Goal: Task Accomplishment & Management: Use online tool/utility

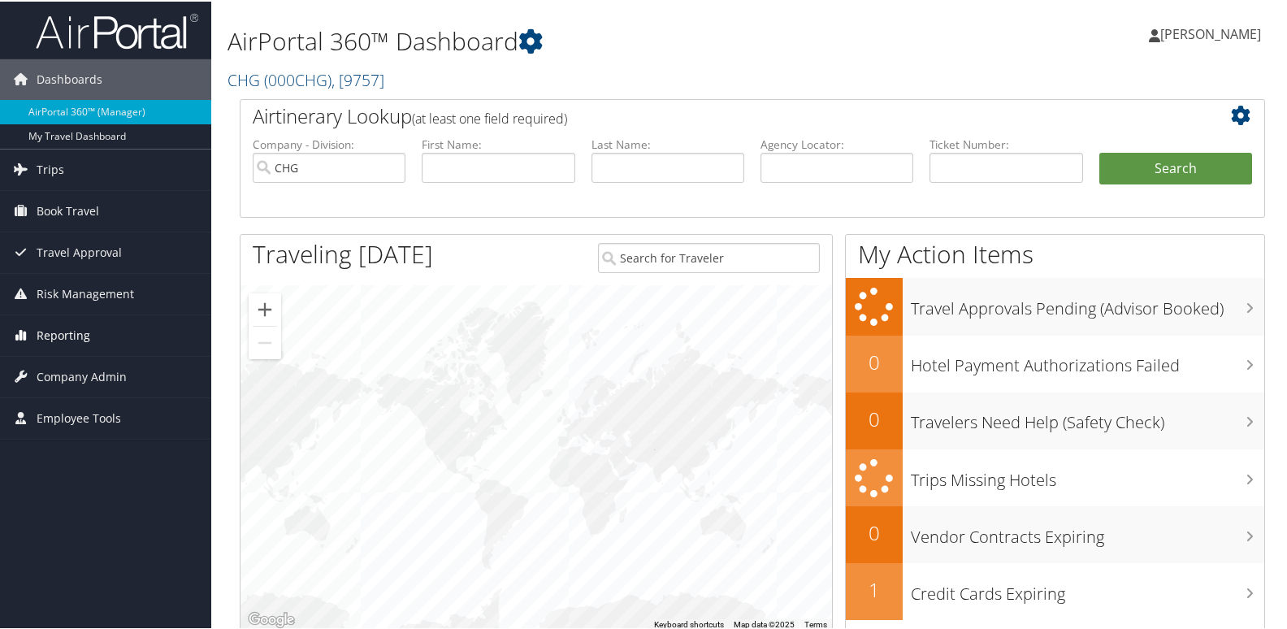
click at [69, 341] on span "Reporting" at bounding box center [64, 334] width 54 height 41
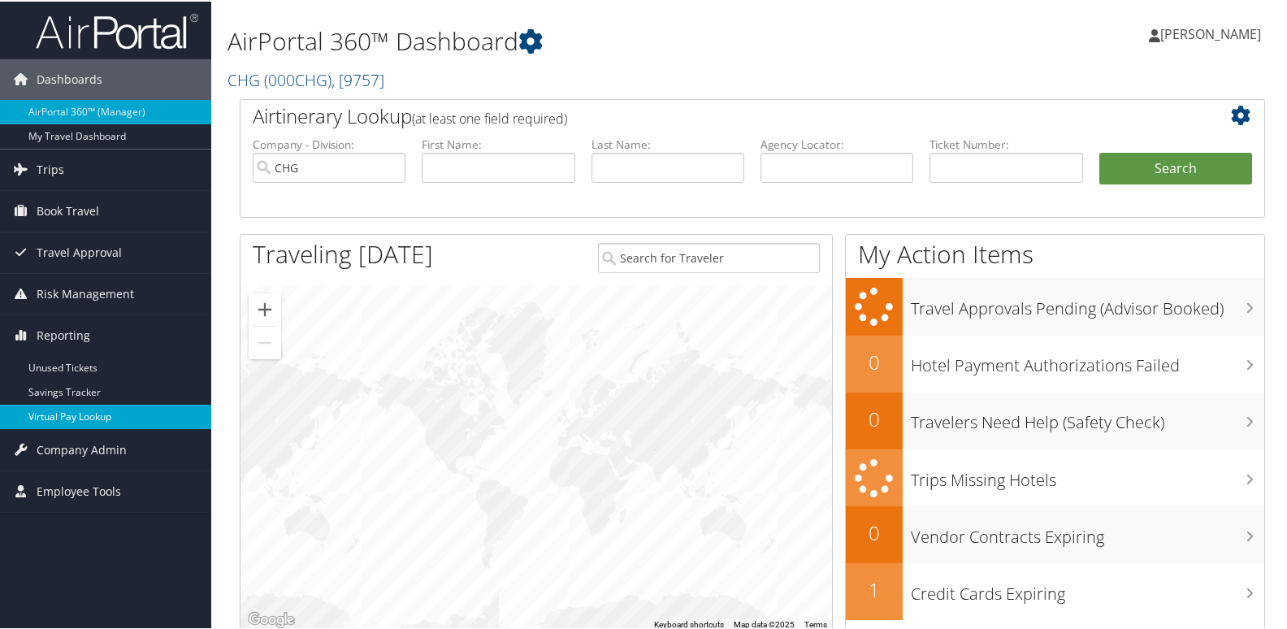
click at [105, 409] on link "Virtual Pay Lookup" at bounding box center [105, 415] width 211 height 24
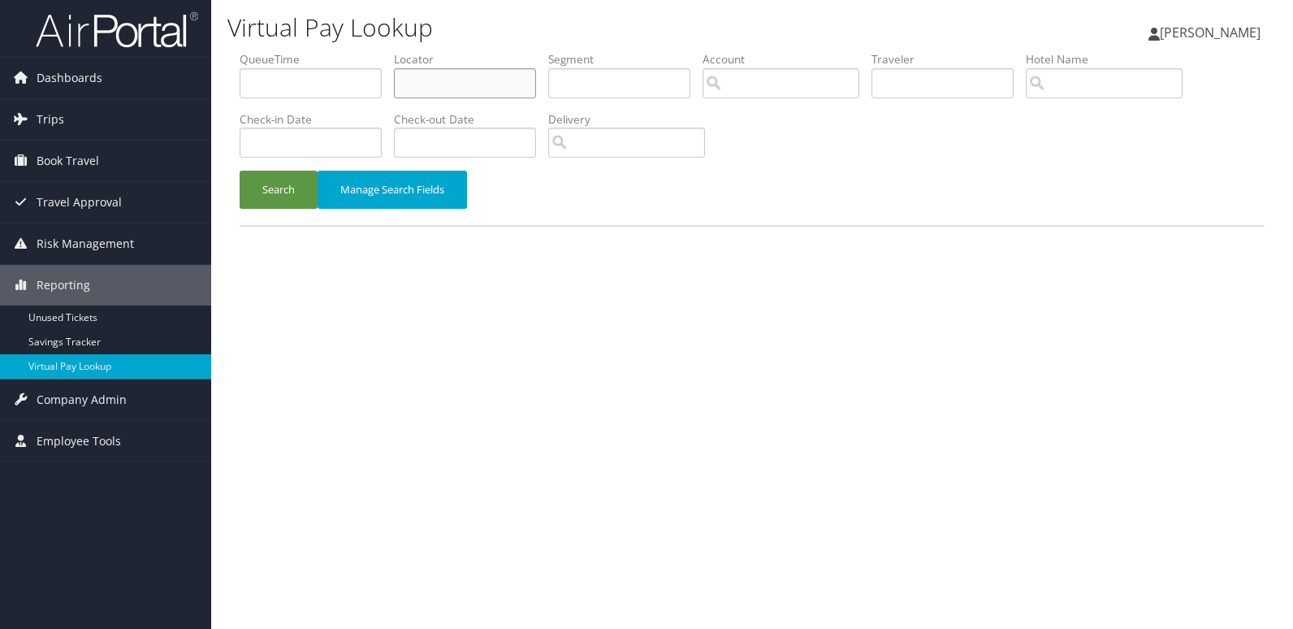
click at [466, 86] on input "text" at bounding box center [465, 83] width 142 height 30
paste input "IFKWIJ"
type input "IFKWIJ"
click at [267, 197] on button "Search" at bounding box center [279, 190] width 78 height 38
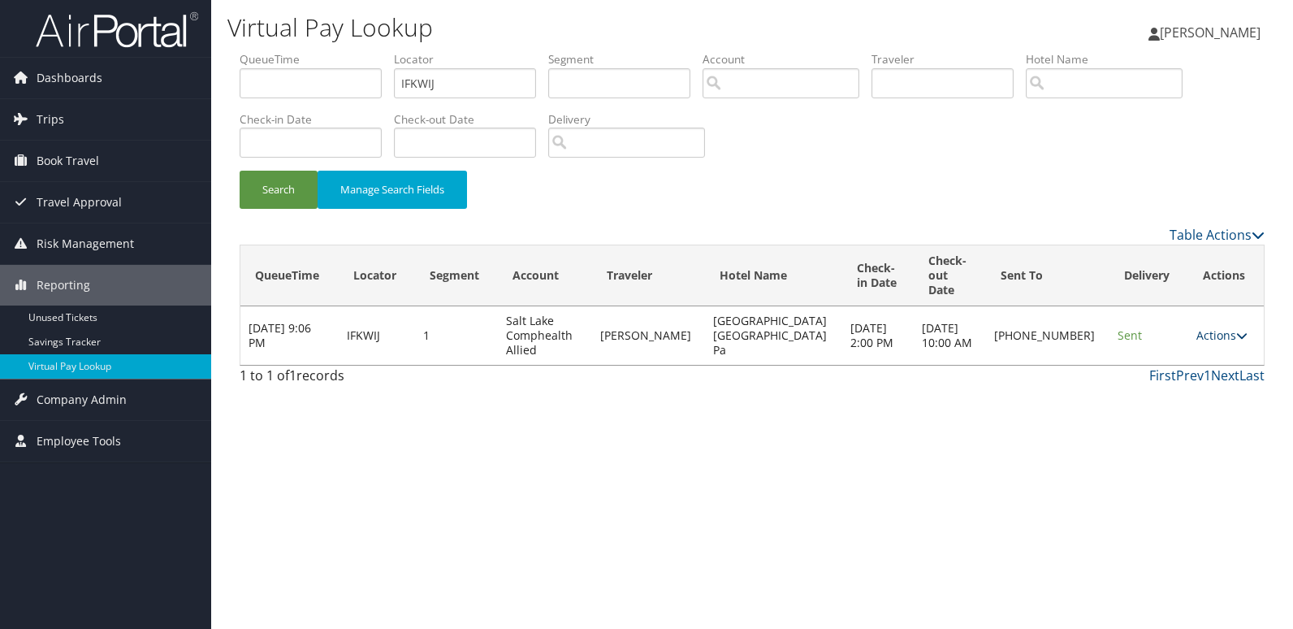
click at [1203, 327] on link "Actions" at bounding box center [1222, 334] width 51 height 15
click at [1189, 364] on link "Logs" at bounding box center [1164, 372] width 139 height 28
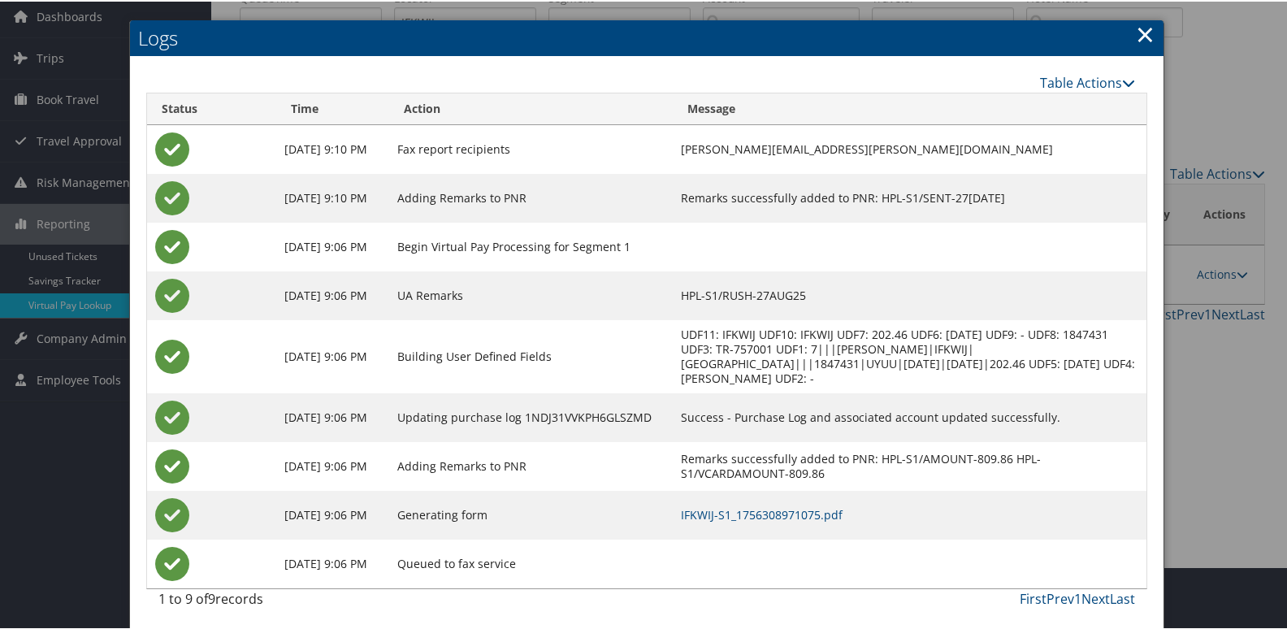
scroll to position [80, 0]
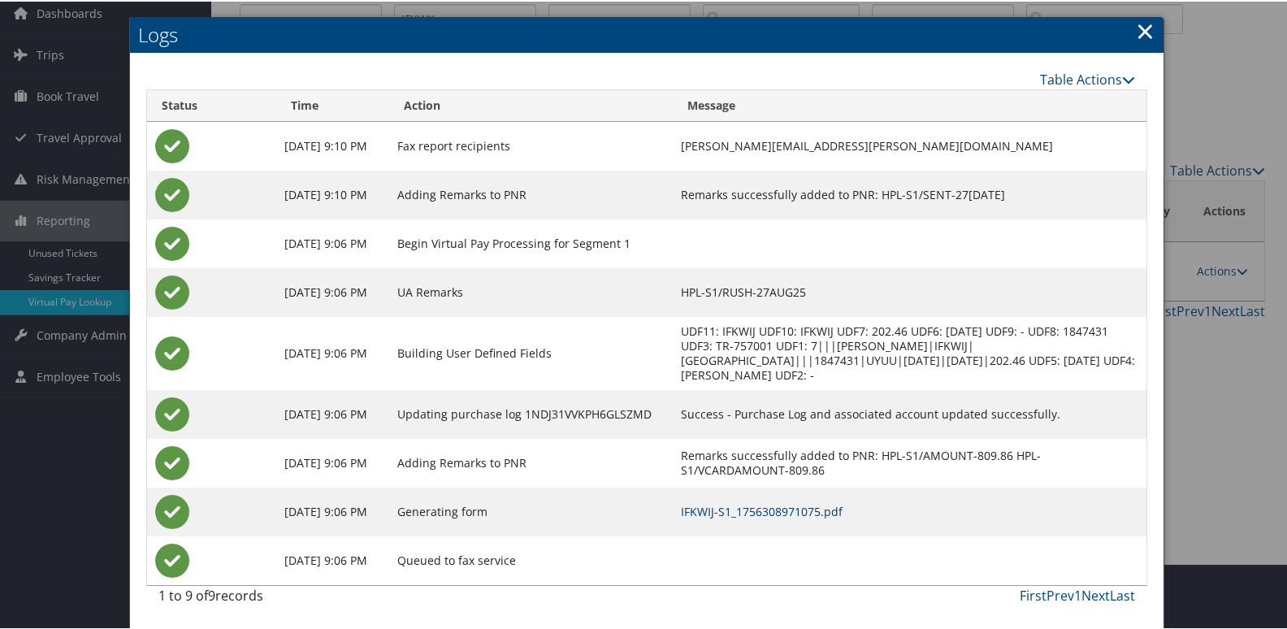
click at [842, 512] on link "IFKWIJ-S1_1756308971075.pdf" at bounding box center [762, 509] width 162 height 15
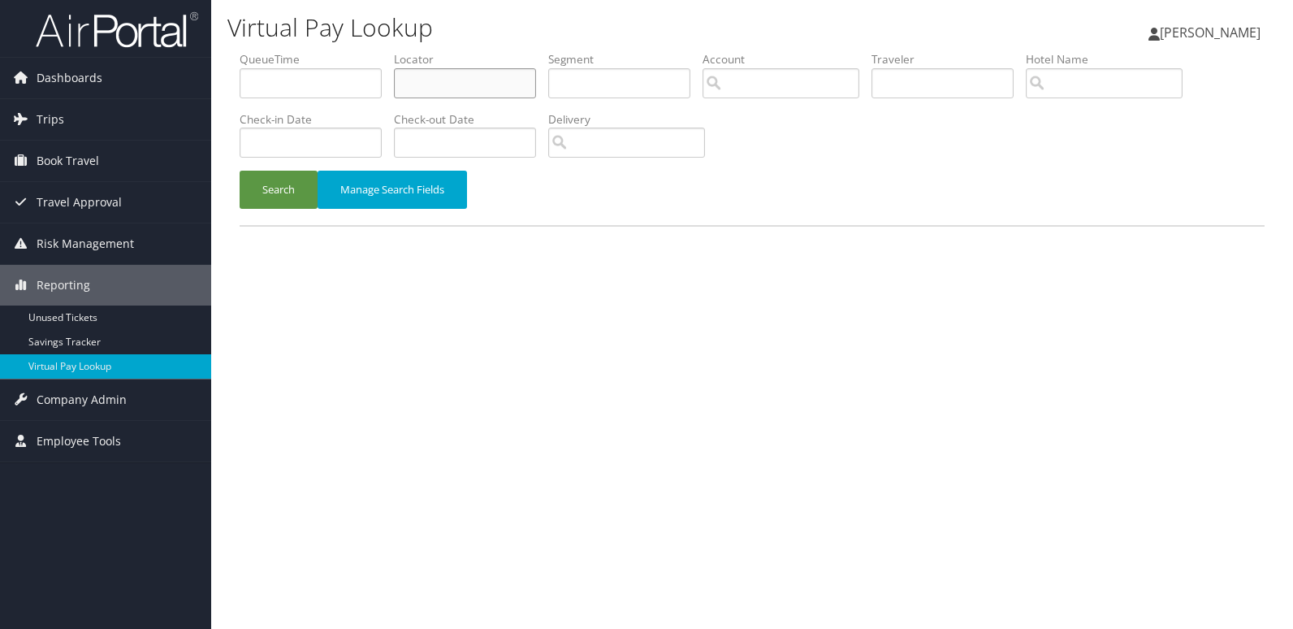
click at [462, 92] on input "text" at bounding box center [465, 83] width 142 height 30
paste input "KVTJRI"
type input "KVTJRI"
click at [292, 184] on button "Search" at bounding box center [279, 190] width 78 height 38
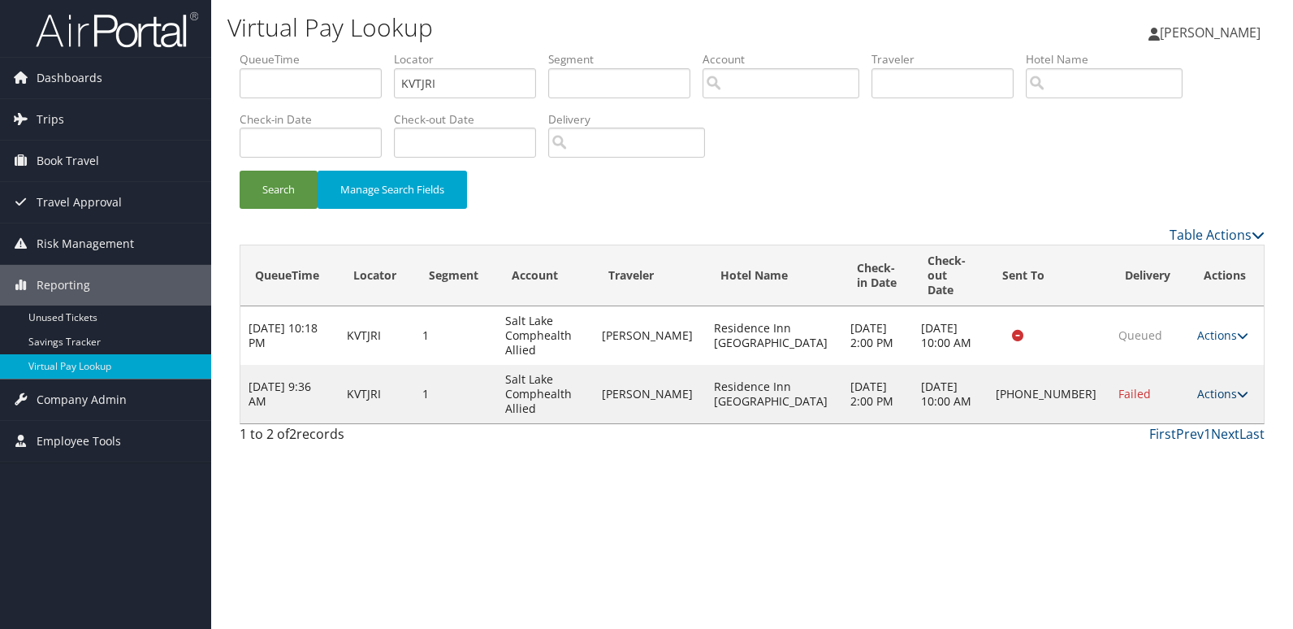
click at [1215, 386] on link "Actions" at bounding box center [1223, 393] width 51 height 15
click at [1198, 436] on link "Logs" at bounding box center [1165, 431] width 139 height 28
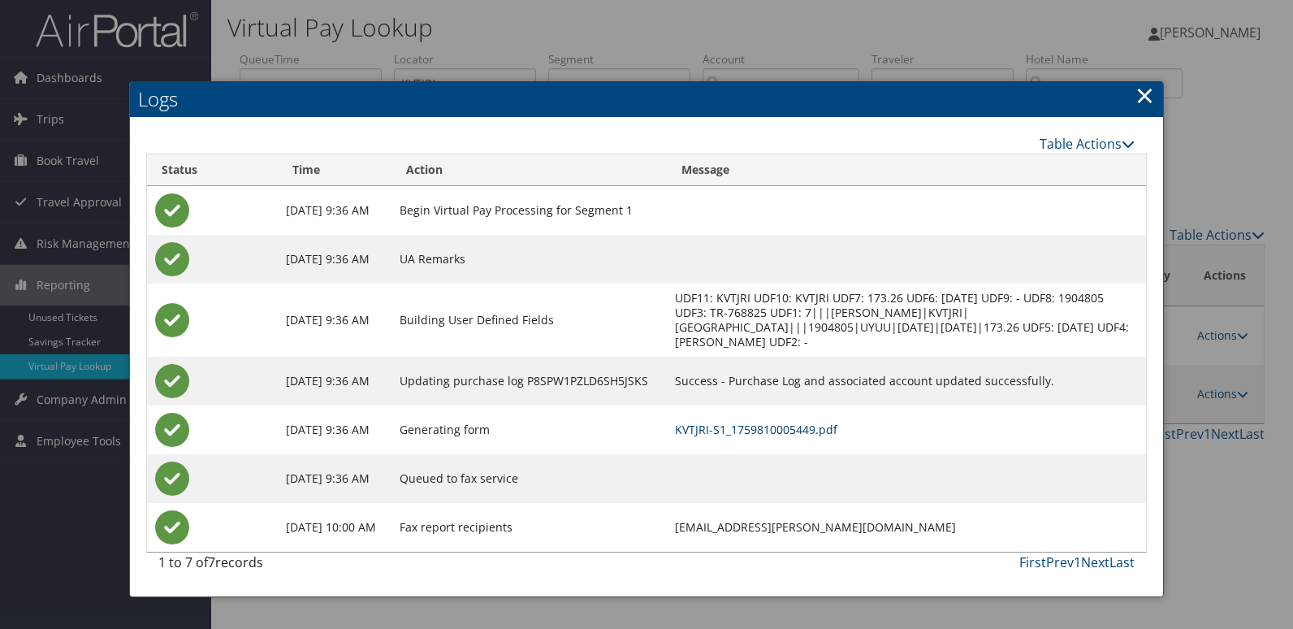
click at [804, 434] on link "KVTJRI-S1_1759810005449.pdf" at bounding box center [756, 429] width 162 height 15
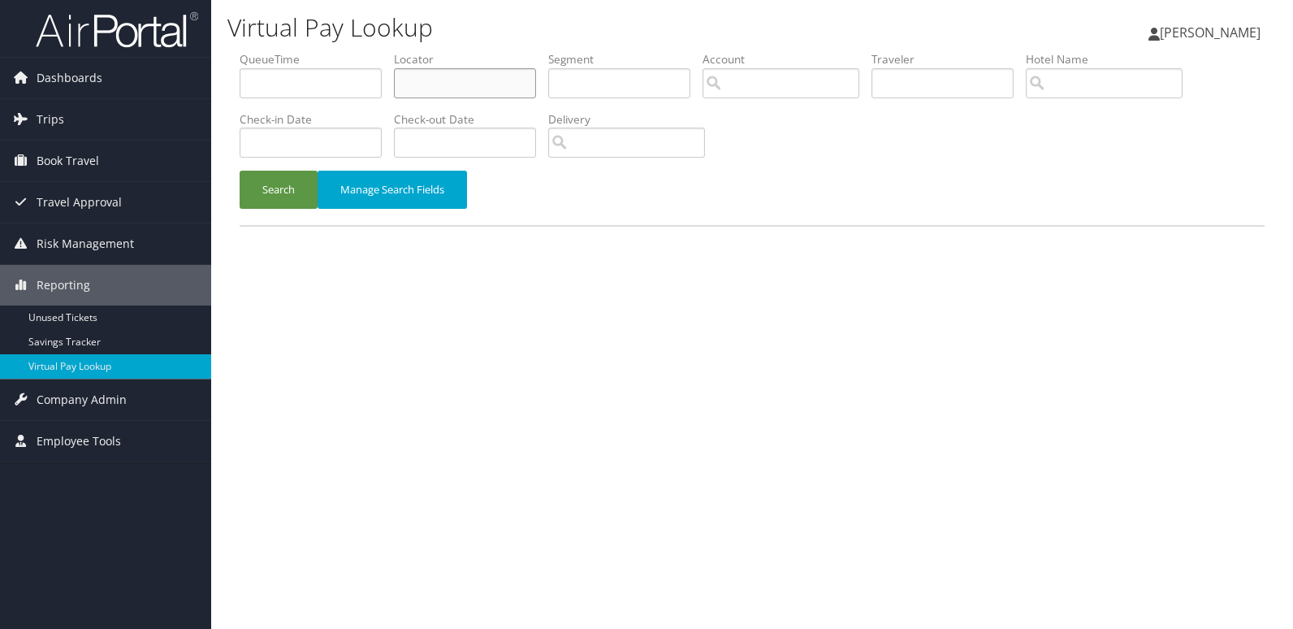
click at [508, 90] on input "text" at bounding box center [465, 83] width 142 height 30
paste input "NLDERP"
type input "NLDERP"
click at [276, 193] on button "Search" at bounding box center [279, 190] width 78 height 38
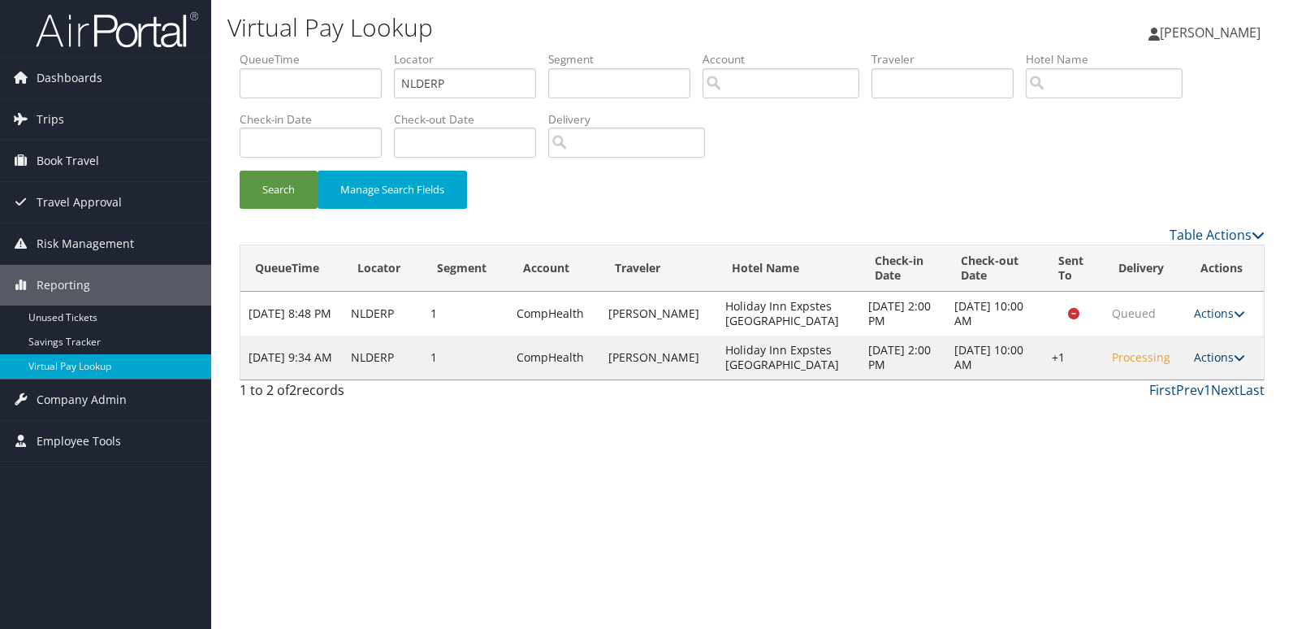
click at [1198, 363] on link "Actions" at bounding box center [1219, 356] width 51 height 15
click at [1184, 395] on link "Logs" at bounding box center [1169, 409] width 139 height 28
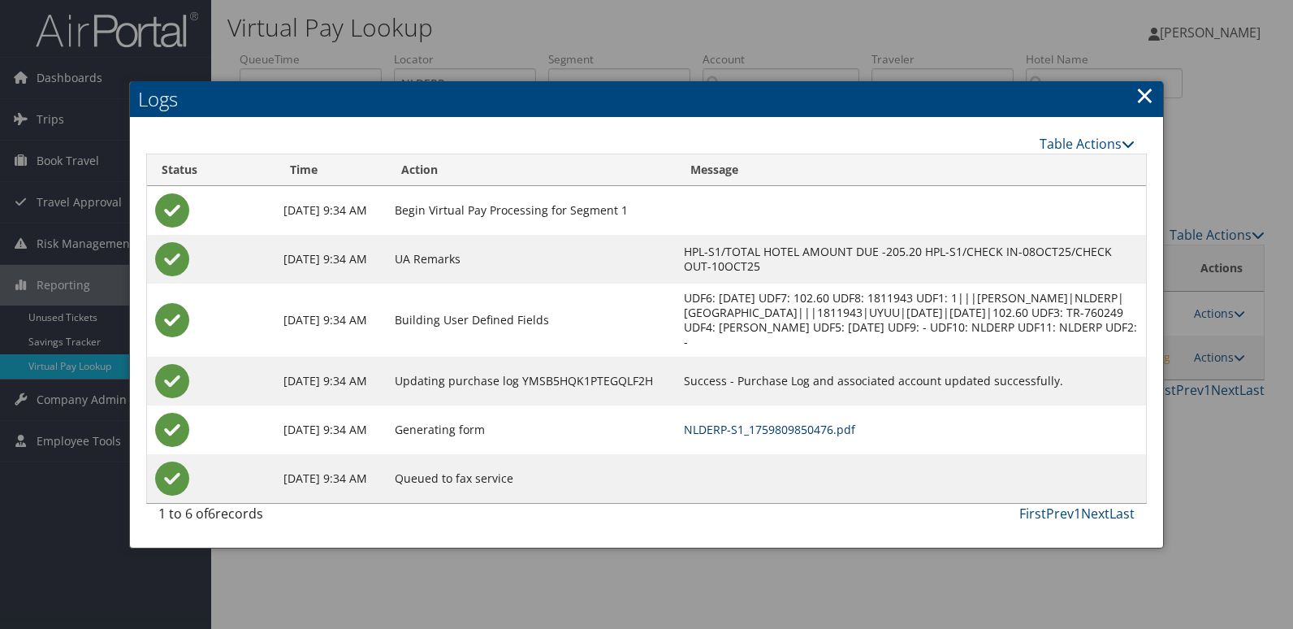
click at [855, 426] on link "NLDERP-S1_1759809850476.pdf" at bounding box center [769, 429] width 171 height 15
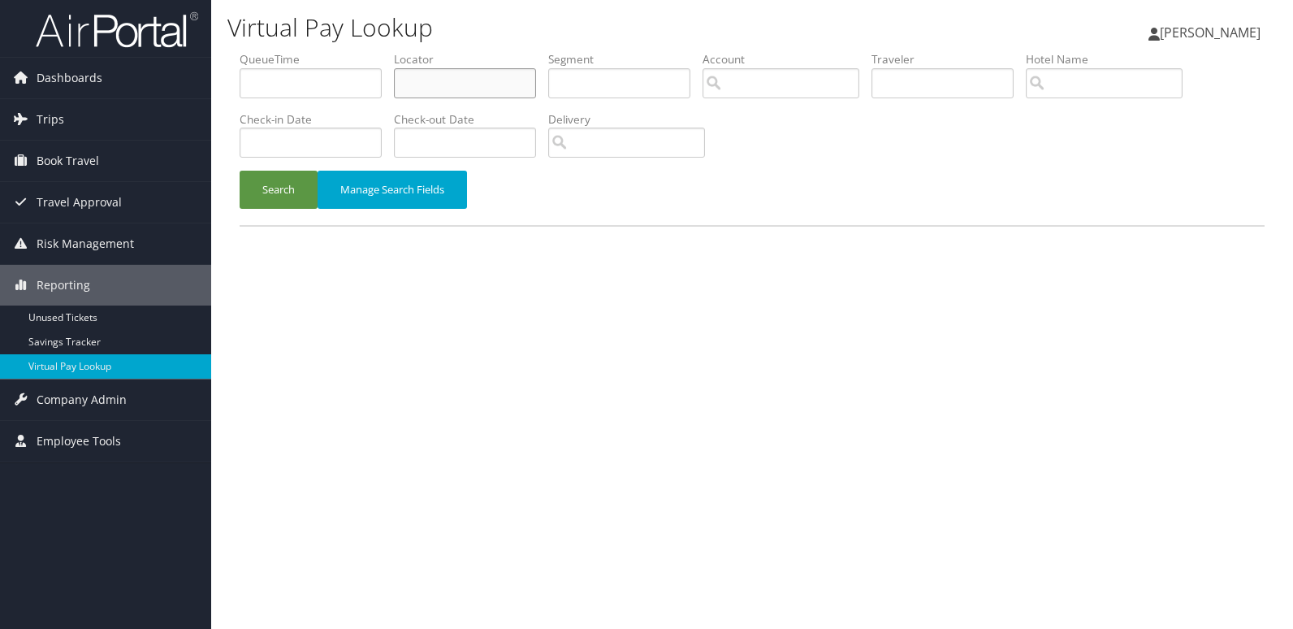
click at [485, 93] on input "text" at bounding box center [465, 83] width 142 height 30
paste input "AOMQYW"
type input "AOMQYW"
click at [314, 181] on button "Search" at bounding box center [279, 190] width 78 height 38
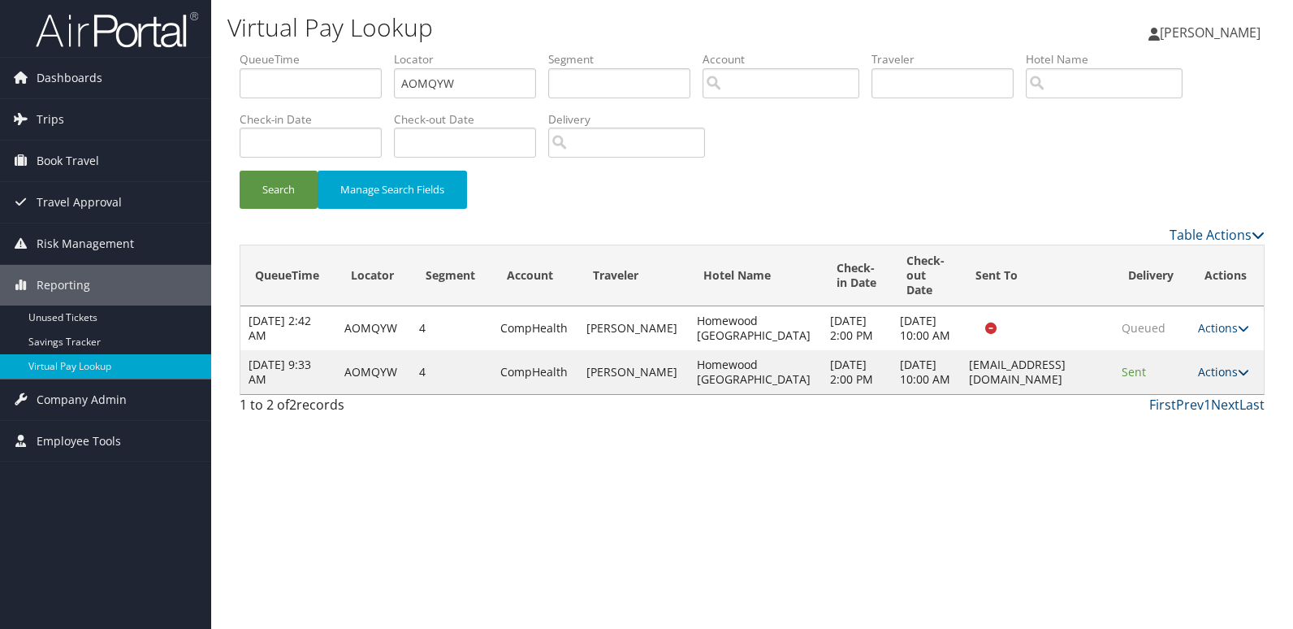
click at [1215, 379] on link "Actions" at bounding box center [1223, 371] width 51 height 15
click at [1206, 440] on link "Logs" at bounding box center [1192, 445] width 102 height 28
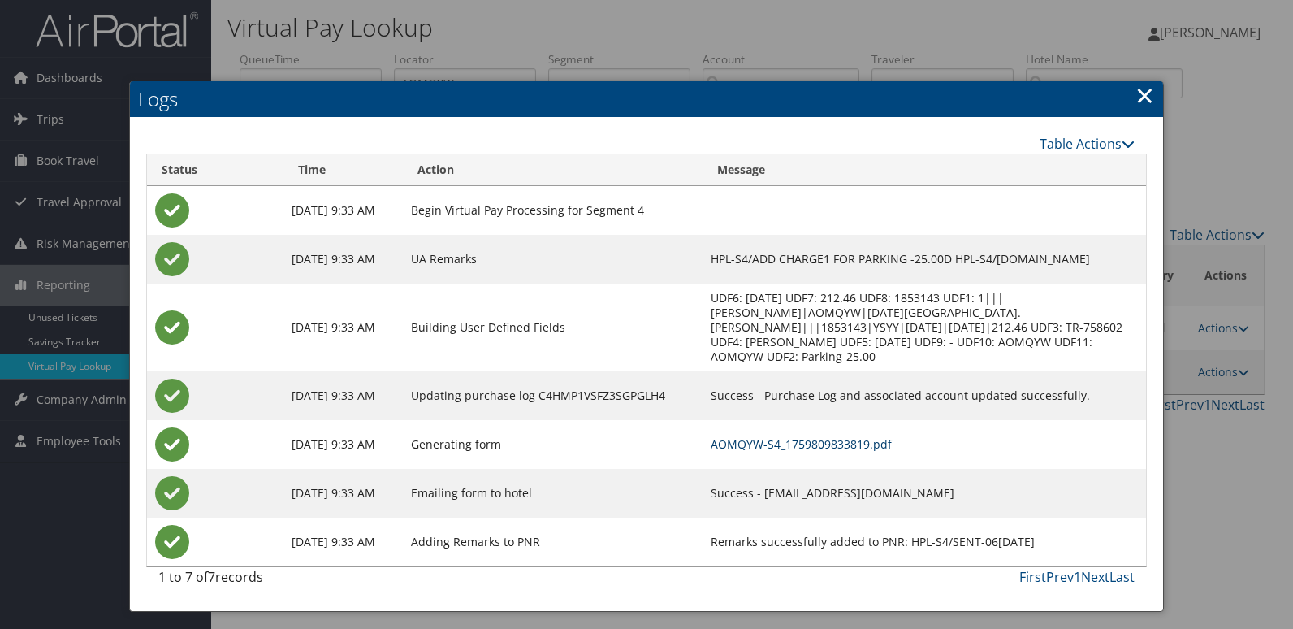
click at [892, 444] on link "AOMQYW-S4_1759809833819.pdf" at bounding box center [801, 443] width 181 height 15
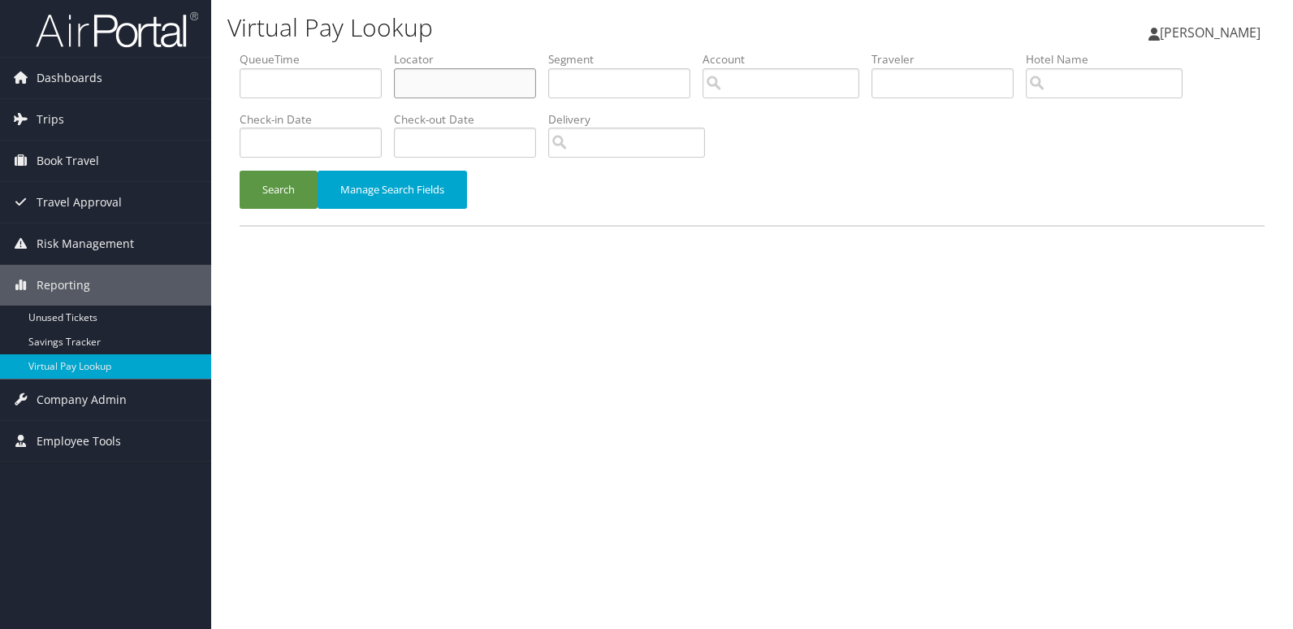
click at [448, 84] on input "text" at bounding box center [465, 83] width 142 height 30
paste input "MRBEOH"
type input "MRBEOH"
click at [289, 195] on button "Search" at bounding box center [279, 190] width 78 height 38
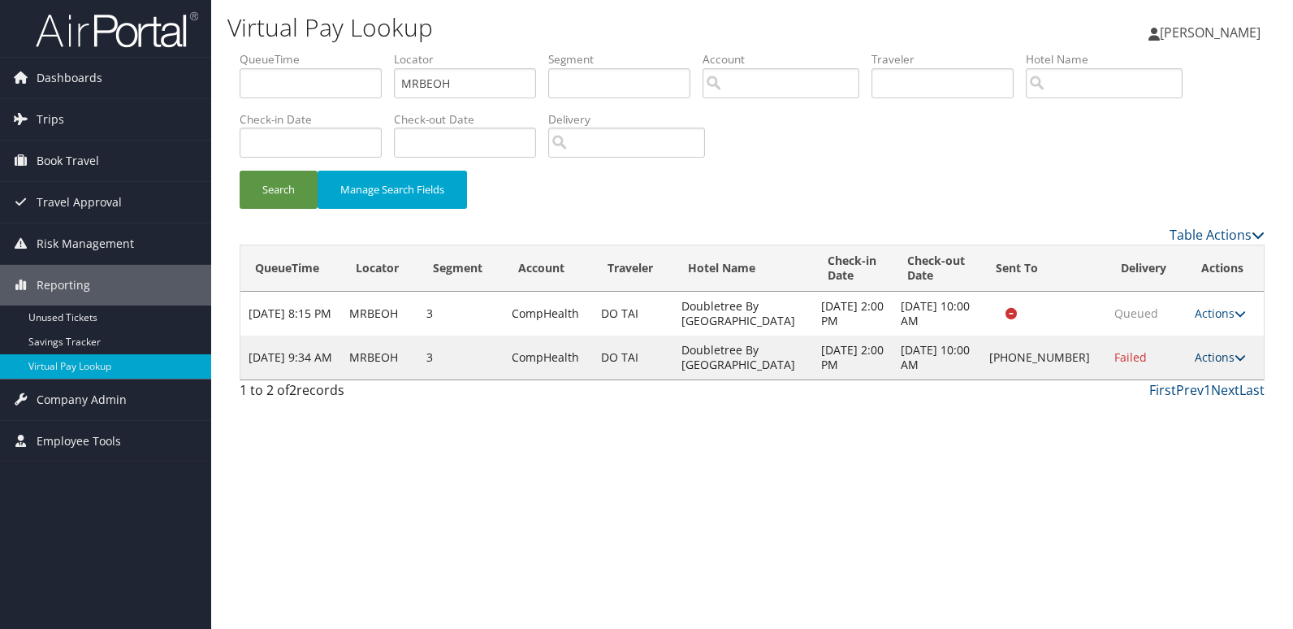
click at [1199, 364] on link "Actions" at bounding box center [1220, 356] width 51 height 15
click at [1172, 404] on link "Logs" at bounding box center [1167, 409] width 139 height 28
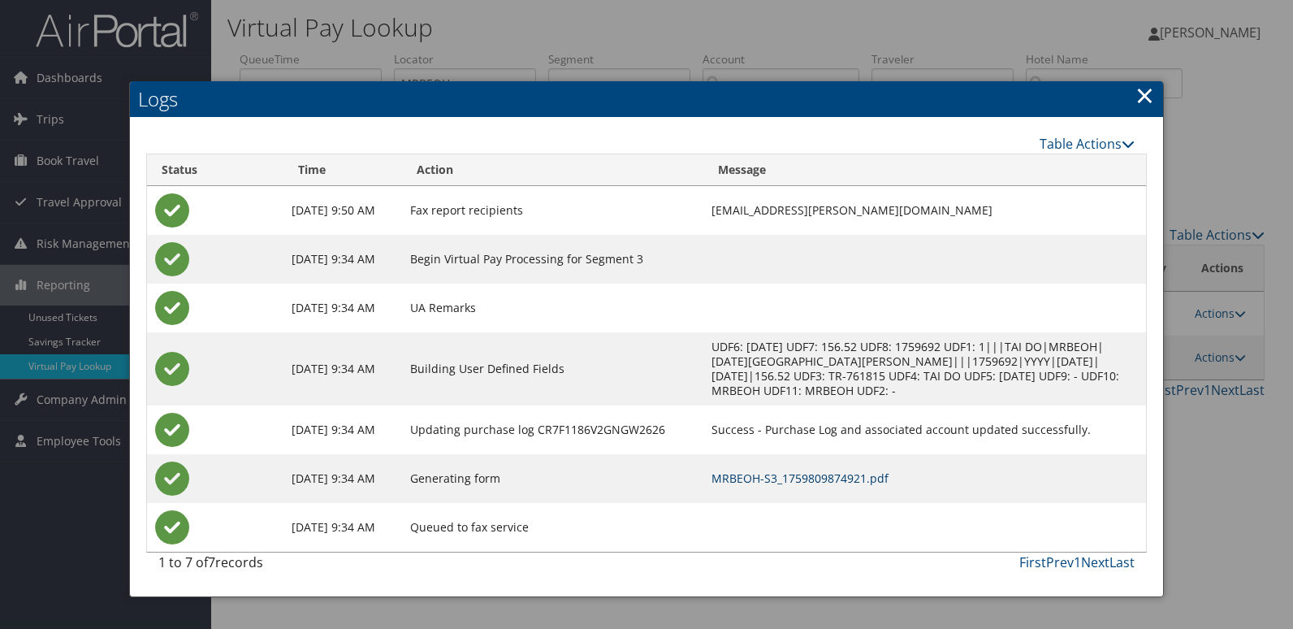
click at [875, 476] on link "MRBEOH-S3_1759809874921.pdf" at bounding box center [800, 477] width 177 height 15
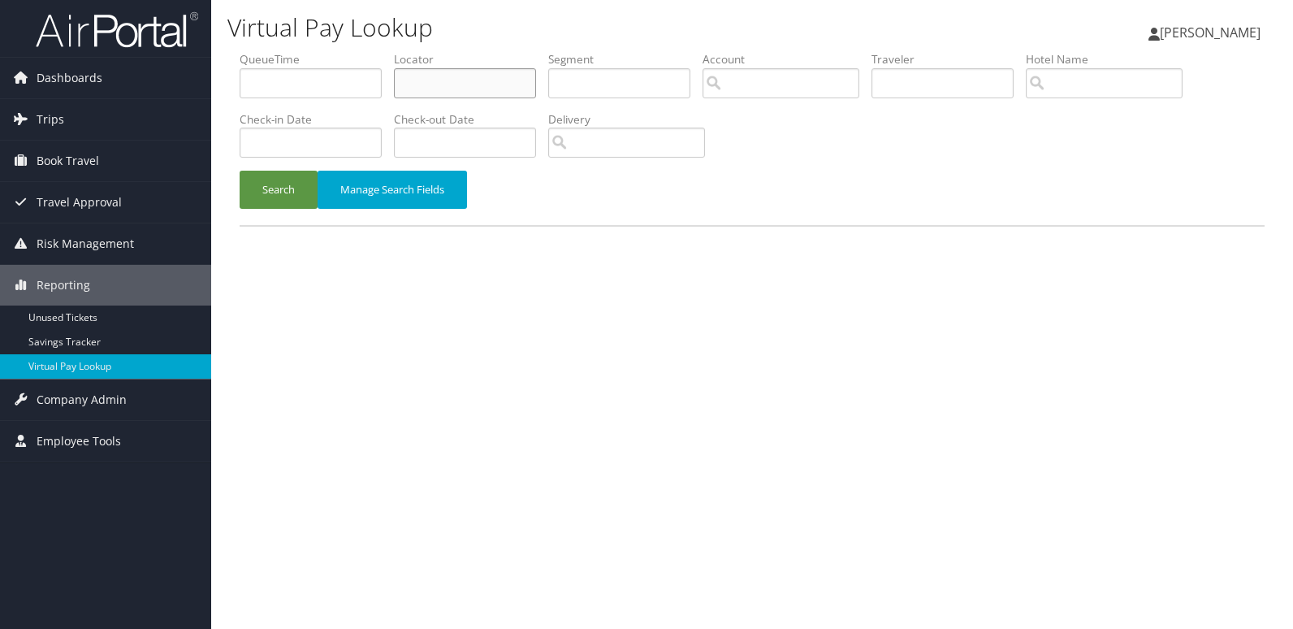
click at [432, 74] on input "text" at bounding box center [465, 83] width 142 height 30
paste input "YJQVNH"
type input "YJQVNH"
click at [281, 200] on button "Search" at bounding box center [279, 190] width 78 height 38
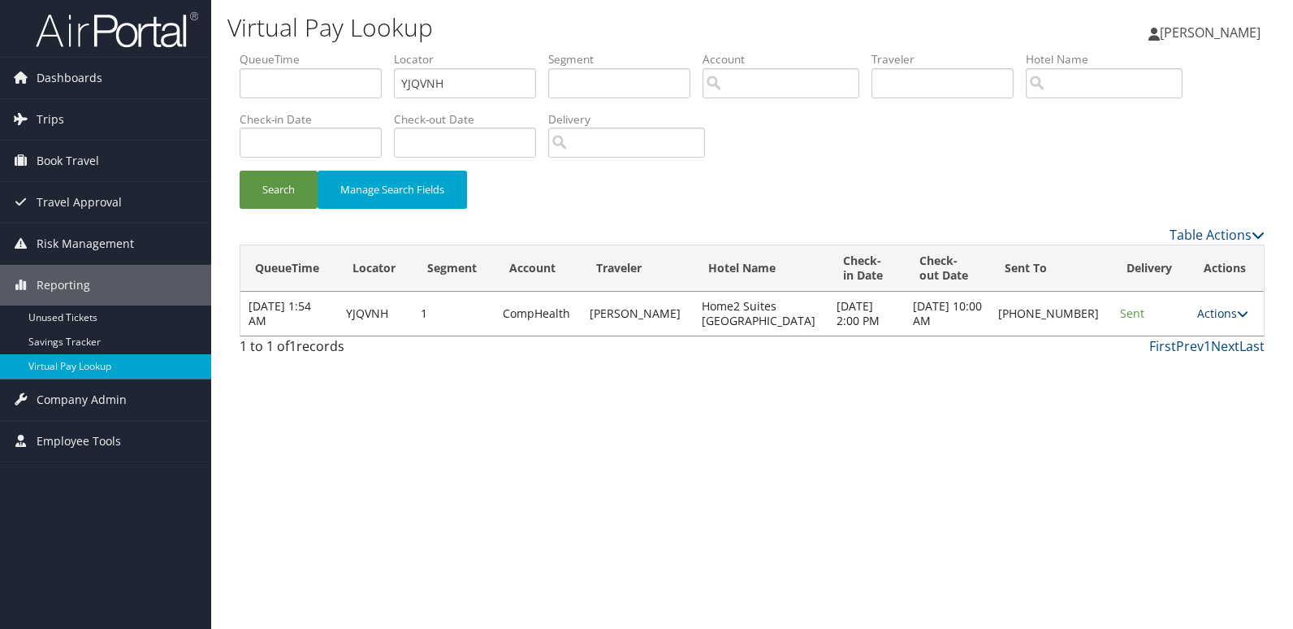
click at [1224, 318] on link "Actions" at bounding box center [1223, 312] width 51 height 15
click at [1171, 357] on link "Logs" at bounding box center [1167, 365] width 139 height 28
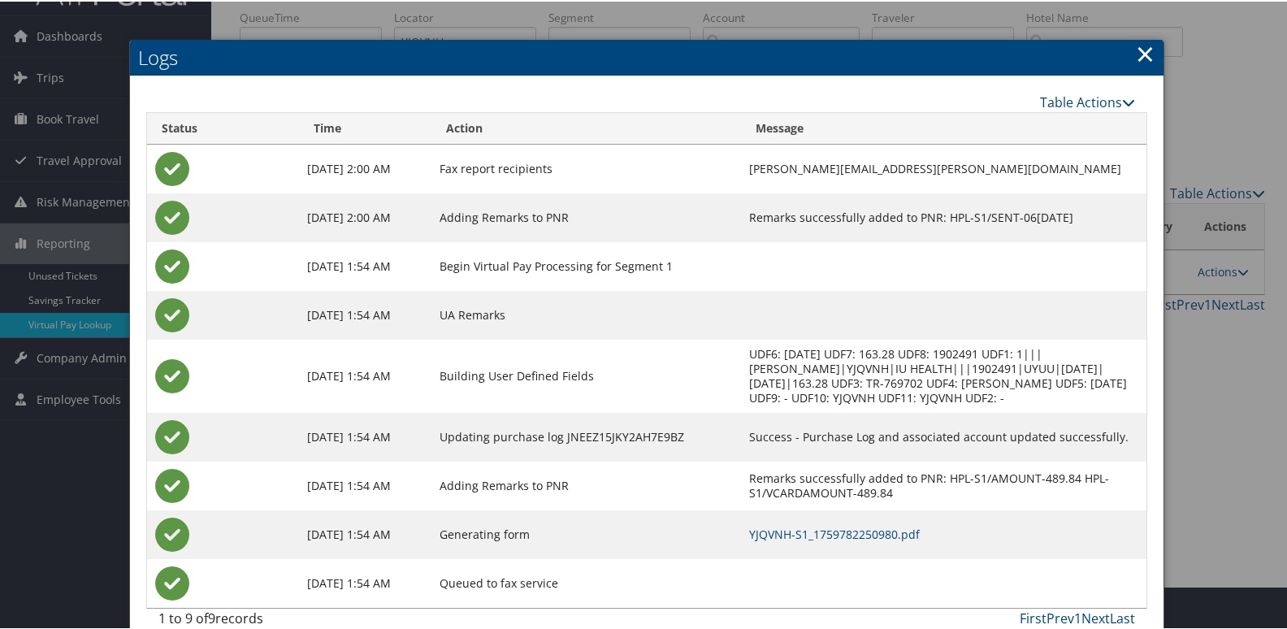
scroll to position [66, 0]
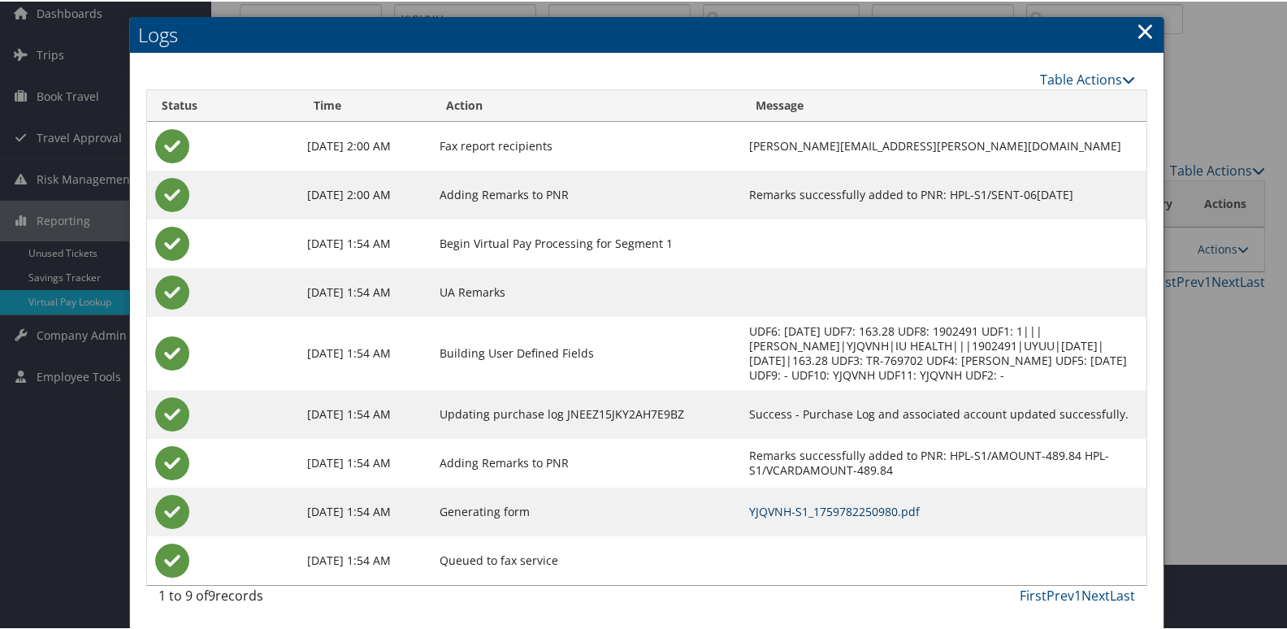
click at [860, 513] on link "YJQVNH-S1_1759782250980.pdf" at bounding box center [834, 509] width 171 height 15
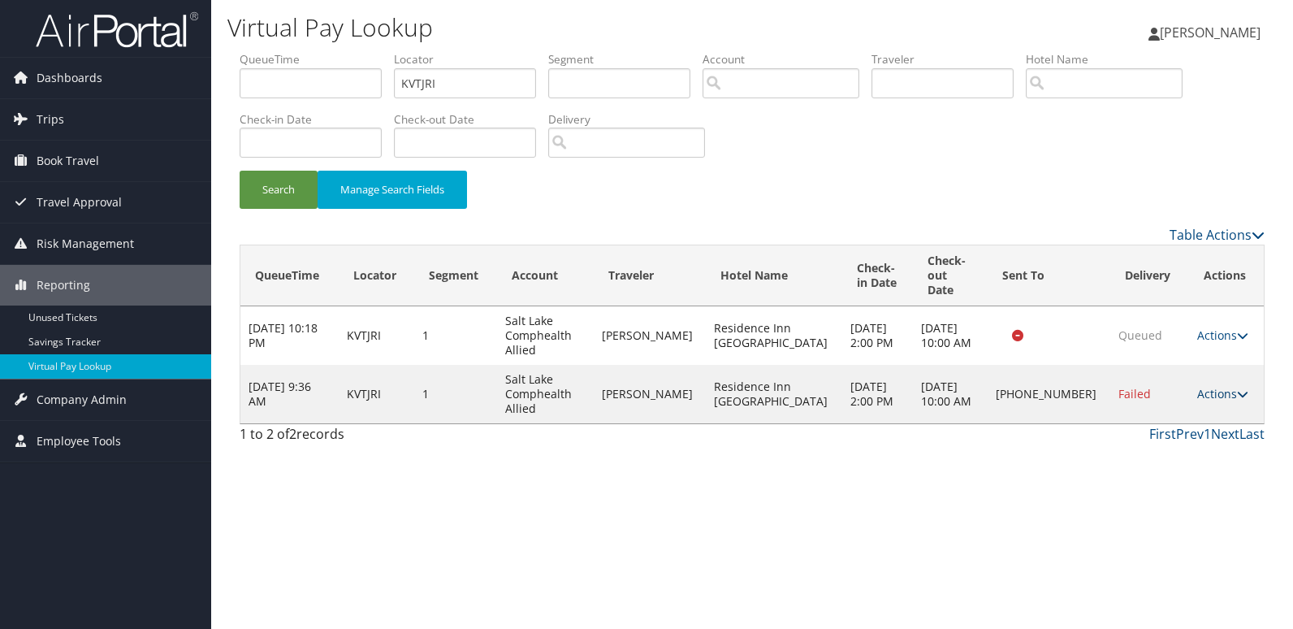
click at [1203, 386] on link "Actions" at bounding box center [1223, 393] width 51 height 15
click at [1189, 402] on link "Resend" at bounding box center [1165, 403] width 139 height 28
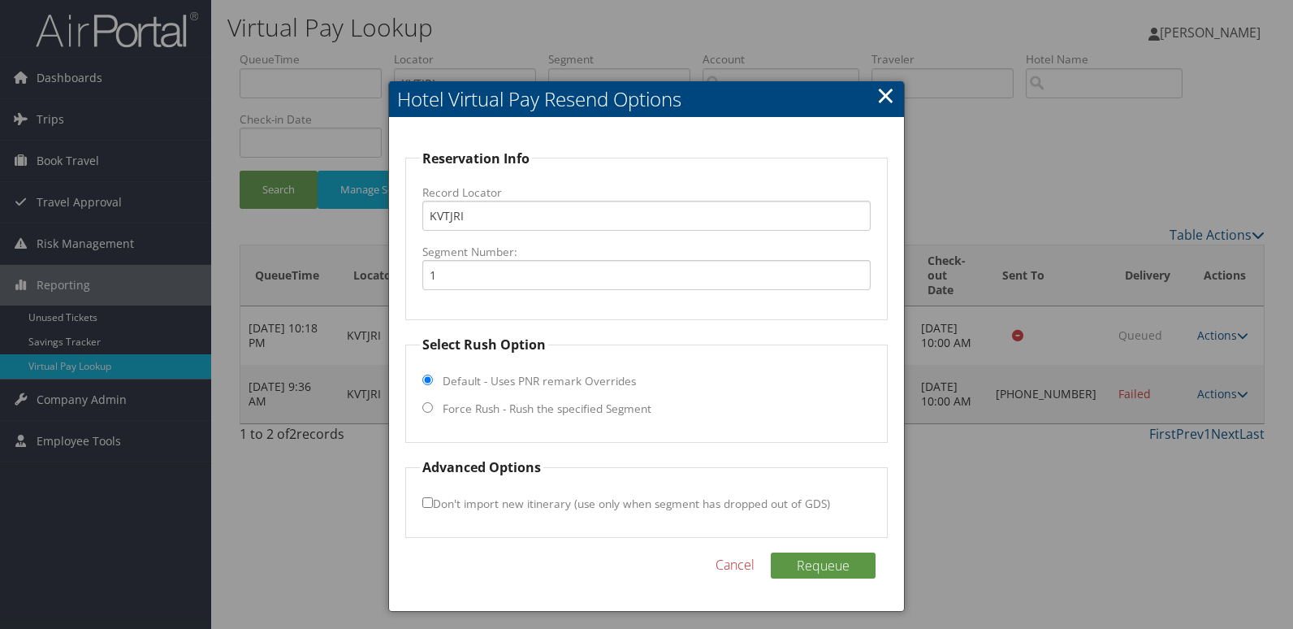
click at [608, 409] on label "Force Rush - Rush the specified Segment" at bounding box center [547, 409] width 209 height 16
click at [433, 409] on input "Force Rush - Rush the specified Segment" at bounding box center [427, 407] width 11 height 11
radio input "true"
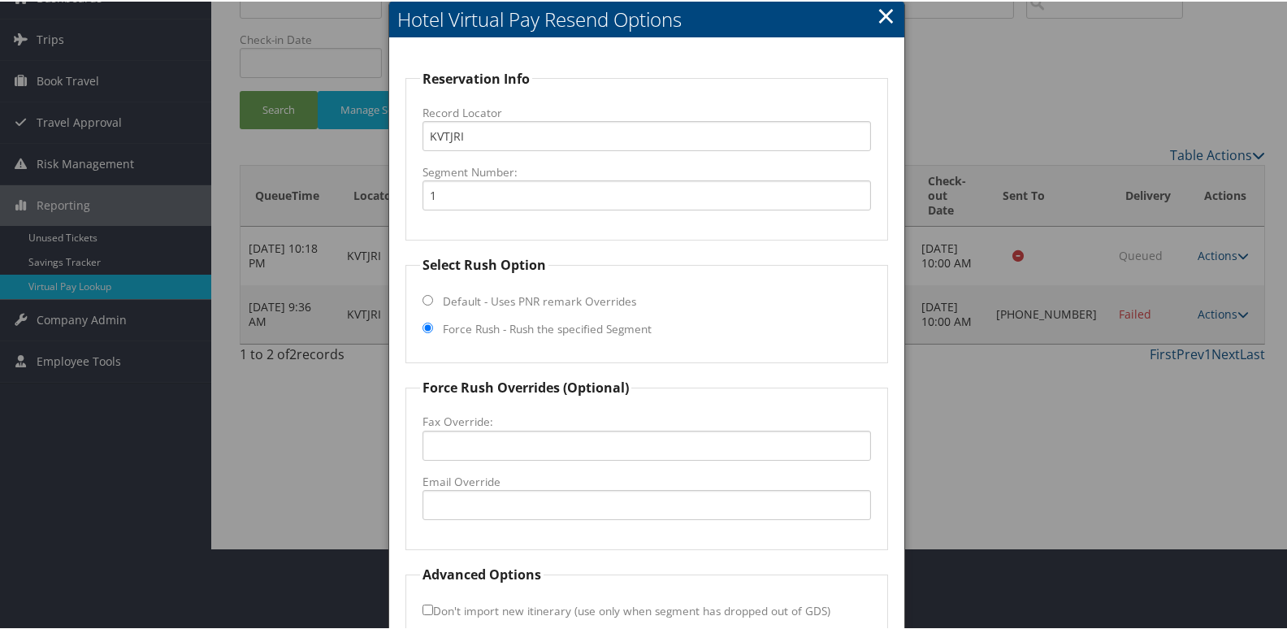
scroll to position [170, 0]
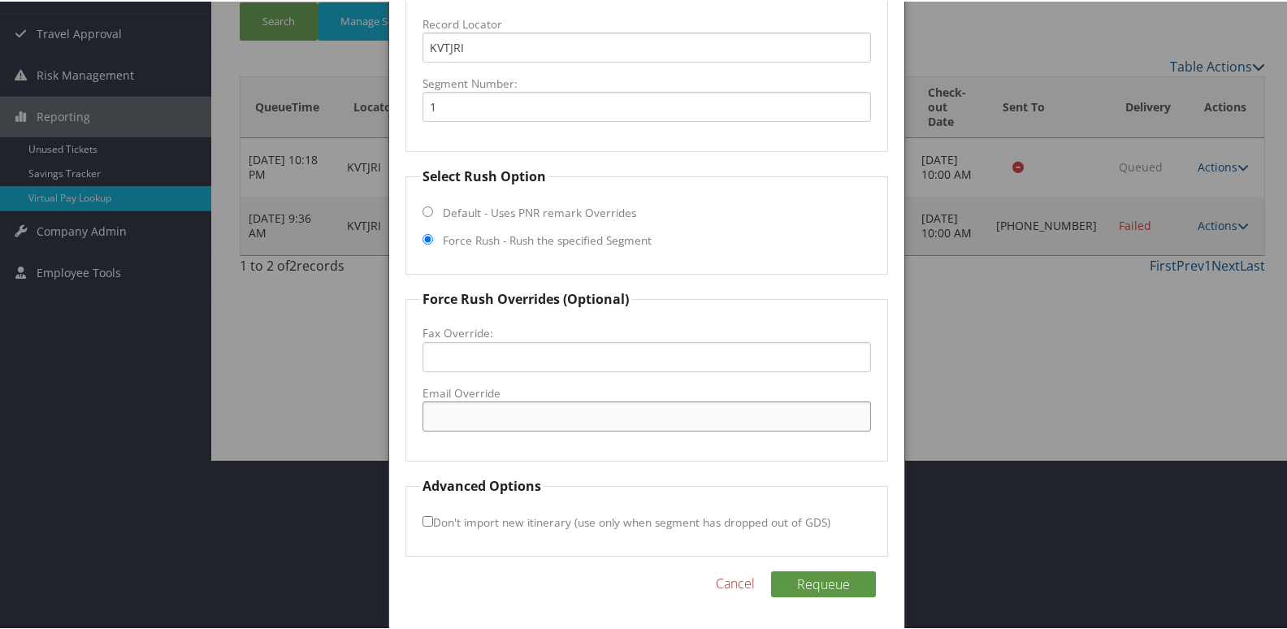
click at [577, 414] on input "Email Override" at bounding box center [646, 415] width 449 height 30
type input "ursula.myhalsky@shaminhotels.com"
click at [839, 591] on button "Requeue" at bounding box center [823, 583] width 105 height 26
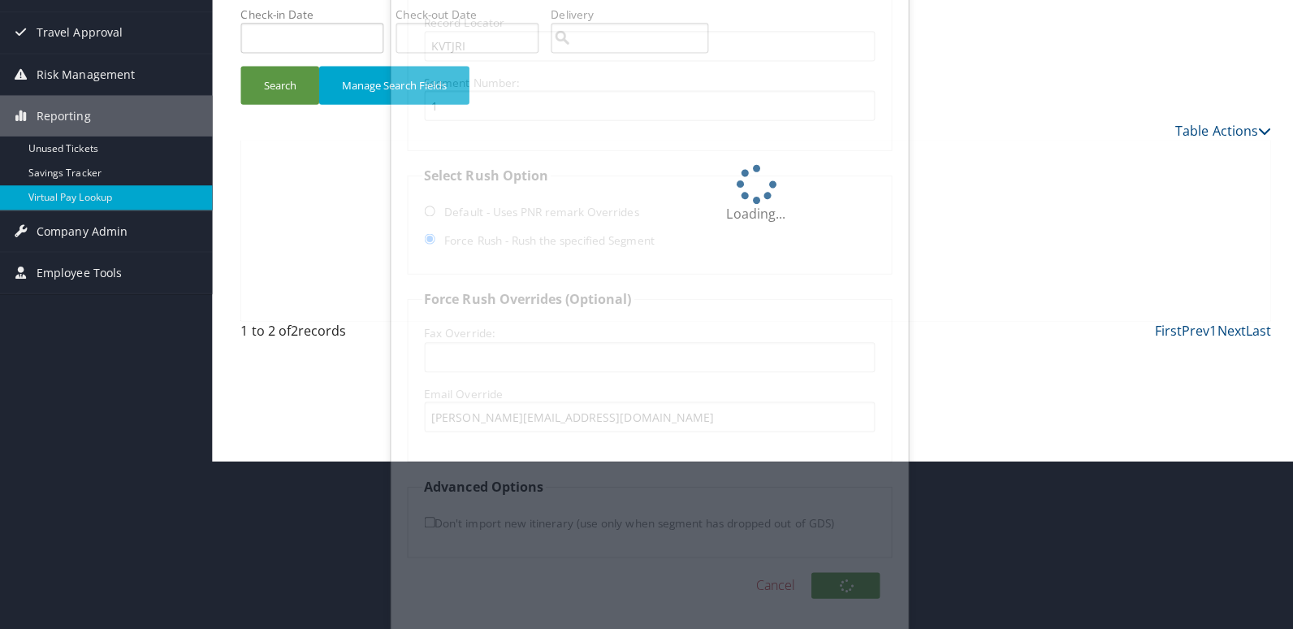
scroll to position [0, 0]
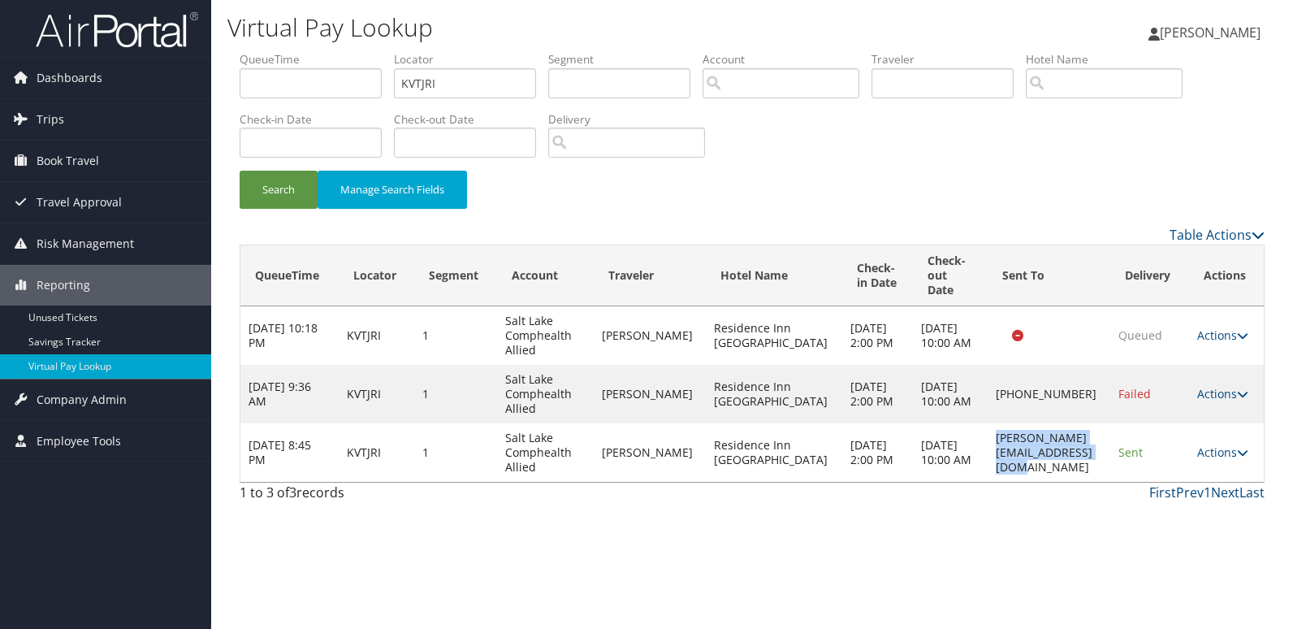
drag, startPoint x: 913, startPoint y: 448, endPoint x: 1107, endPoint y: 472, distance: 195.6
click at [1107, 472] on td "ursula.myhalsky@shaminhotels.com" at bounding box center [1049, 452] width 123 height 58
copy td "ursula.myhalsky@shaminhotels.com"
click at [1104, 476] on td "ursula.myhalsky@shaminhotels.com" at bounding box center [1049, 452] width 123 height 58
drag, startPoint x: 1223, startPoint y: 457, endPoint x: 1220, endPoint y: 472, distance: 14.8
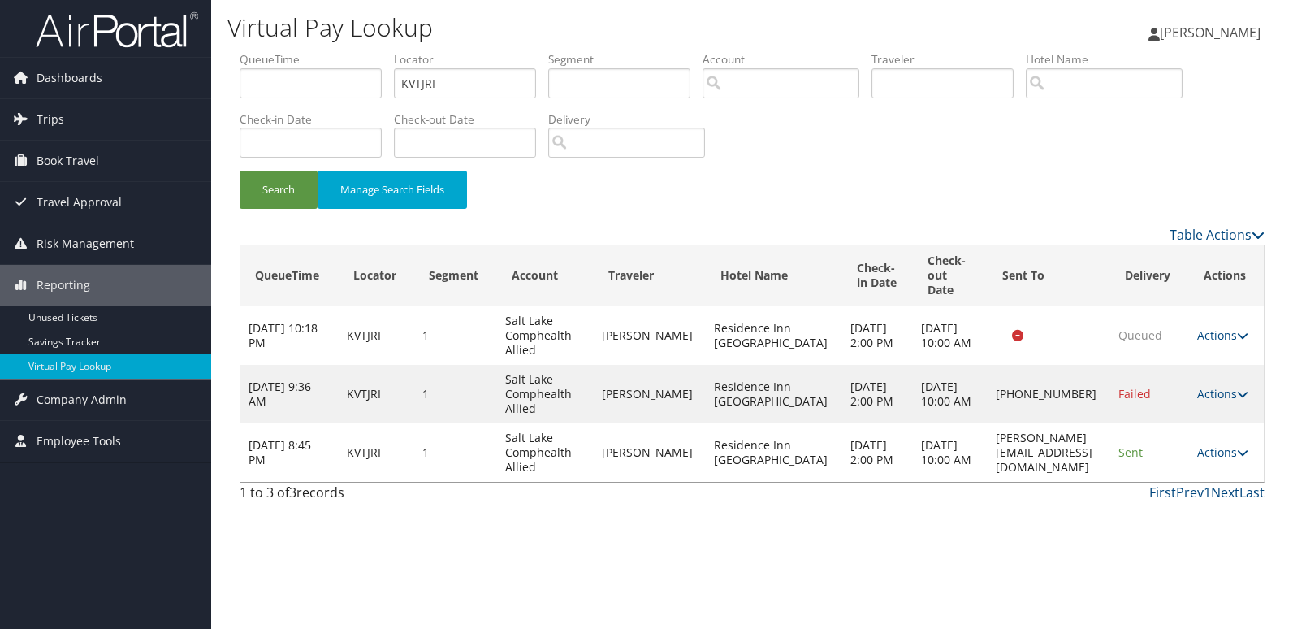
click at [1224, 458] on link "Actions" at bounding box center [1223, 451] width 51 height 15
click at [1205, 492] on link "Logs" at bounding box center [1197, 504] width 102 height 28
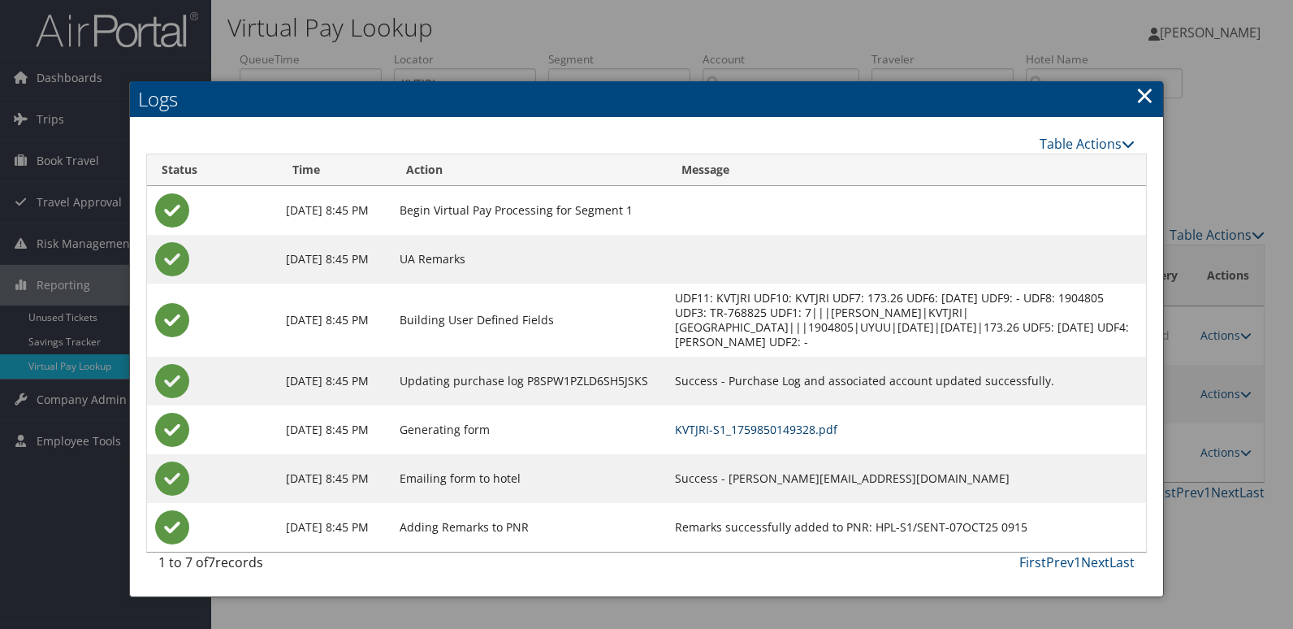
click at [838, 431] on link "KVTJRI-S1_1759850149328.pdf" at bounding box center [756, 429] width 162 height 15
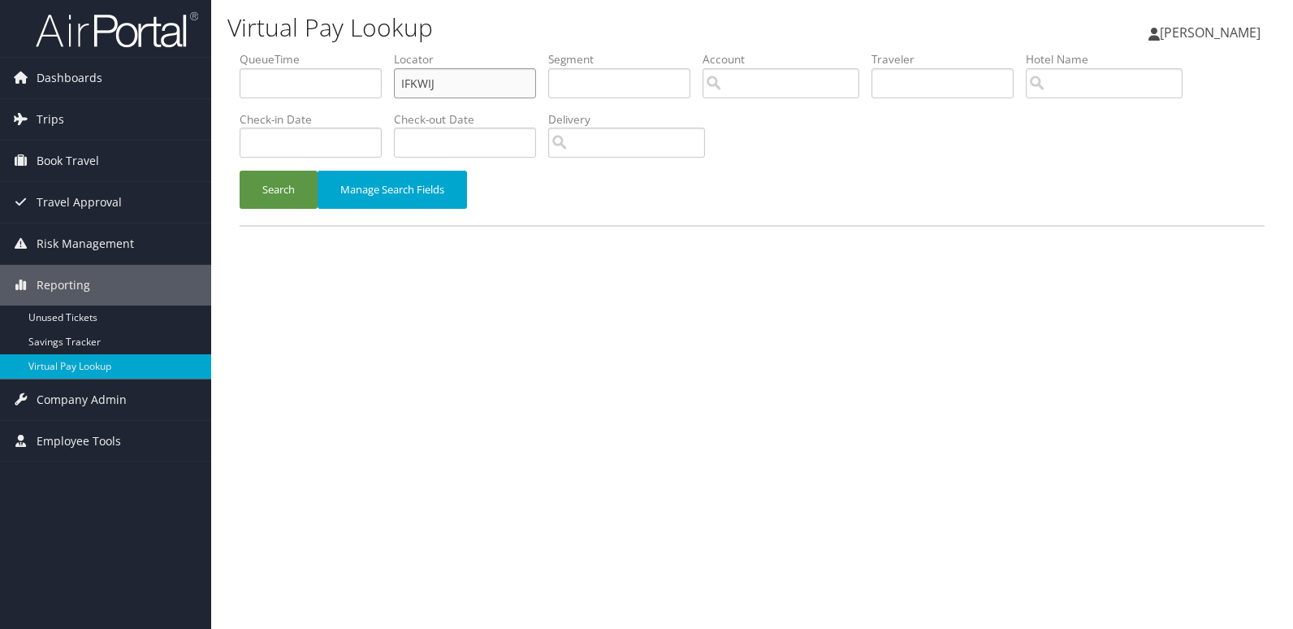
drag, startPoint x: 499, startPoint y: 78, endPoint x: 353, endPoint y: 86, distance: 146.5
click at [370, 51] on ul "QueueTime Locator IFKWIJ Segment Account Traveler Hotel Name Check-in Date Chec…" at bounding box center [752, 51] width 1025 height 0
paste input "JBAWHM"
type input "JBAWHM"
click at [281, 181] on button "Search" at bounding box center [279, 190] width 78 height 38
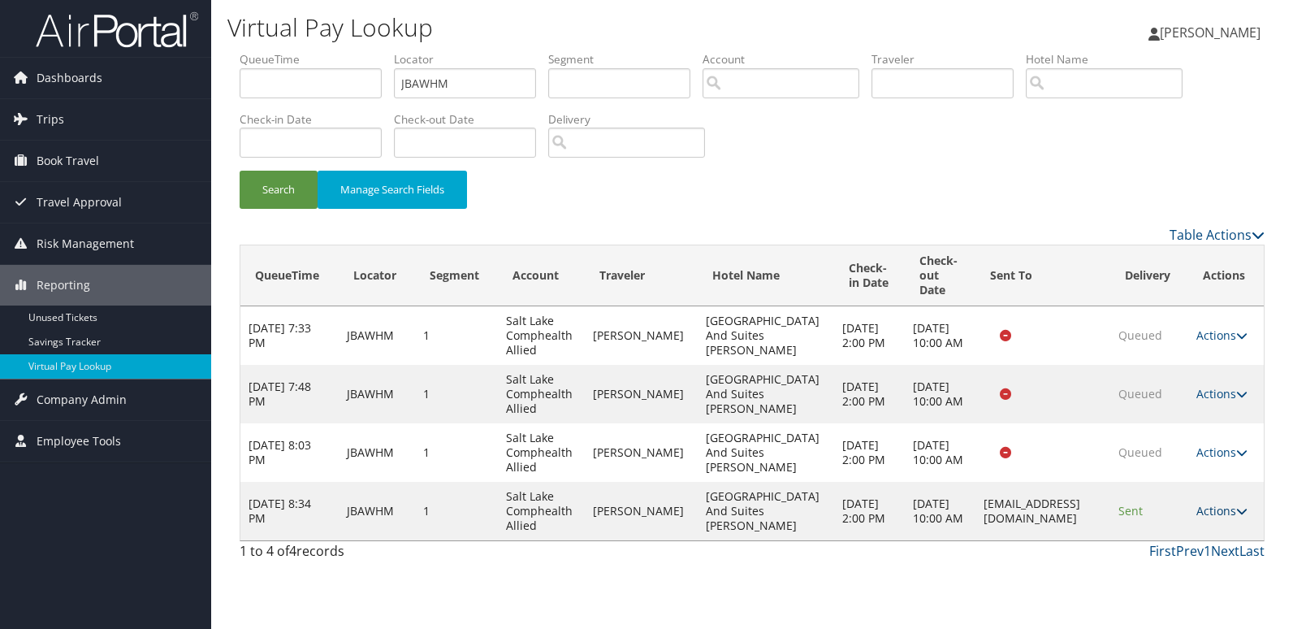
click at [1228, 508] on link "Actions" at bounding box center [1222, 510] width 51 height 15
click at [1180, 556] on link "Logs" at bounding box center [1191, 562] width 102 height 28
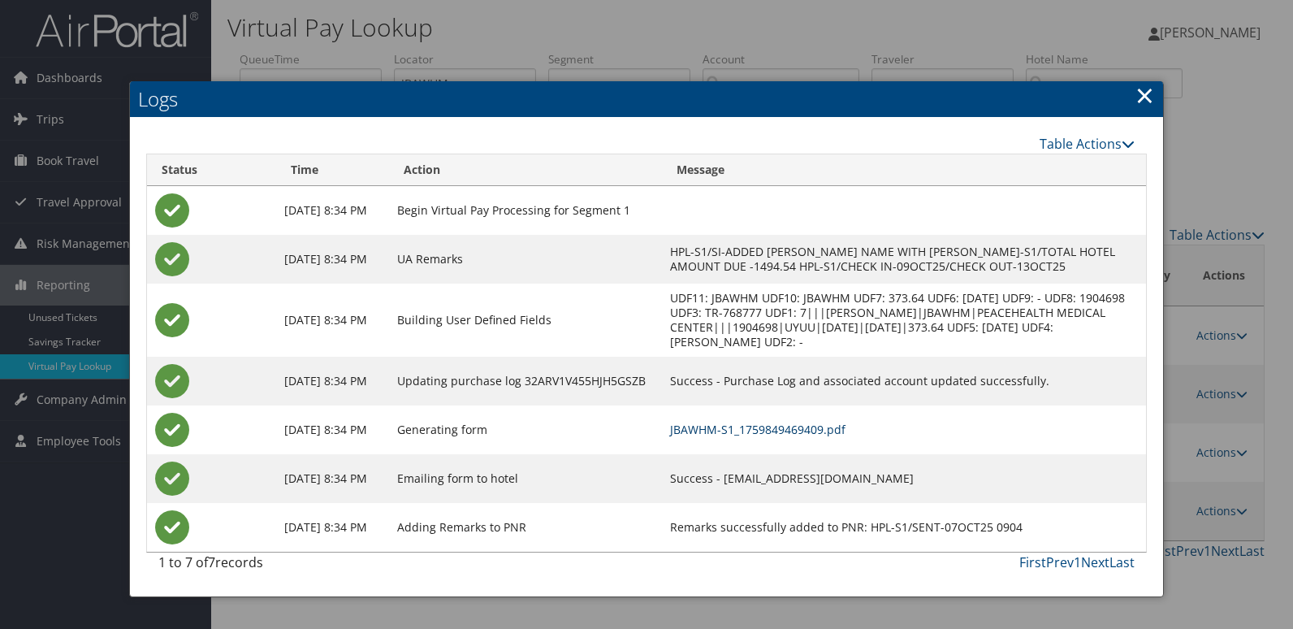
click at [815, 435] on link "JBAWHM-S1_1759849469409.pdf" at bounding box center [757, 429] width 175 height 15
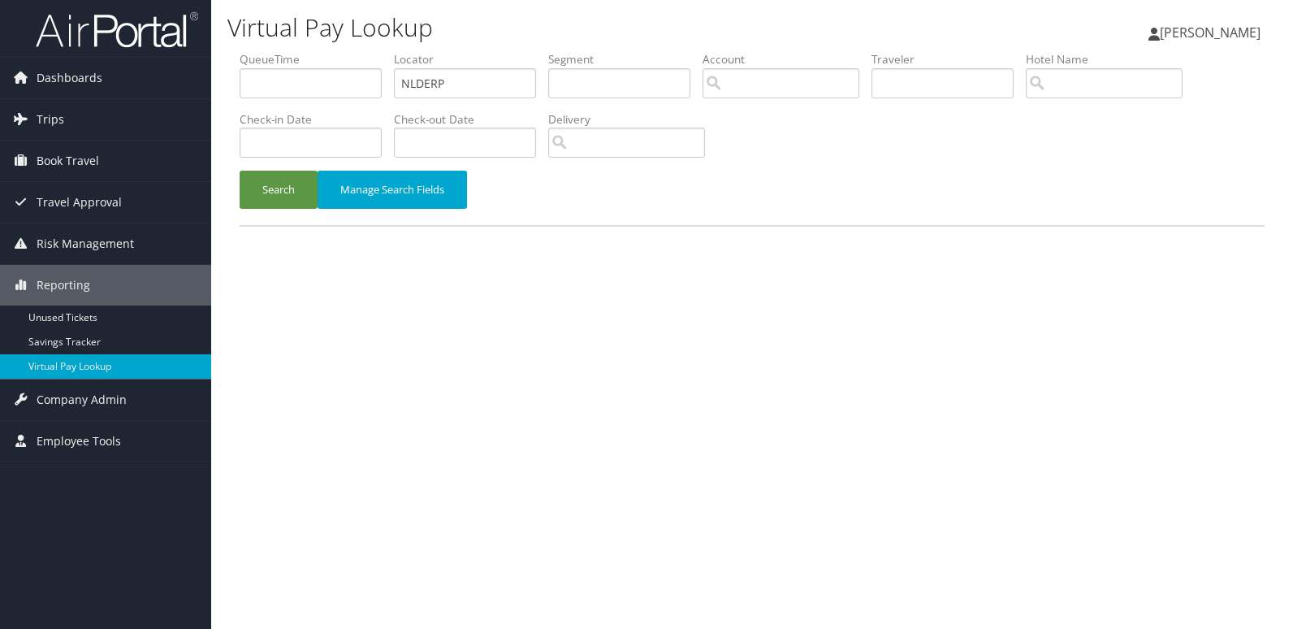
click at [293, 192] on button "Search" at bounding box center [279, 190] width 78 height 38
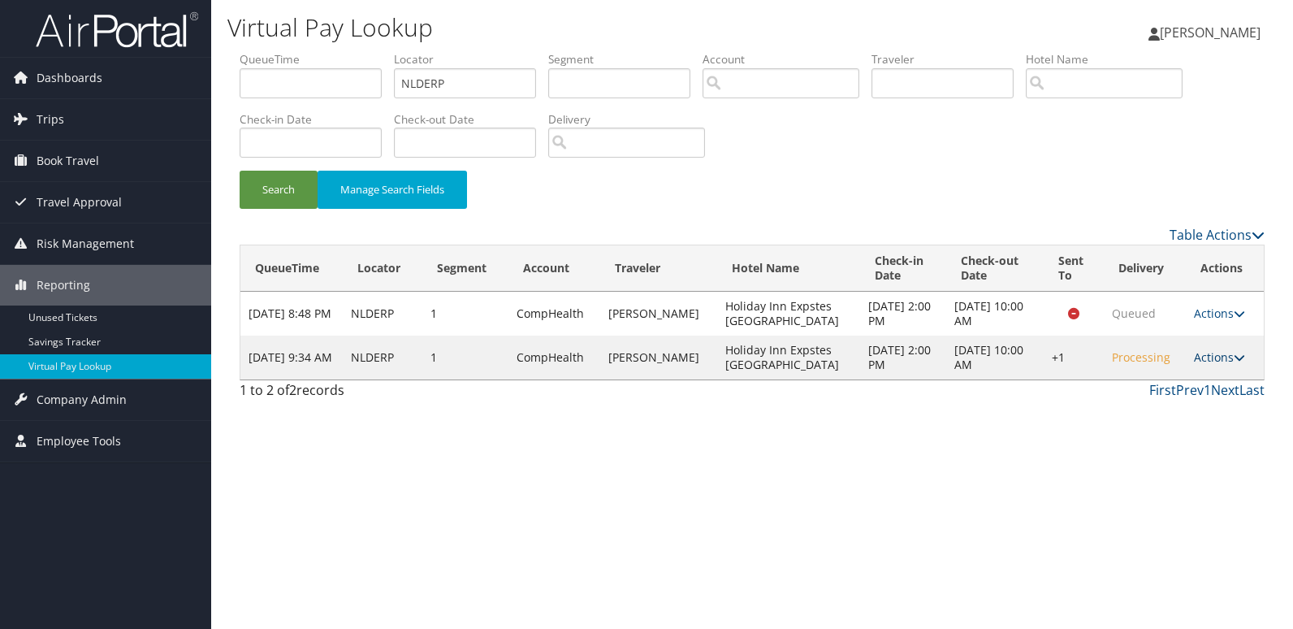
click at [1226, 362] on link "Actions" at bounding box center [1219, 356] width 51 height 15
click at [1224, 395] on link "Logs" at bounding box center [1169, 409] width 139 height 28
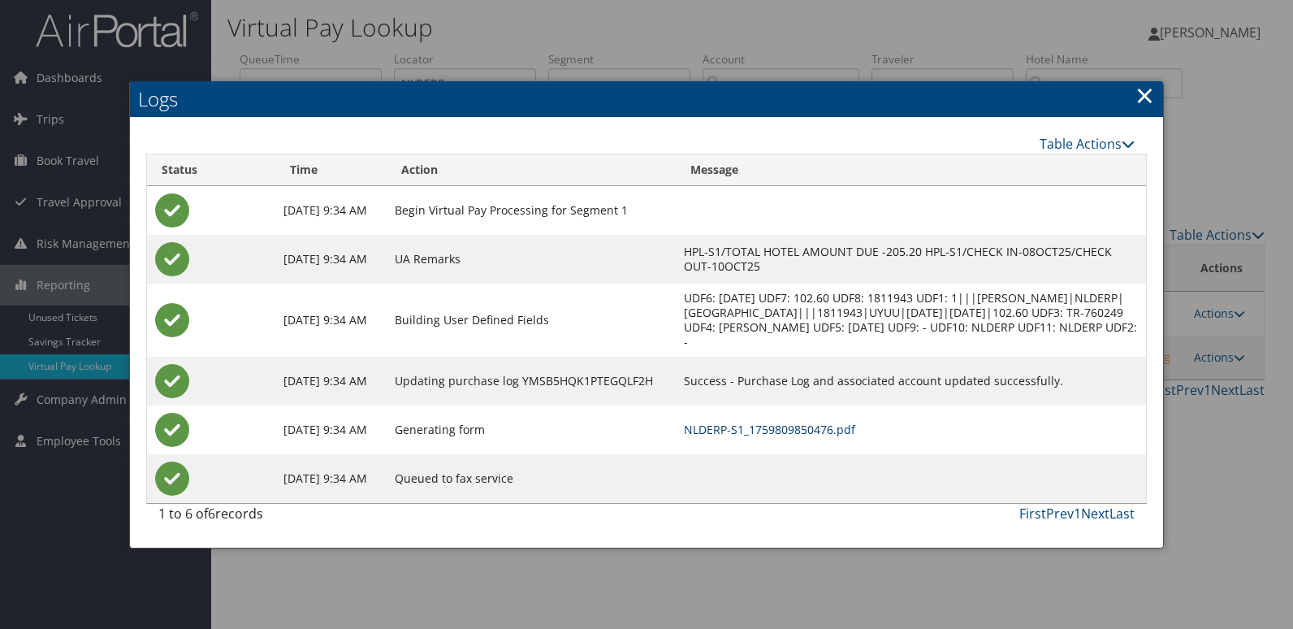
click at [855, 428] on link "NLDERP-S1_1759809850476.pdf" at bounding box center [769, 429] width 171 height 15
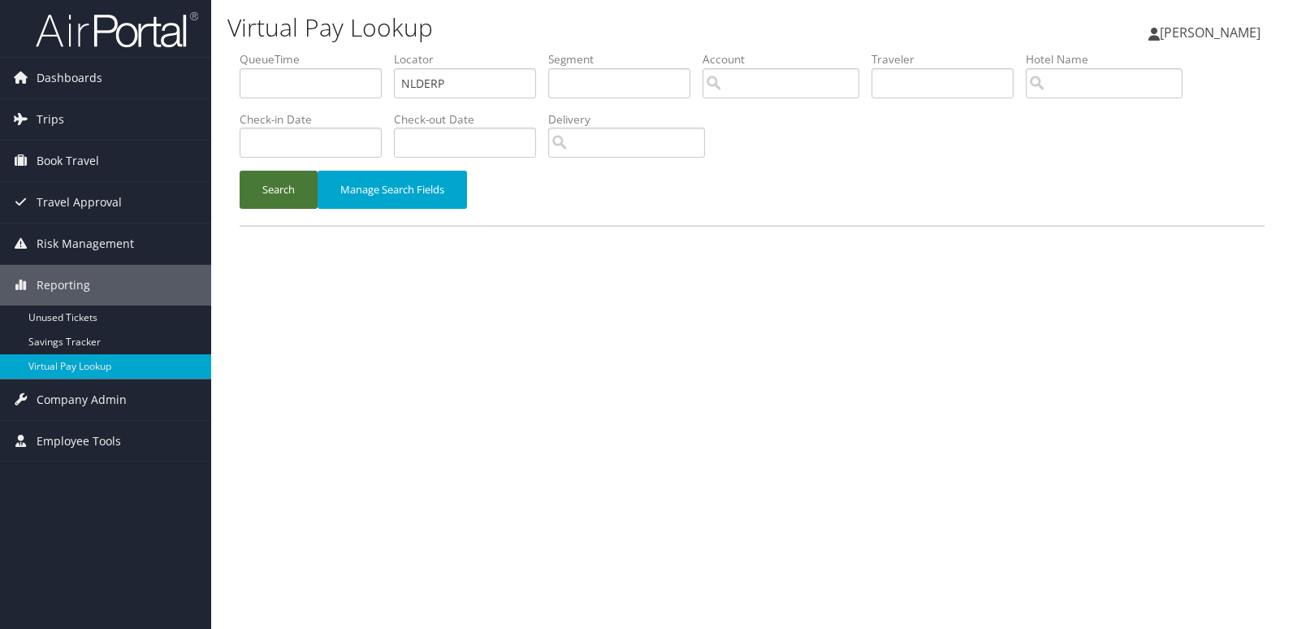
click at [265, 186] on button "Search" at bounding box center [279, 190] width 78 height 38
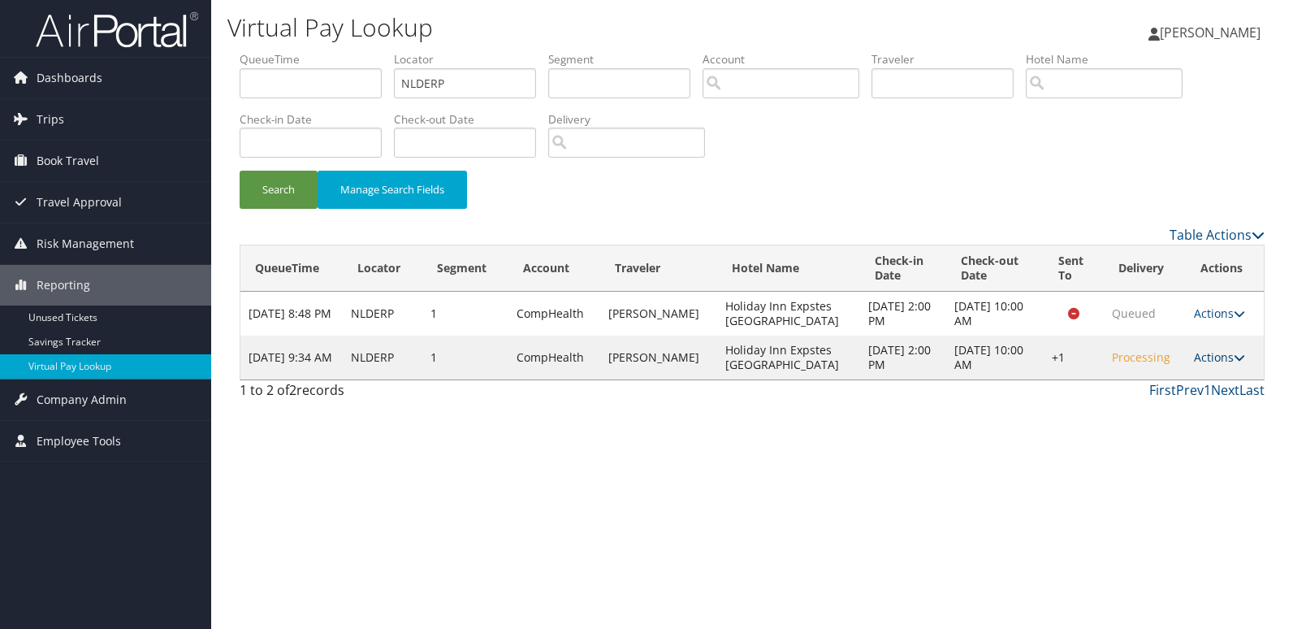
click at [1194, 357] on link "Actions" at bounding box center [1219, 356] width 51 height 15
click at [1189, 377] on link "Resend" at bounding box center [1169, 381] width 139 height 28
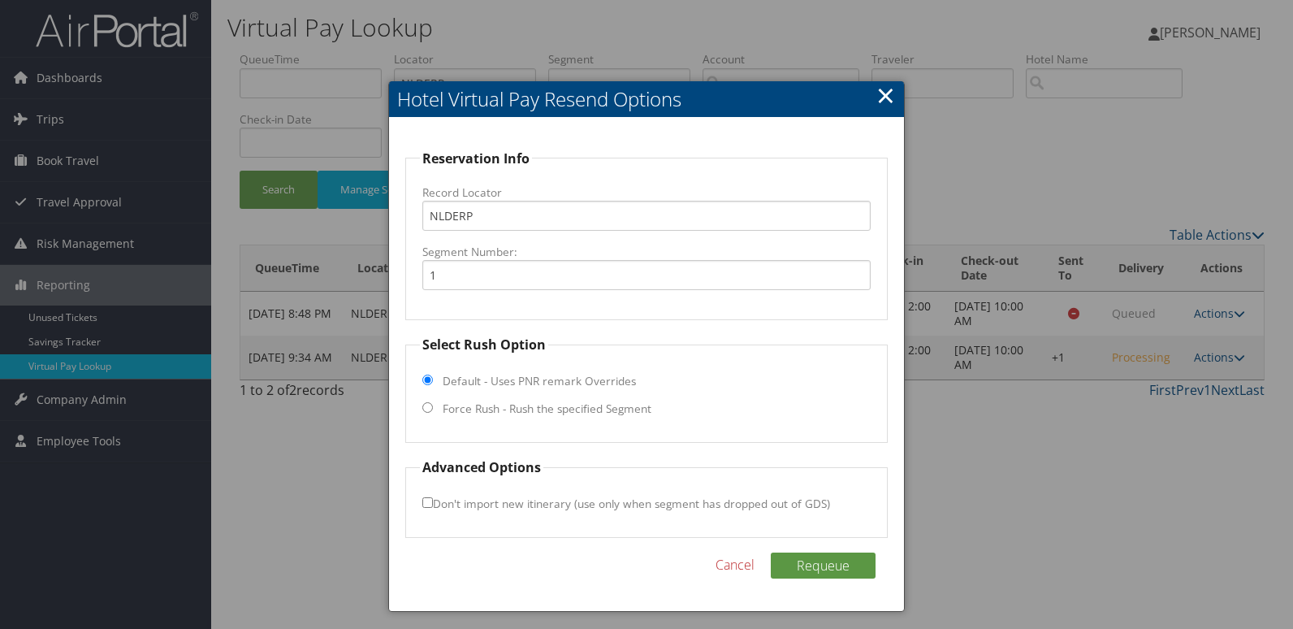
click at [569, 406] on label "Force Rush - Rush the specified Segment" at bounding box center [547, 409] width 209 height 16
click at [433, 406] on input "Force Rush - Rush the specified Segment" at bounding box center [427, 407] width 11 height 11
radio input "true"
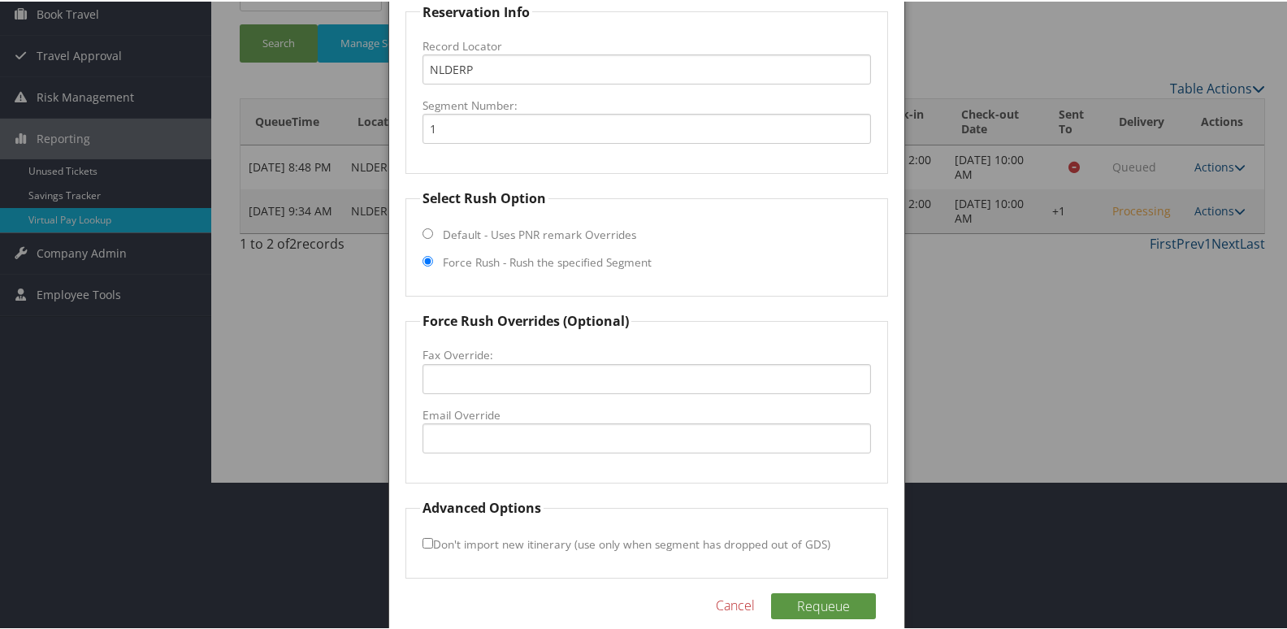
scroll to position [162, 0]
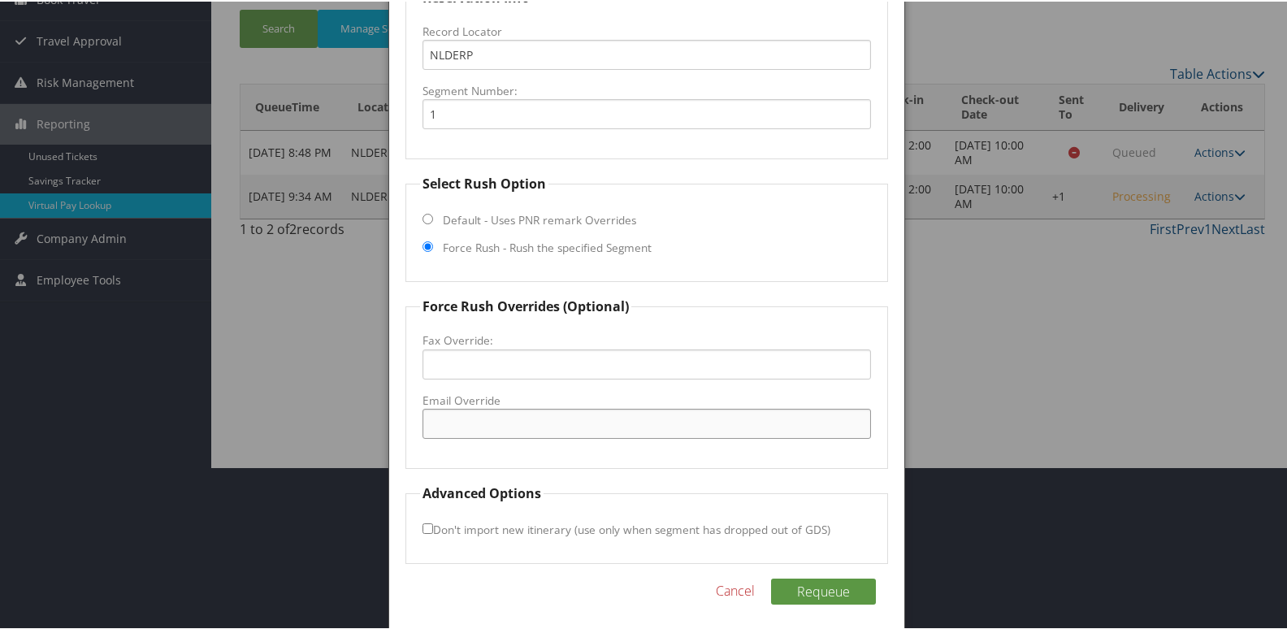
click at [566, 421] on input "Email Override" at bounding box center [646, 422] width 449 height 30
click at [527, 423] on input "[EMAIL_ADDRESS][DOMAIN_NAME]" at bounding box center [646, 422] width 449 height 30
click at [569, 413] on input "[EMAIL_ADDRESS][DOMAIN_NAME]" at bounding box center [646, 422] width 449 height 30
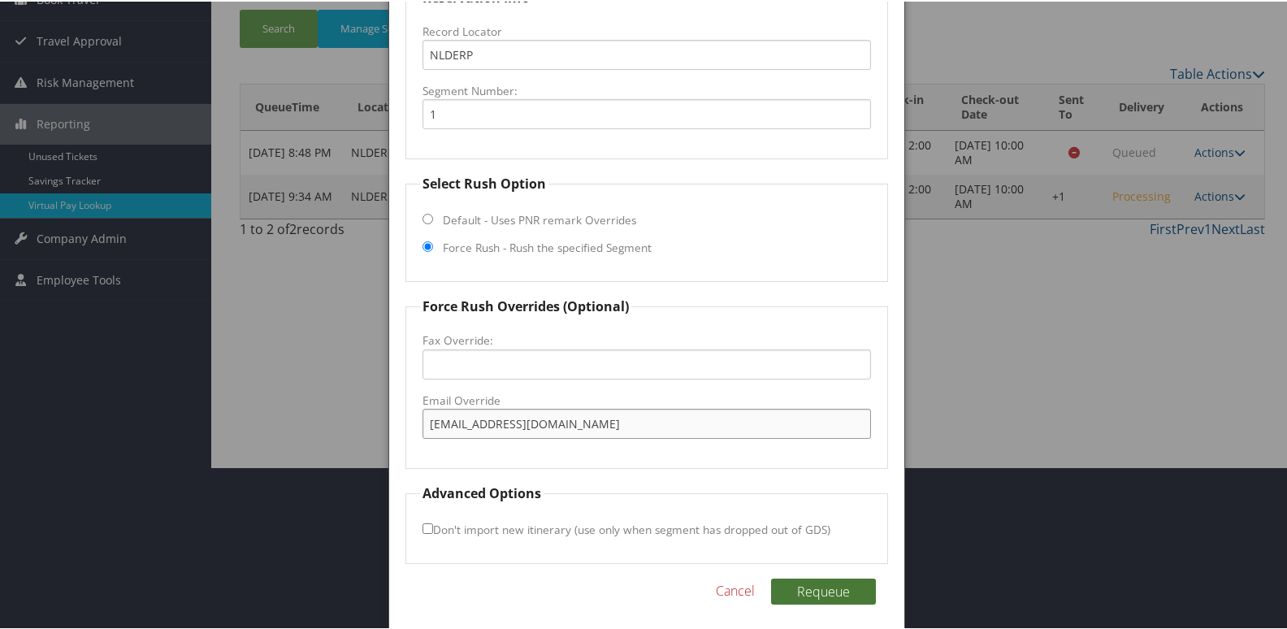
type input "[EMAIL_ADDRESS][DOMAIN_NAME]"
click at [807, 583] on button "Requeue" at bounding box center [823, 590] width 105 height 26
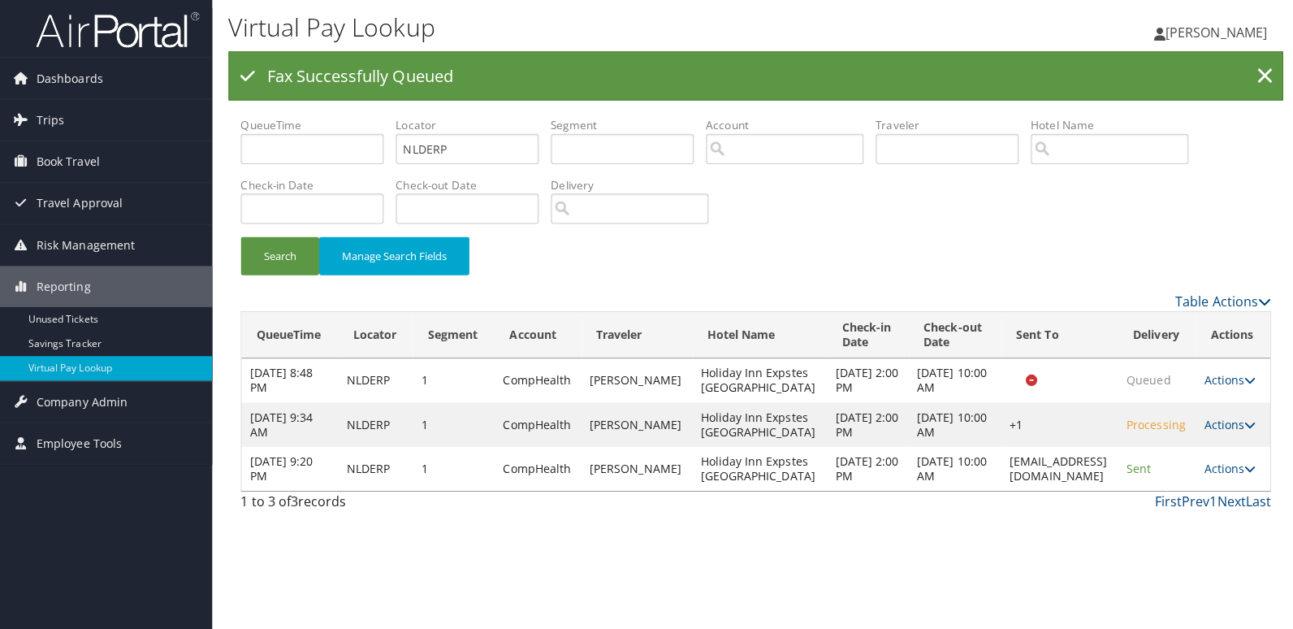
scroll to position [0, 0]
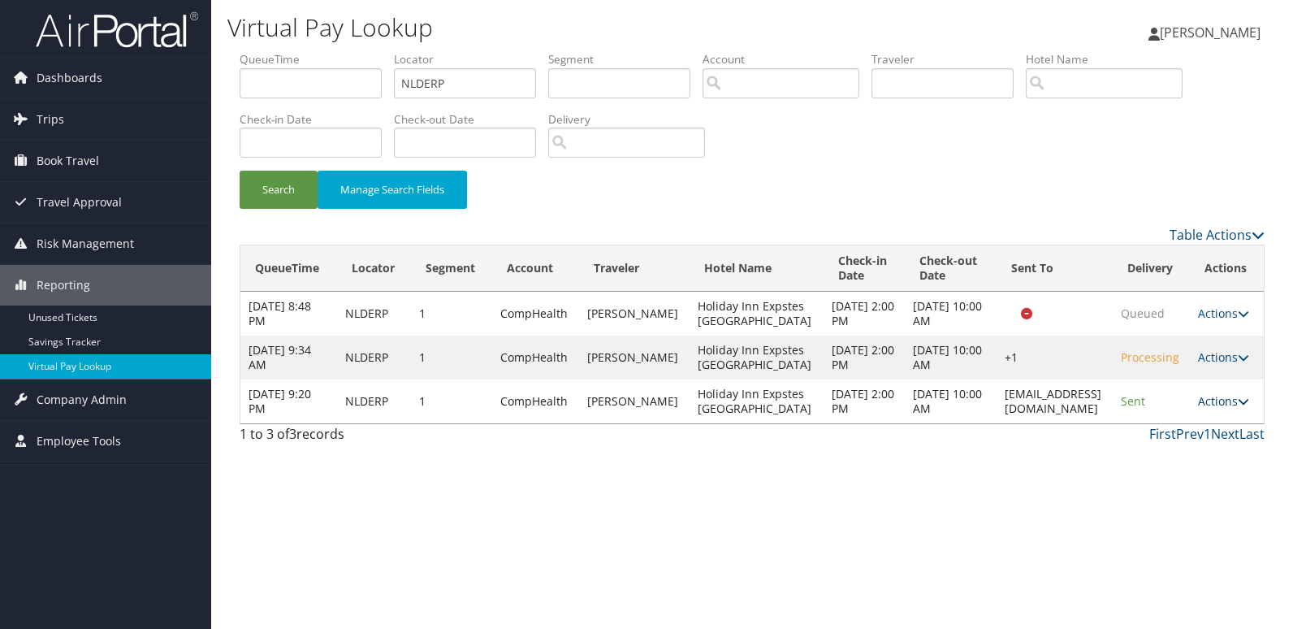
click at [1210, 407] on link "Actions" at bounding box center [1223, 400] width 51 height 15
click at [1220, 457] on link "Logs" at bounding box center [1189, 453] width 102 height 28
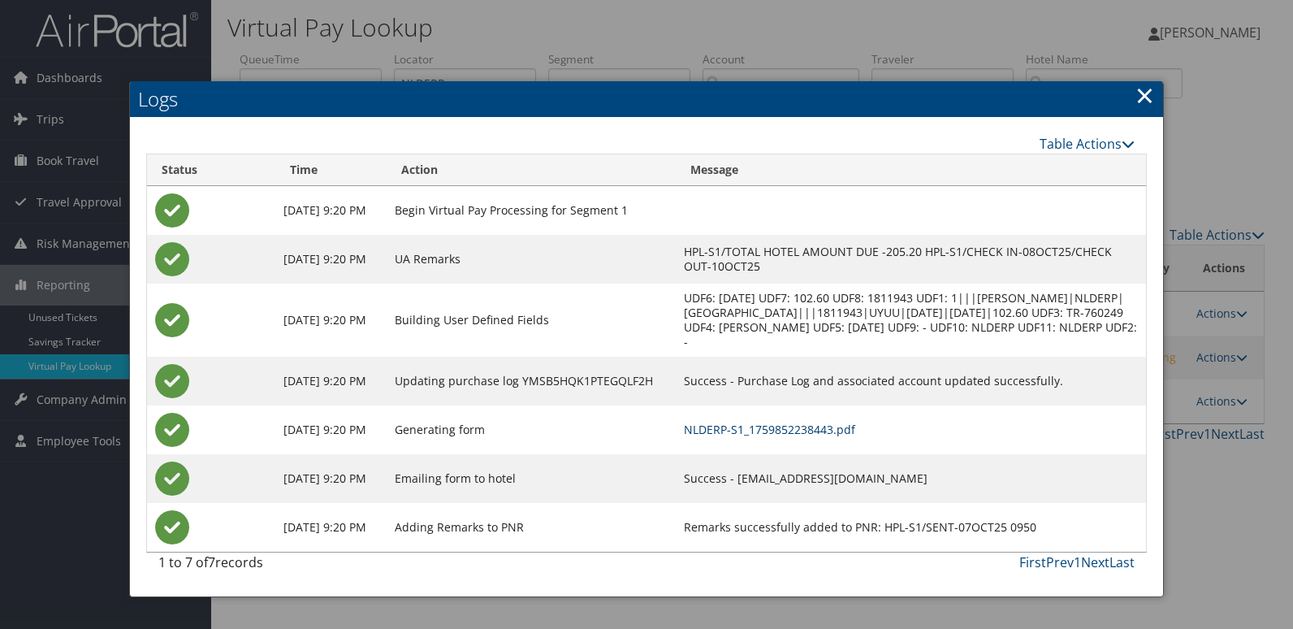
click at [855, 436] on link "NLDERP-S1_1759852238443.pdf" at bounding box center [769, 429] width 171 height 15
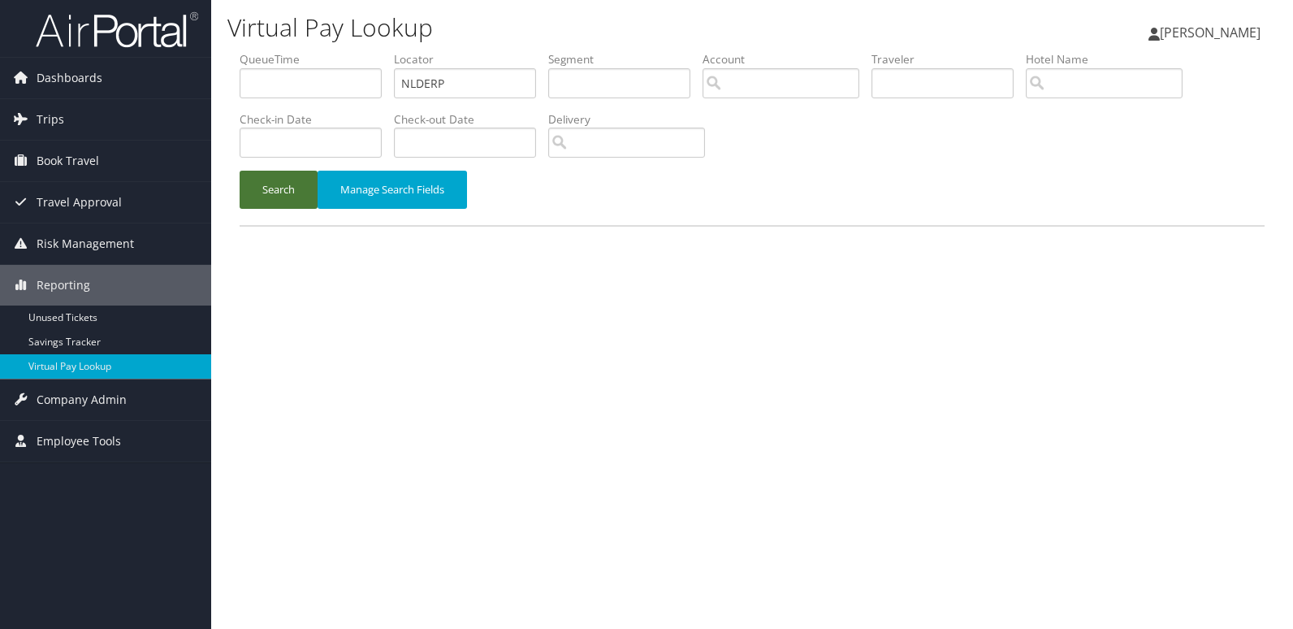
click at [279, 195] on button "Search" at bounding box center [279, 190] width 78 height 38
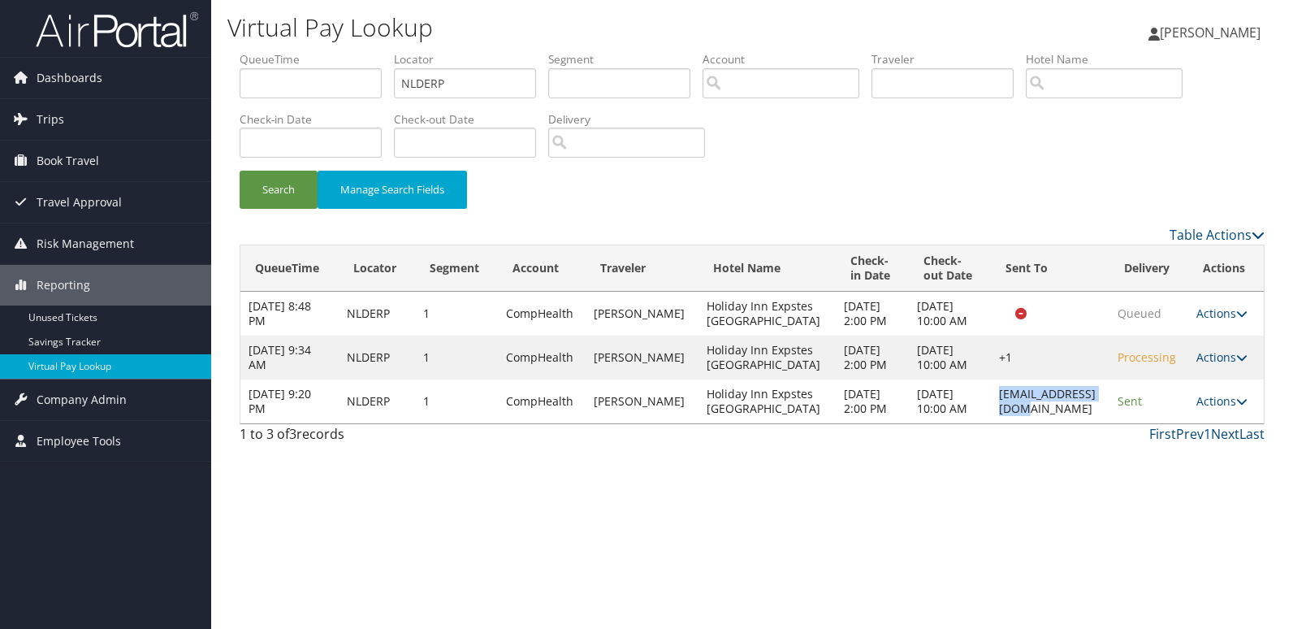
drag, startPoint x: 1002, startPoint y: 396, endPoint x: 1074, endPoint y: 419, distance: 75.8
click at [1074, 419] on td "lbgnc@ech-group.com" at bounding box center [1050, 401] width 119 height 44
copy td "lbgnc@ech-group.com"
click at [1206, 402] on link "Actions" at bounding box center [1222, 400] width 51 height 15
click at [1198, 444] on link "Logs" at bounding box center [1187, 453] width 102 height 28
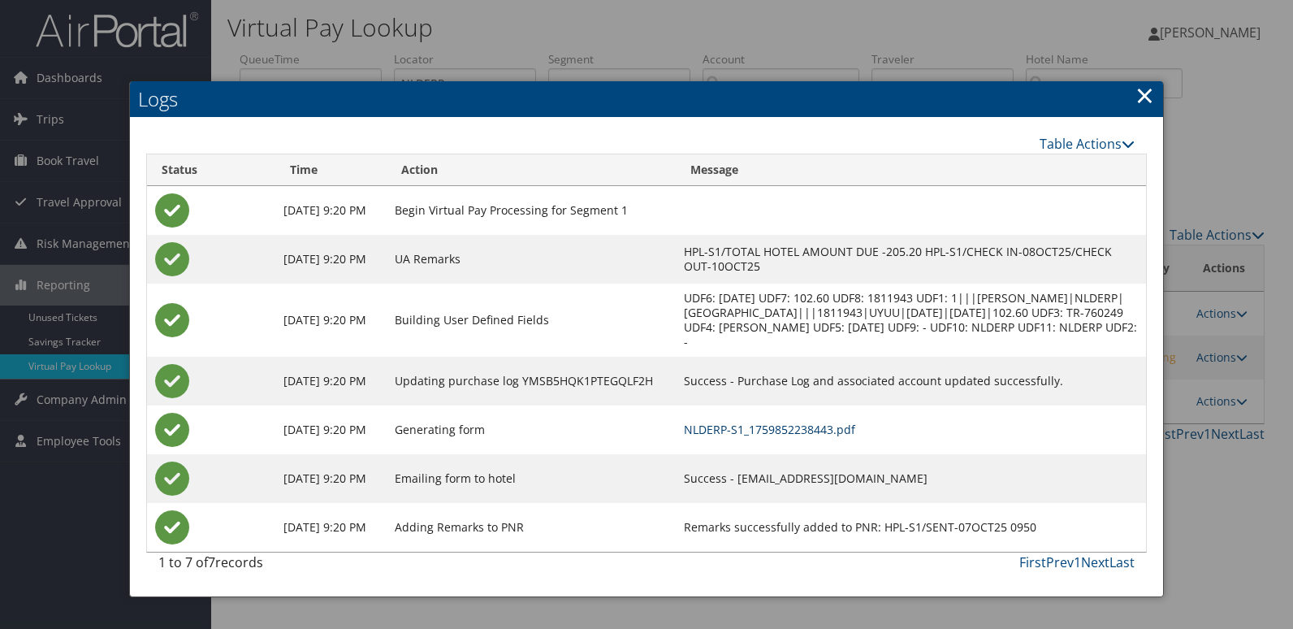
click at [855, 431] on link "NLDERP-S1_1759852238443.pdf" at bounding box center [769, 429] width 171 height 15
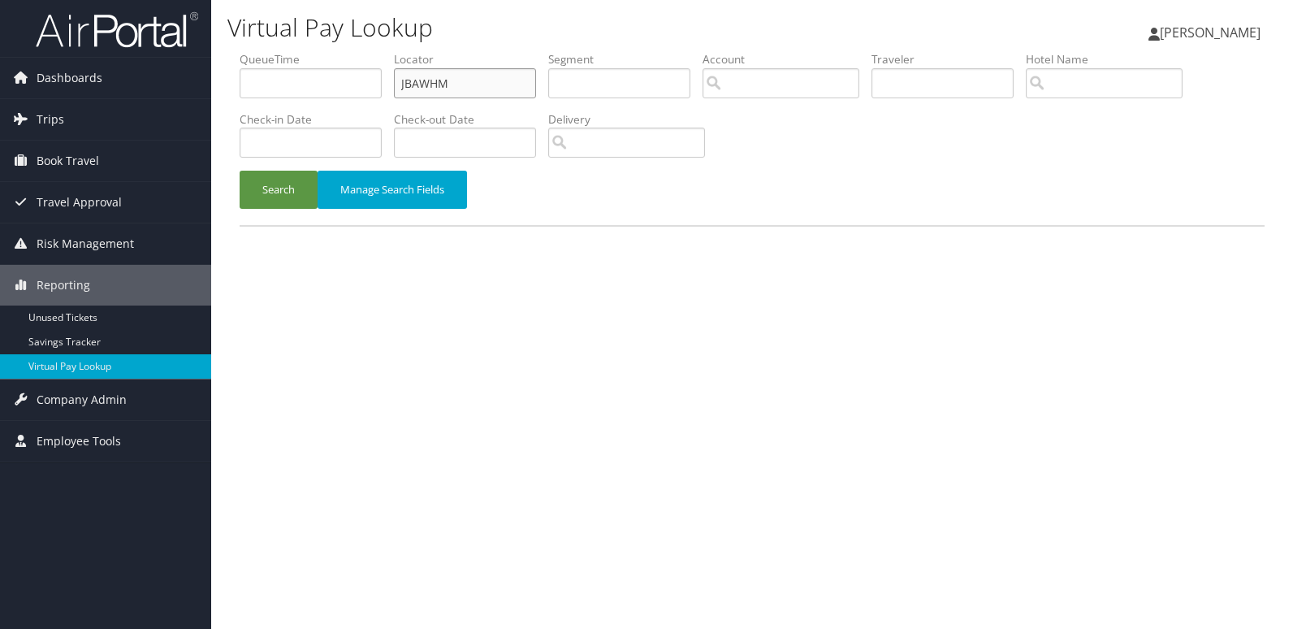
click at [488, 84] on input "JBAWHM" at bounding box center [465, 83] width 142 height 30
paste input "ARIHSE"
type input "ARIHSE"
click at [307, 177] on button "Search" at bounding box center [279, 190] width 78 height 38
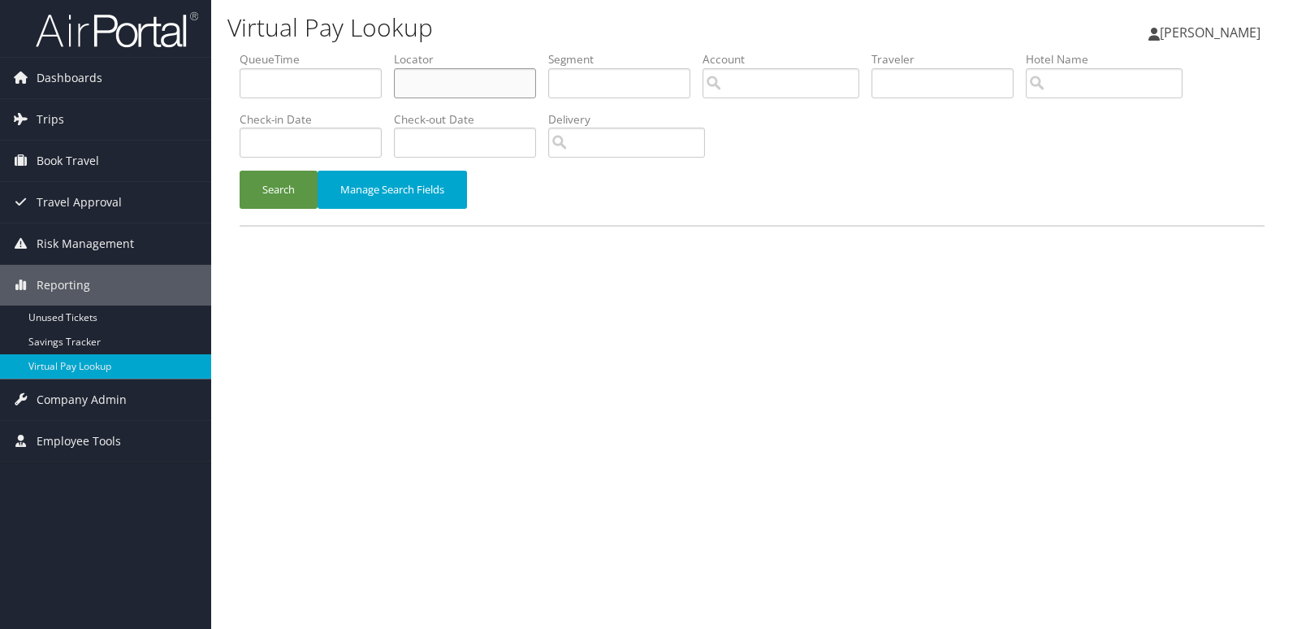
click at [421, 89] on input "text" at bounding box center [465, 83] width 142 height 30
paste input "ARIHSE"
type input "ARIHSE"
click at [277, 175] on button "Search" at bounding box center [279, 190] width 78 height 38
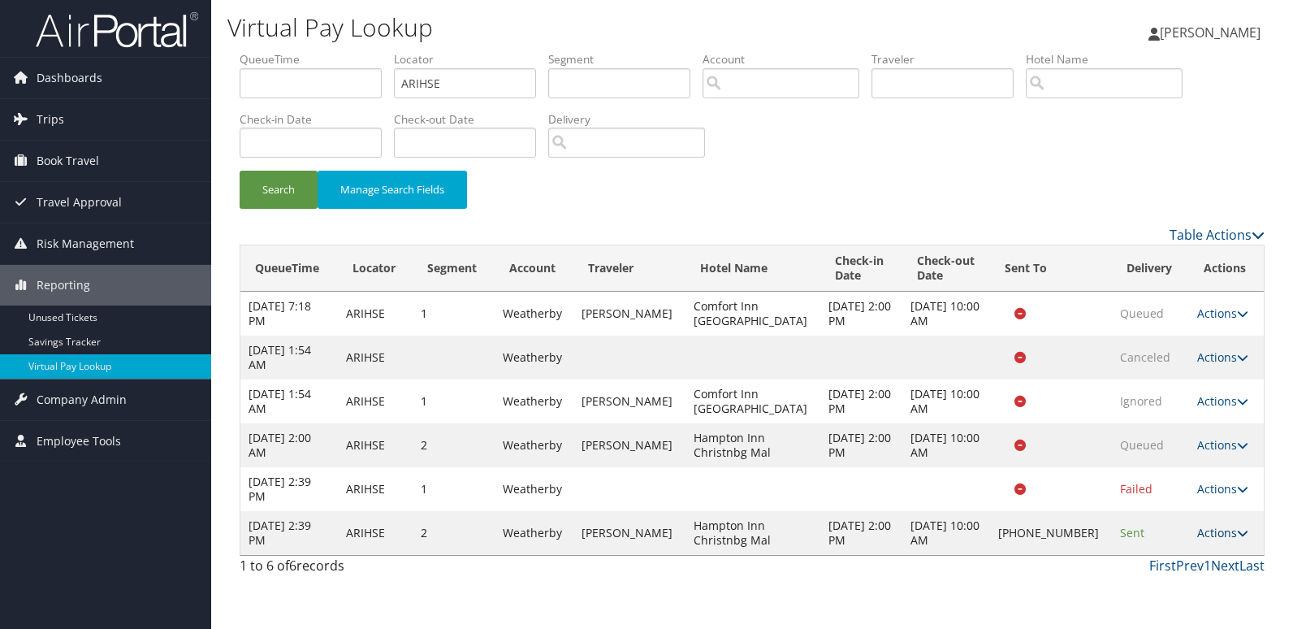
click at [1198, 531] on link "Actions" at bounding box center [1223, 532] width 51 height 15
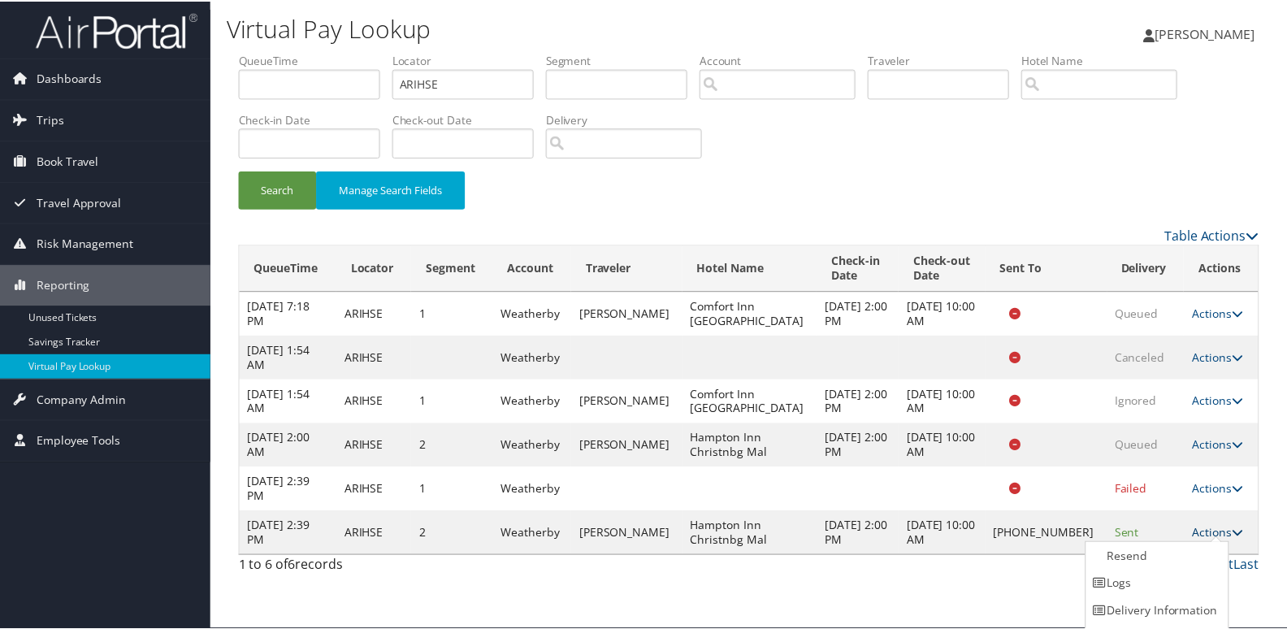
scroll to position [25, 0]
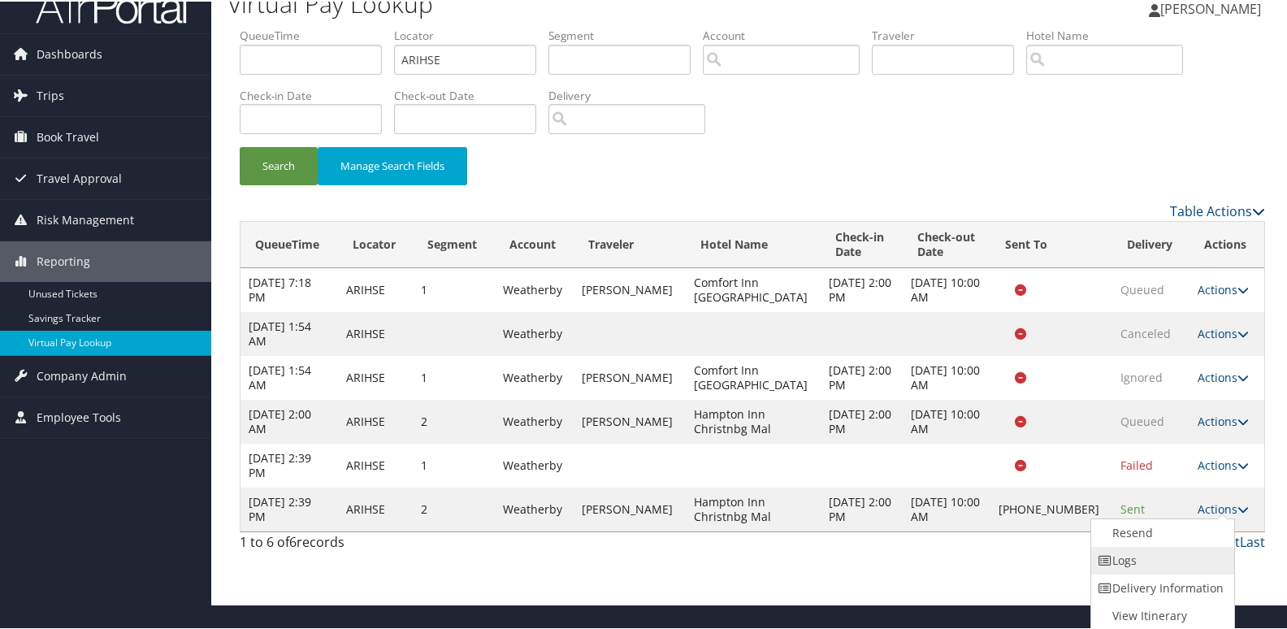
click at [1167, 570] on link "Logs" at bounding box center [1160, 559] width 139 height 28
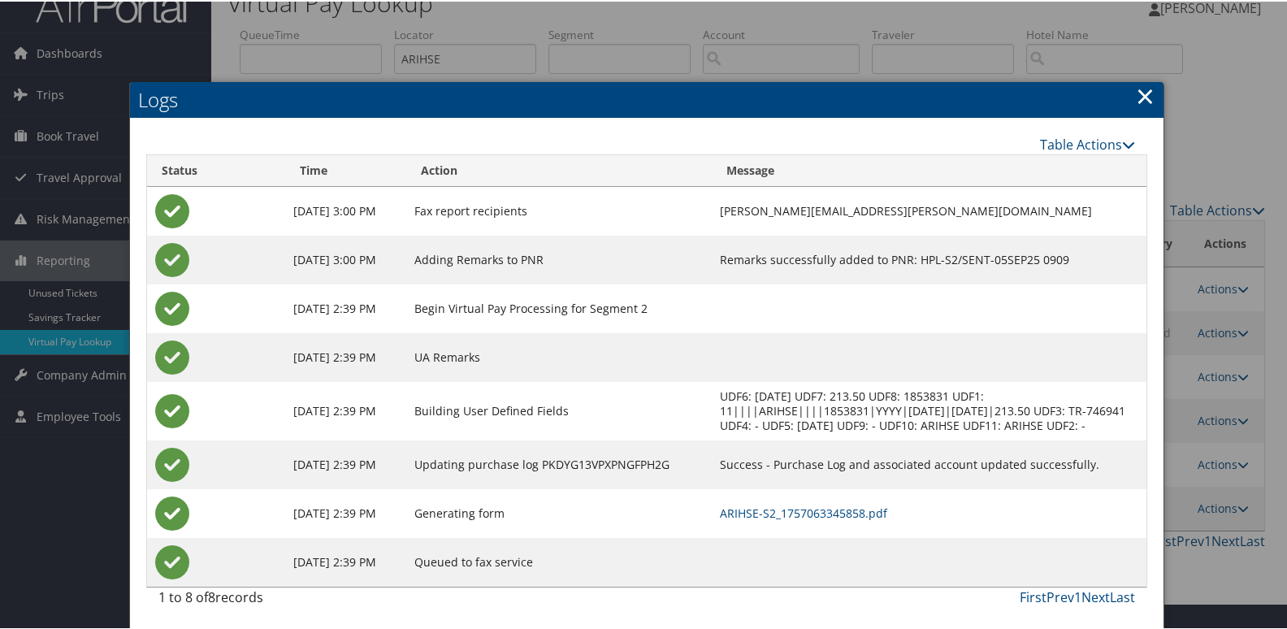
scroll to position [28, 0]
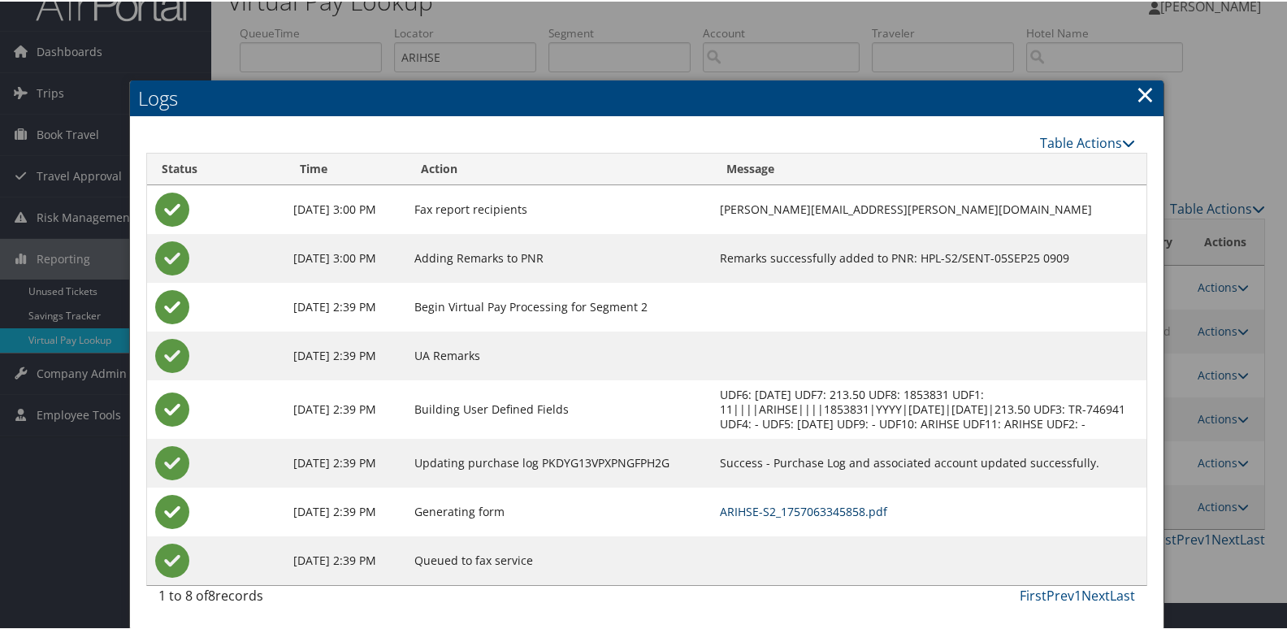
click at [804, 505] on link "ARIHSE-S2_1757063345858.pdf" at bounding box center [803, 509] width 167 height 15
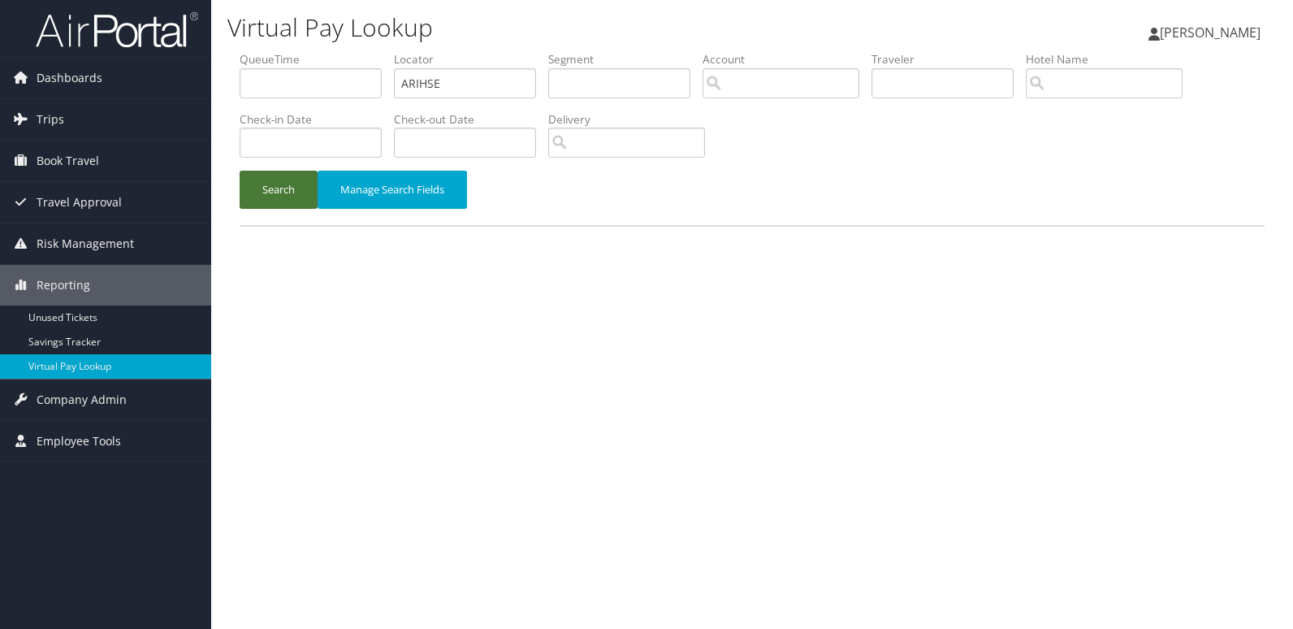
click at [293, 200] on button "Search" at bounding box center [279, 190] width 78 height 38
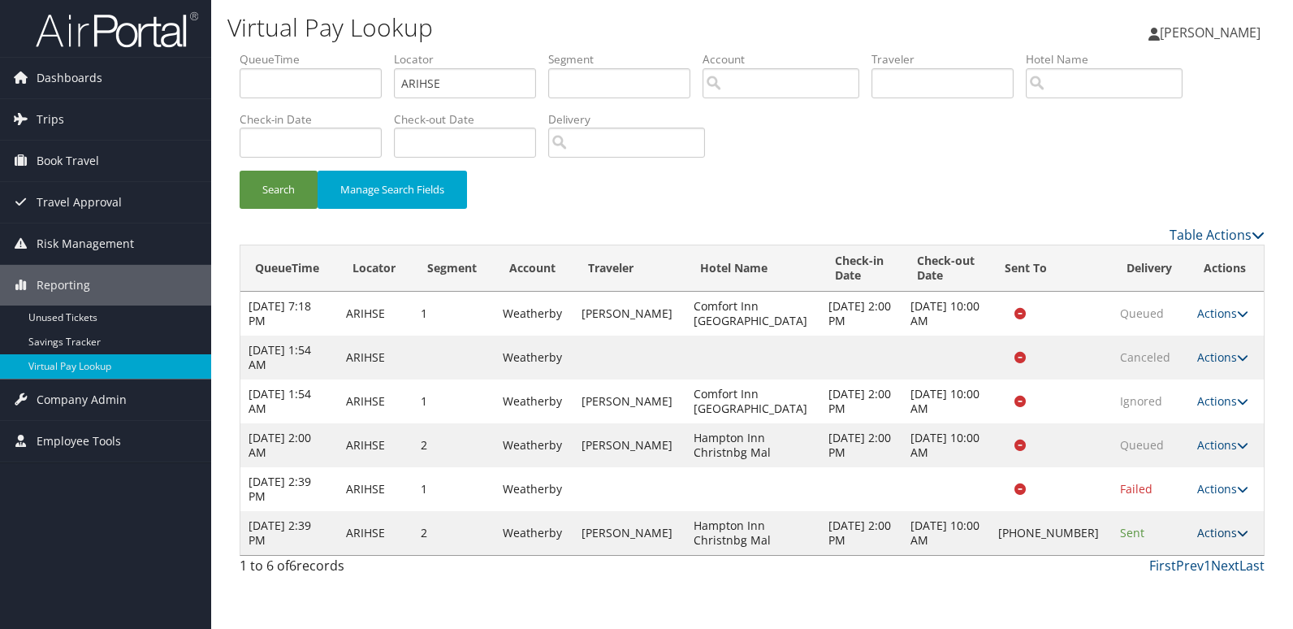
click at [1219, 538] on link "Actions" at bounding box center [1223, 532] width 51 height 15
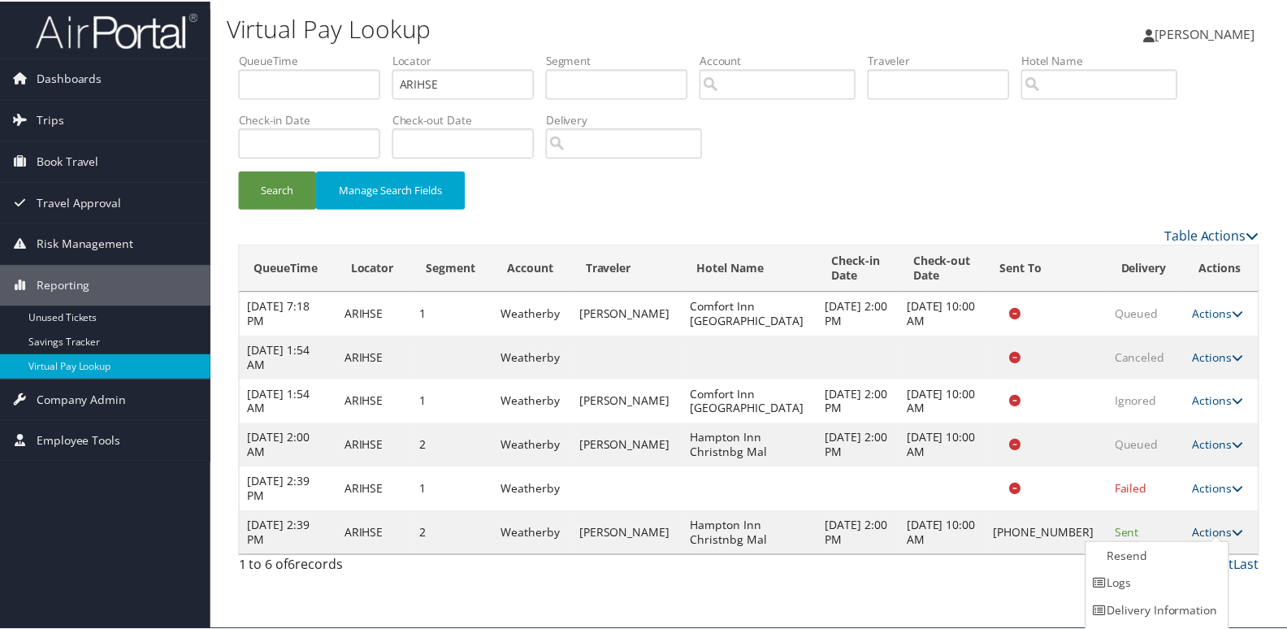
scroll to position [25, 0]
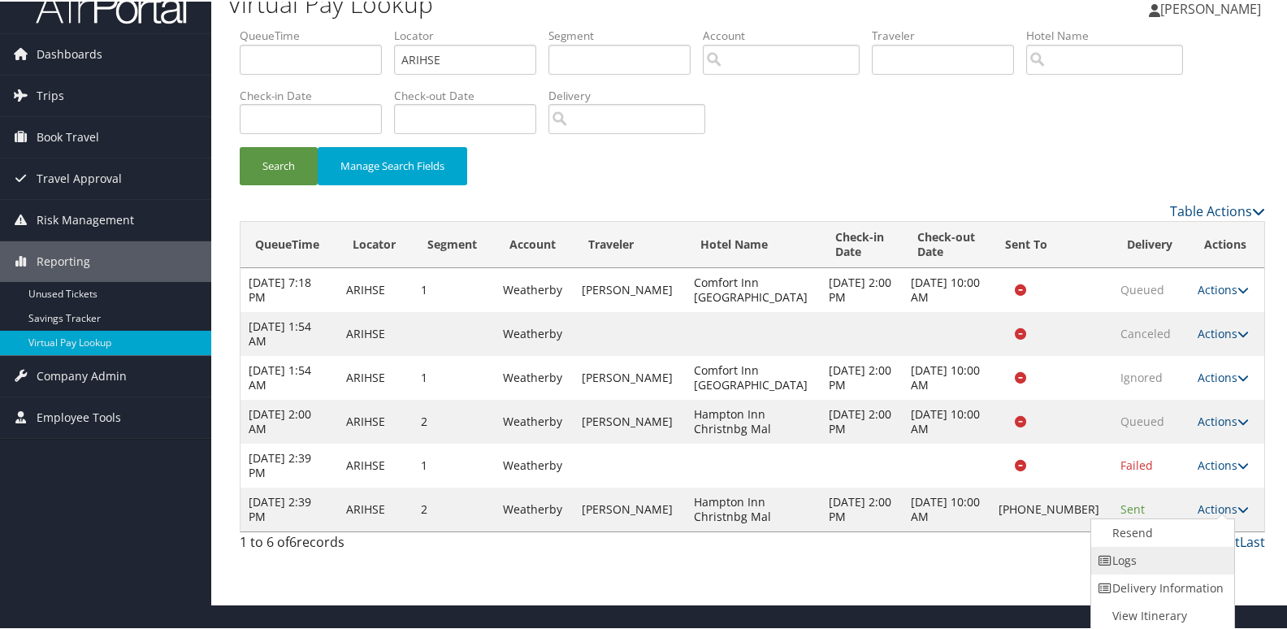
click at [1185, 553] on link "Logs" at bounding box center [1160, 559] width 139 height 28
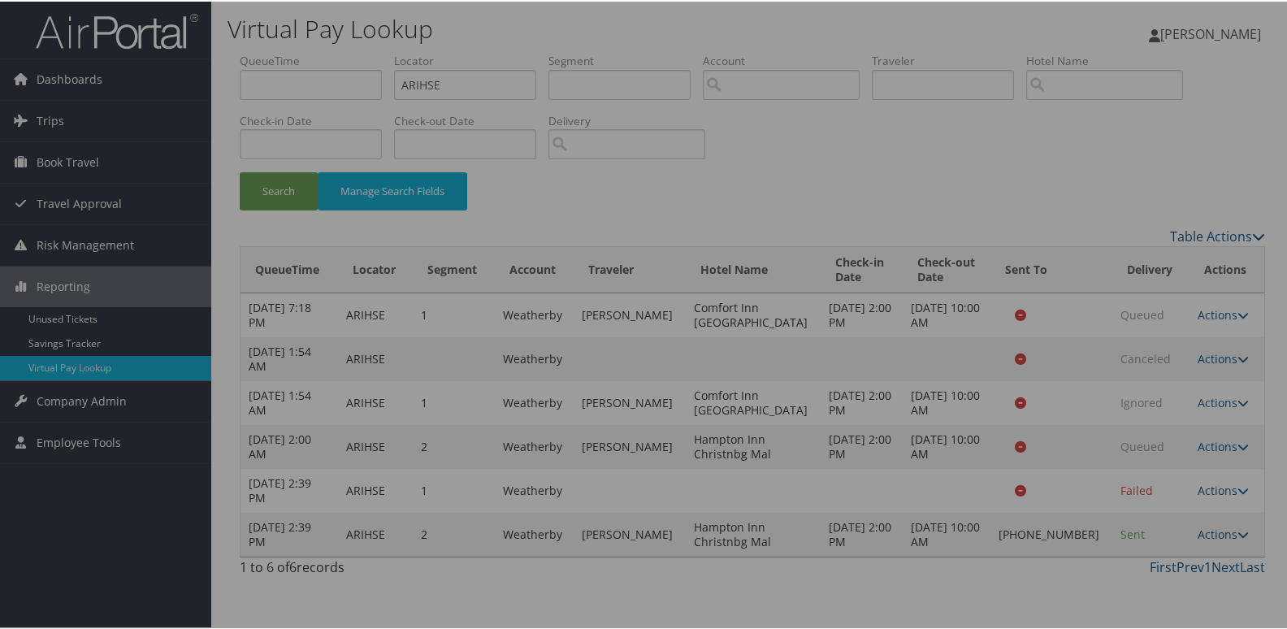
scroll to position [0, 0]
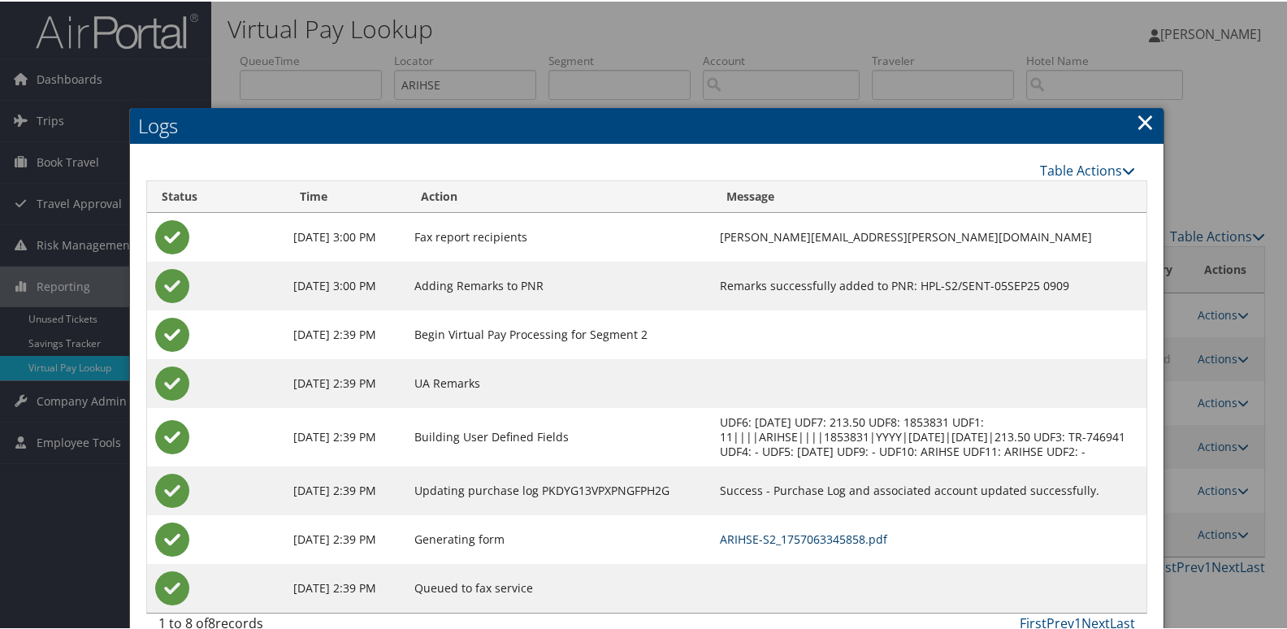
click at [825, 534] on link "ARIHSE-S2_1757063345858.pdf" at bounding box center [803, 537] width 167 height 15
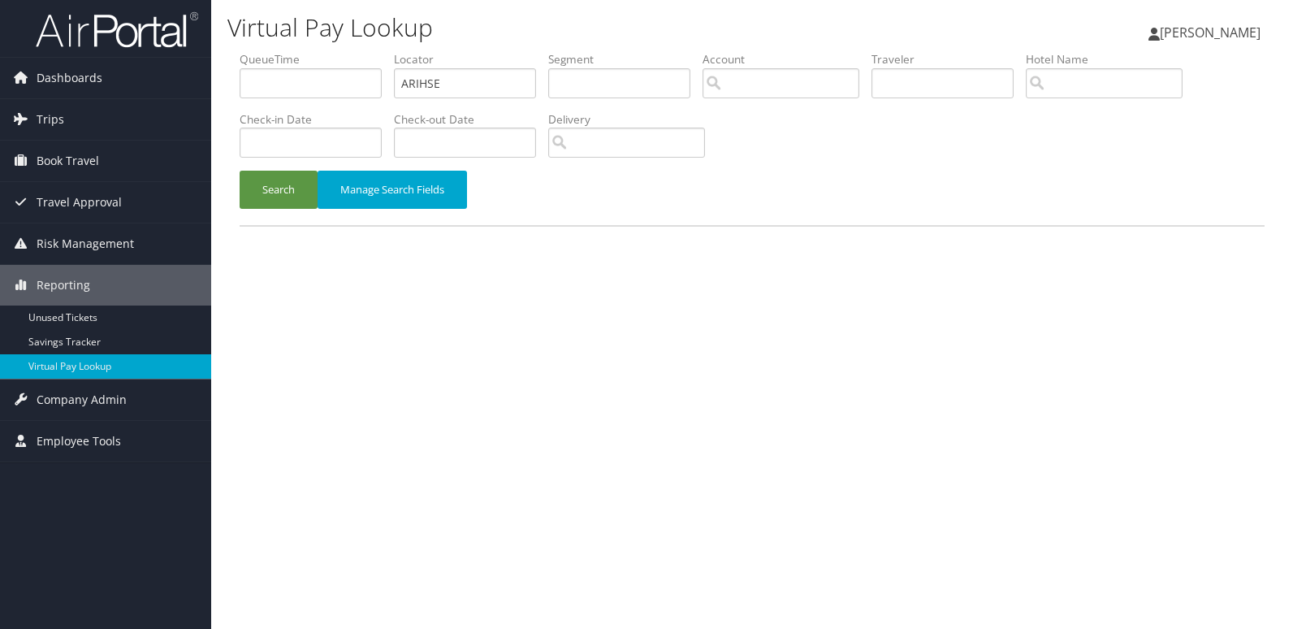
click at [306, 169] on li "Check-in Date" at bounding box center [317, 140] width 154 height 59
click at [299, 182] on button "Search" at bounding box center [279, 190] width 78 height 38
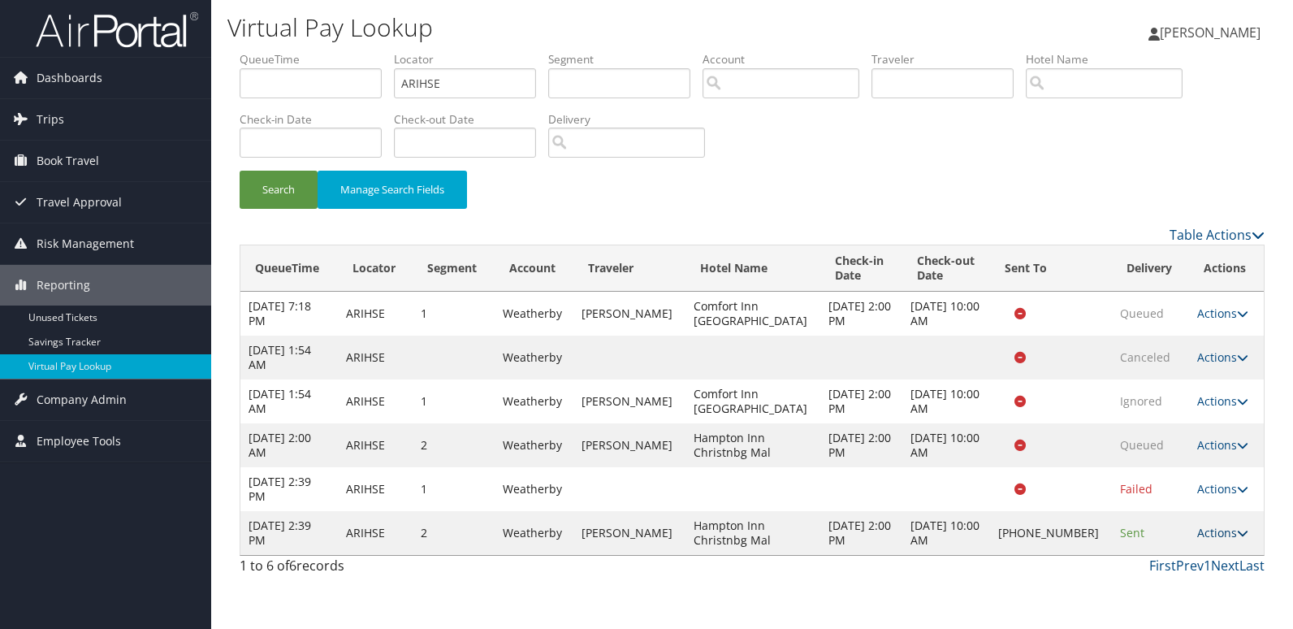
click at [1213, 530] on link "Actions" at bounding box center [1223, 532] width 51 height 15
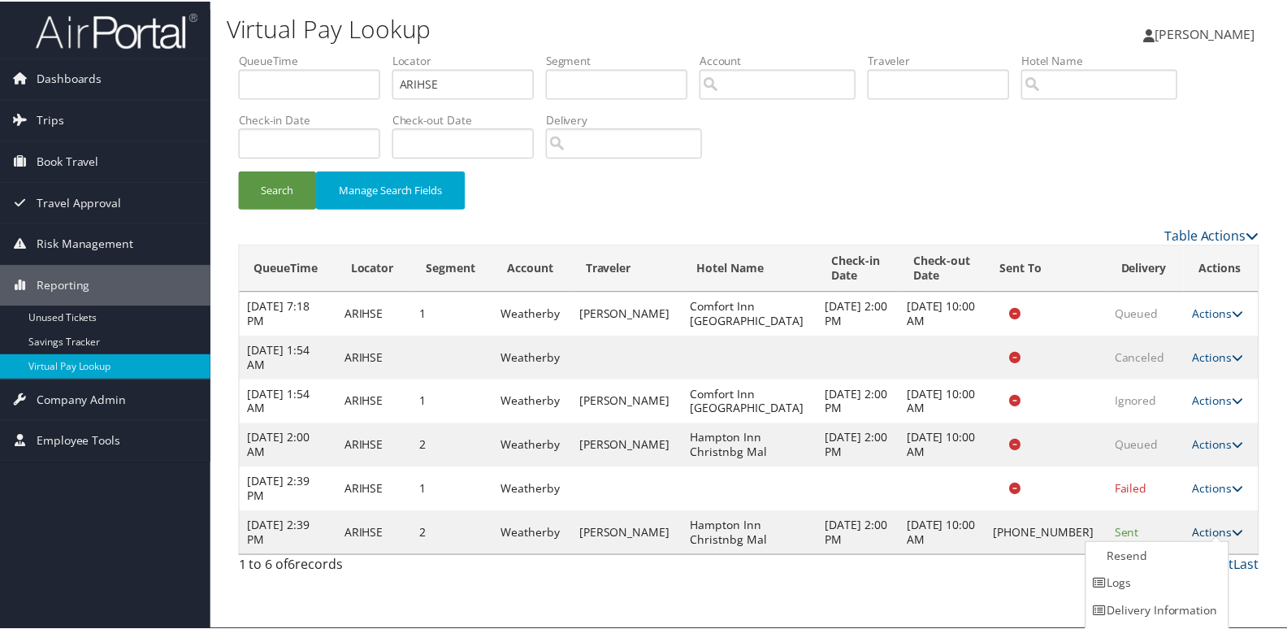
scroll to position [25, 0]
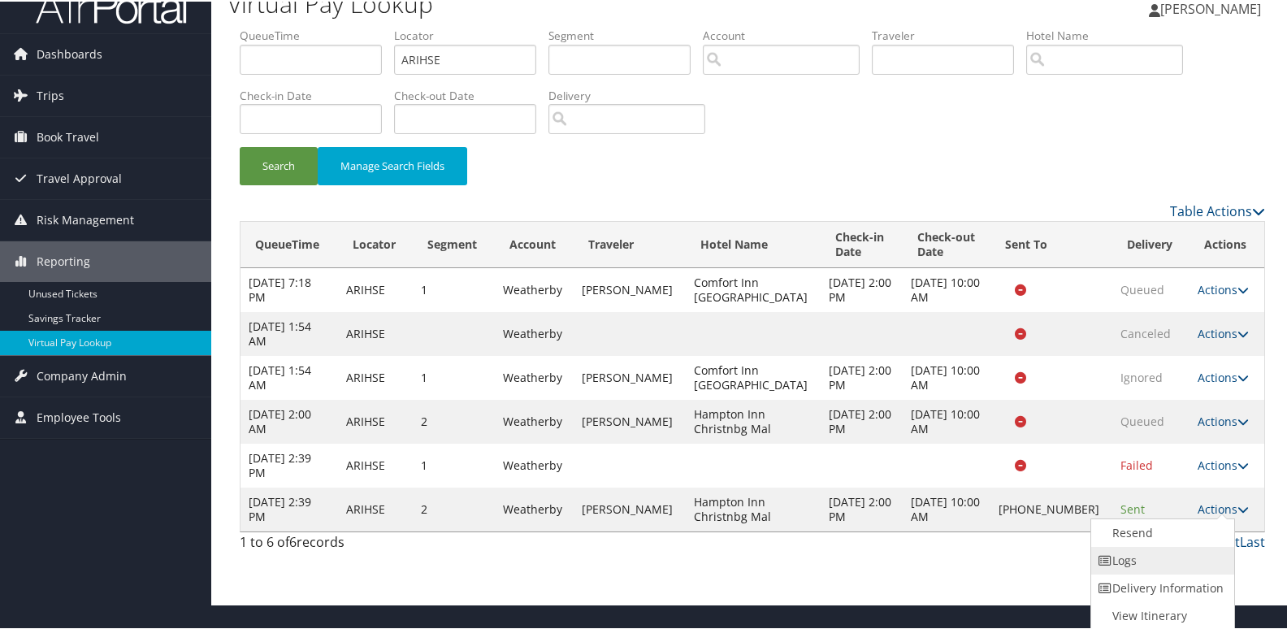
click at [1128, 565] on link "Logs" at bounding box center [1160, 559] width 139 height 28
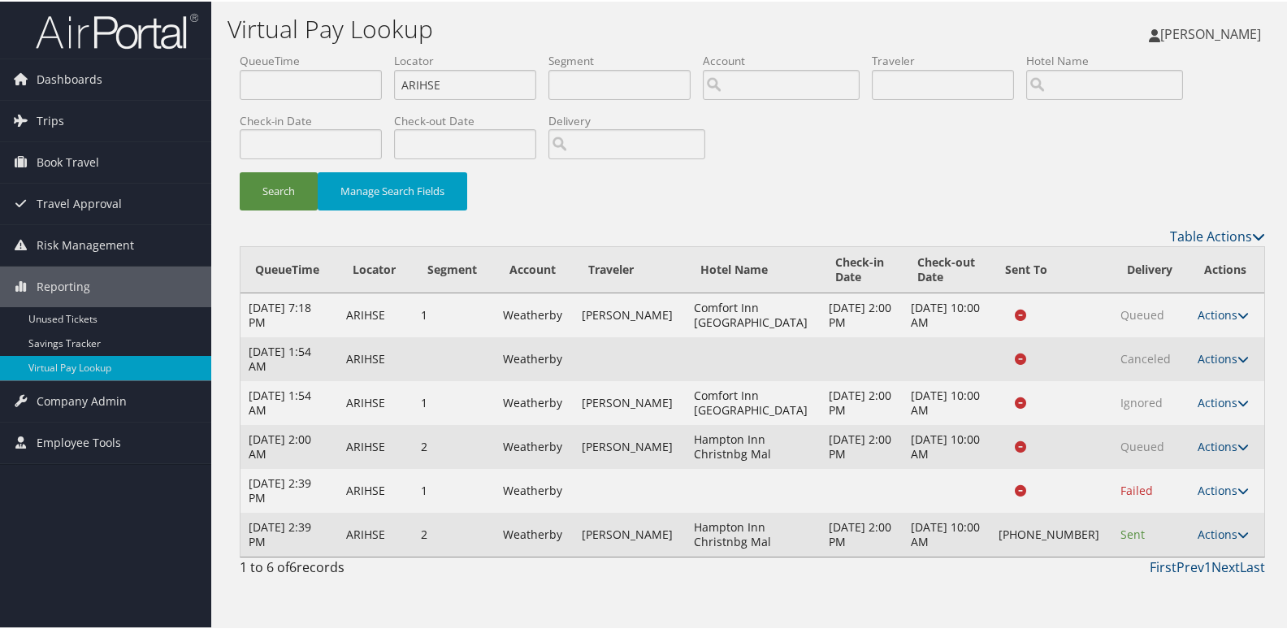
scroll to position [0, 0]
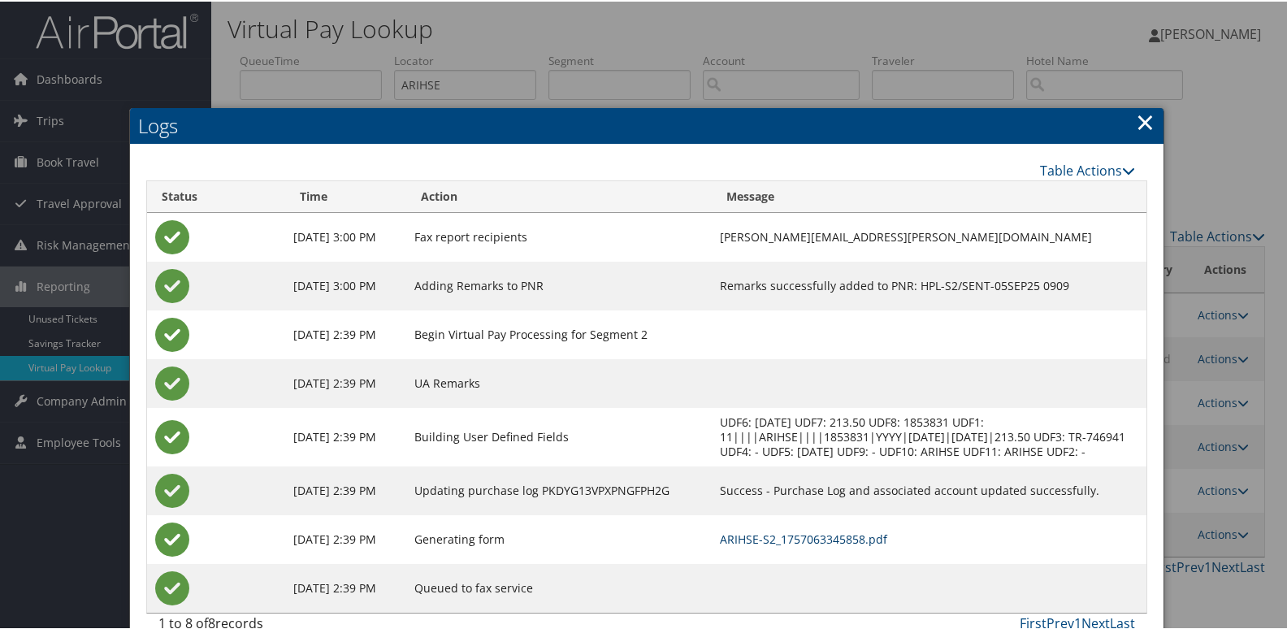
click at [834, 537] on link "ARIHSE-S2_1757063345858.pdf" at bounding box center [803, 537] width 167 height 15
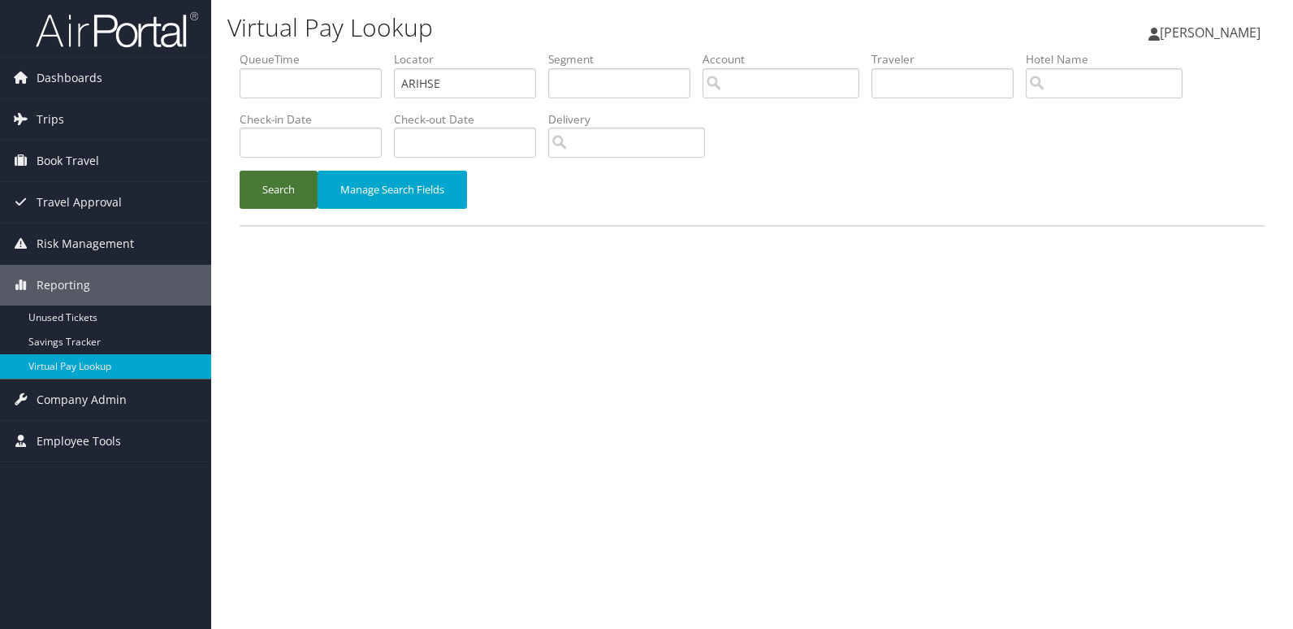
click at [288, 202] on button "Search" at bounding box center [279, 190] width 78 height 38
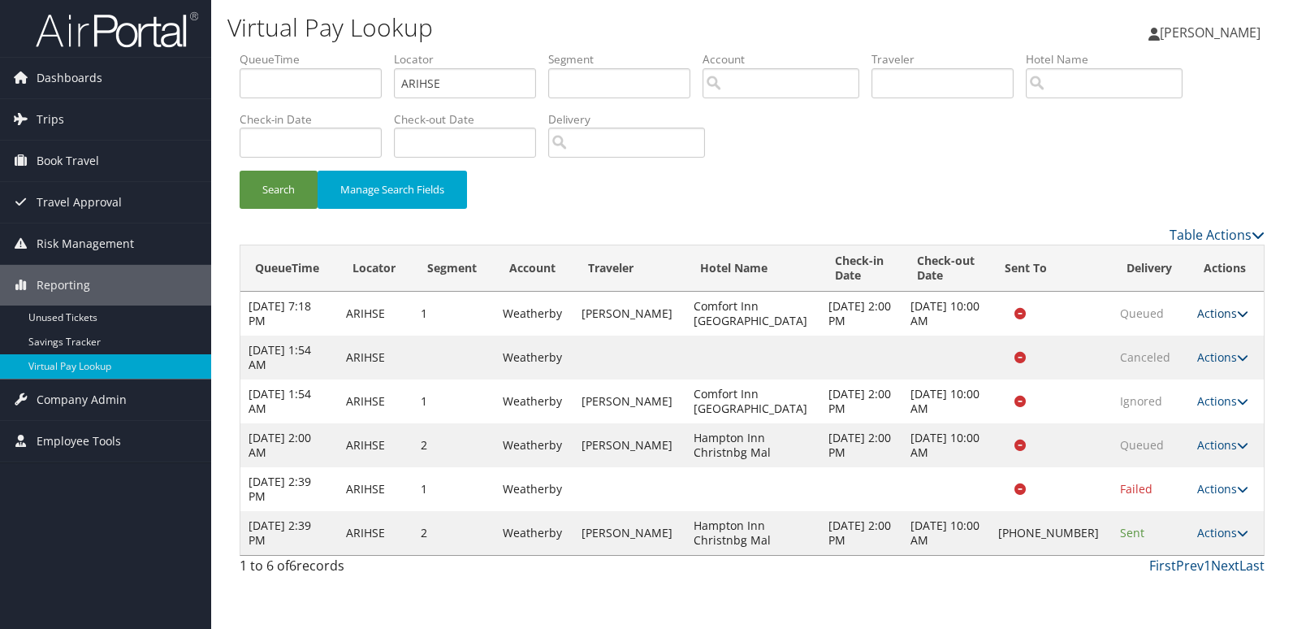
click at [1210, 318] on link "Actions" at bounding box center [1223, 312] width 51 height 15
click at [1198, 367] on link "Logs" at bounding box center [1185, 365] width 102 height 28
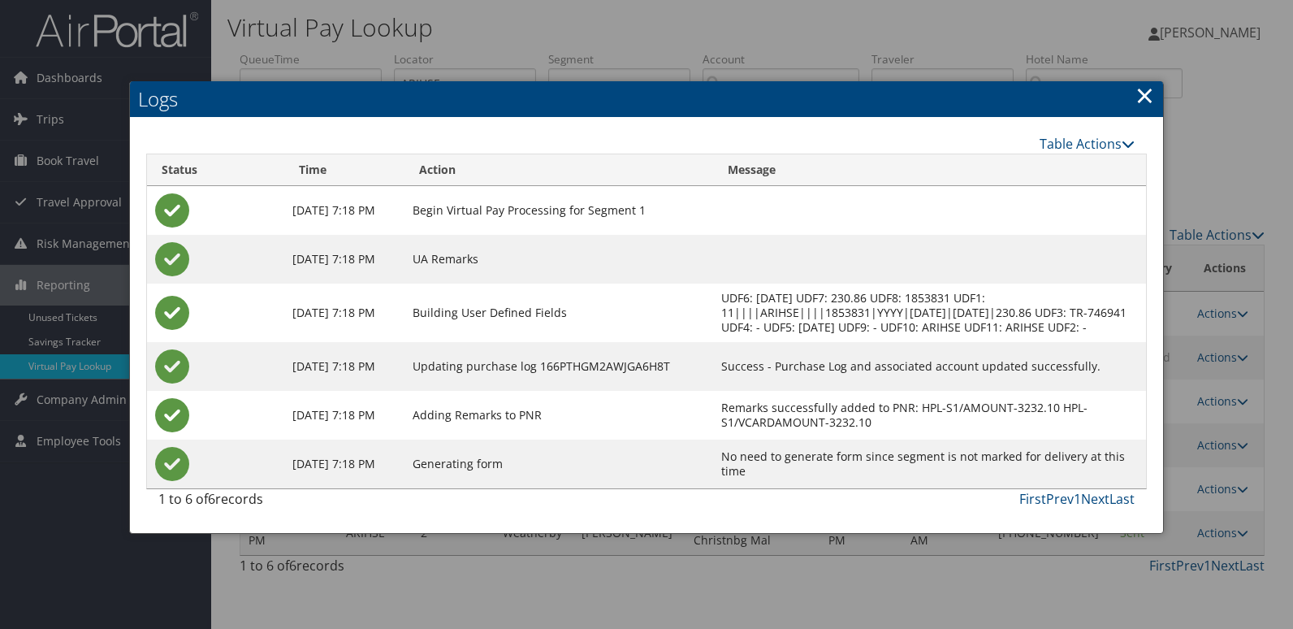
click at [1147, 102] on link "×" at bounding box center [1145, 95] width 19 height 32
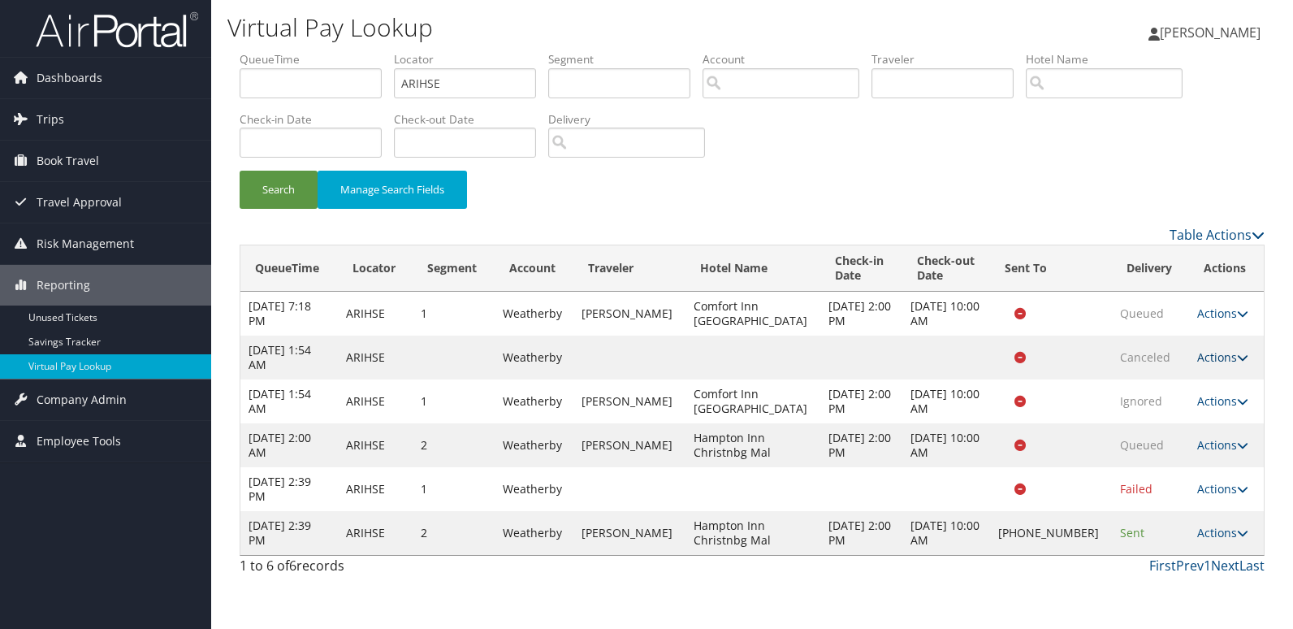
click at [1215, 356] on link "Actions" at bounding box center [1223, 356] width 51 height 15
click at [1198, 384] on link "Logs" at bounding box center [1185, 381] width 102 height 28
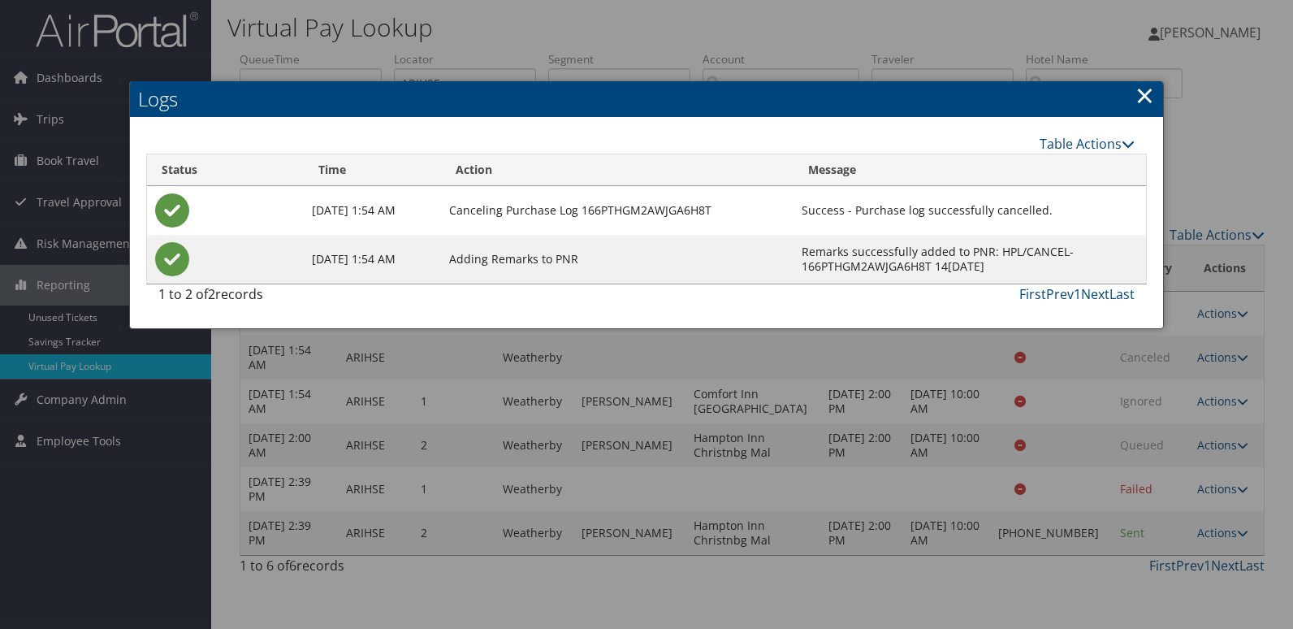
click at [1140, 99] on link "×" at bounding box center [1145, 95] width 19 height 32
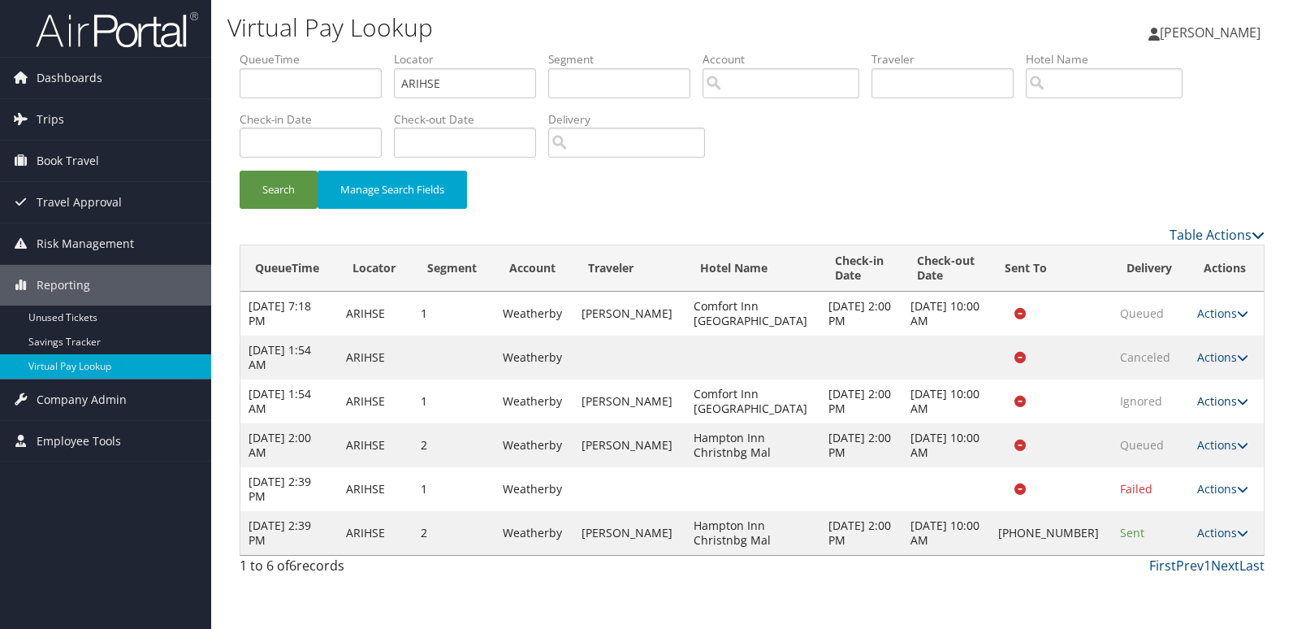
click at [1216, 407] on link "Actions" at bounding box center [1223, 400] width 51 height 15
click at [1184, 461] on link "Logs" at bounding box center [1185, 453] width 102 height 28
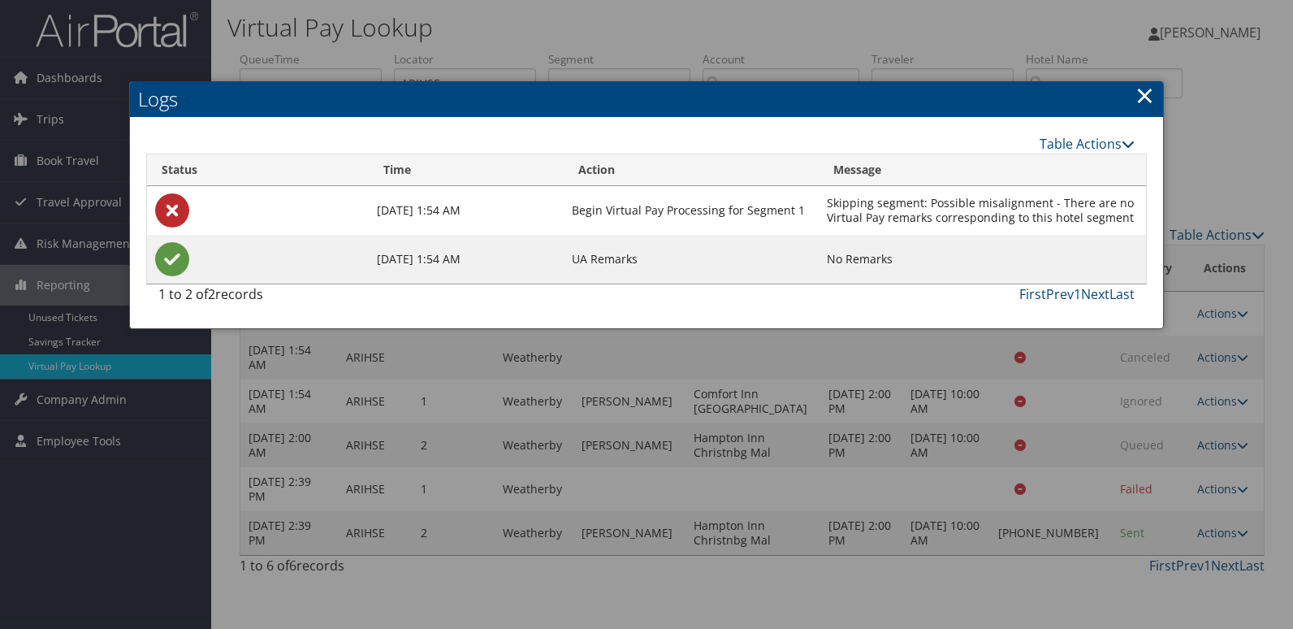
click at [1139, 102] on link "×" at bounding box center [1145, 95] width 19 height 32
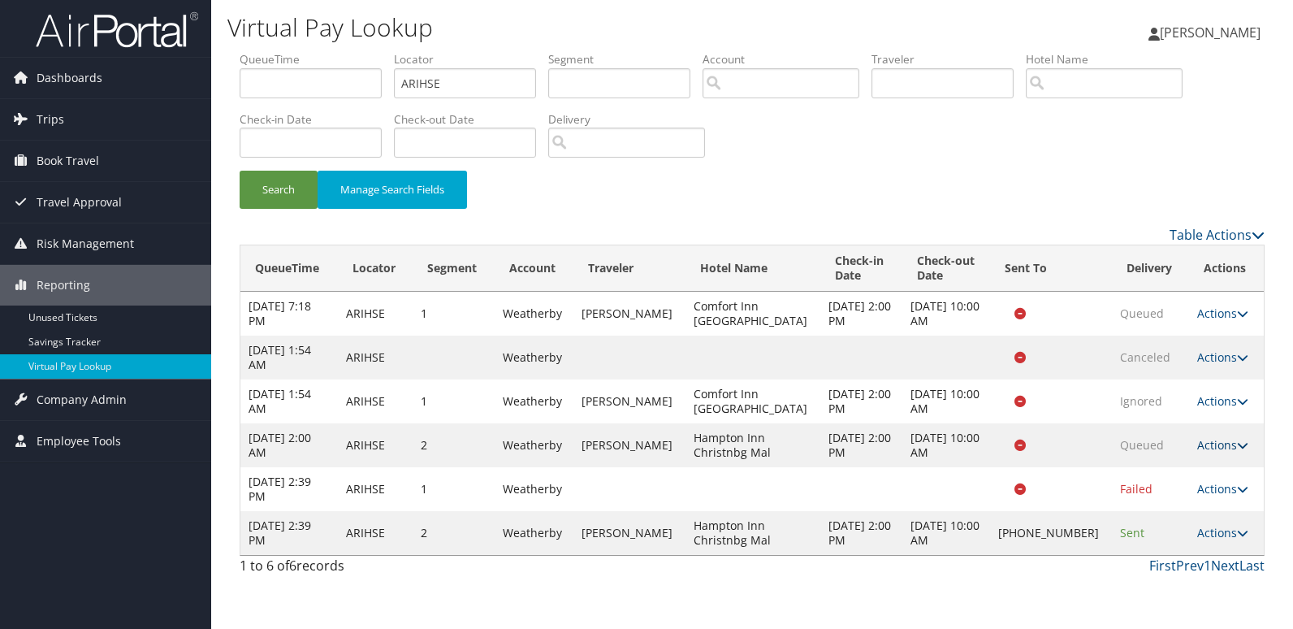
click at [1212, 440] on link "Actions" at bounding box center [1223, 444] width 51 height 15
click at [1204, 493] on link "Logs" at bounding box center [1185, 497] width 102 height 28
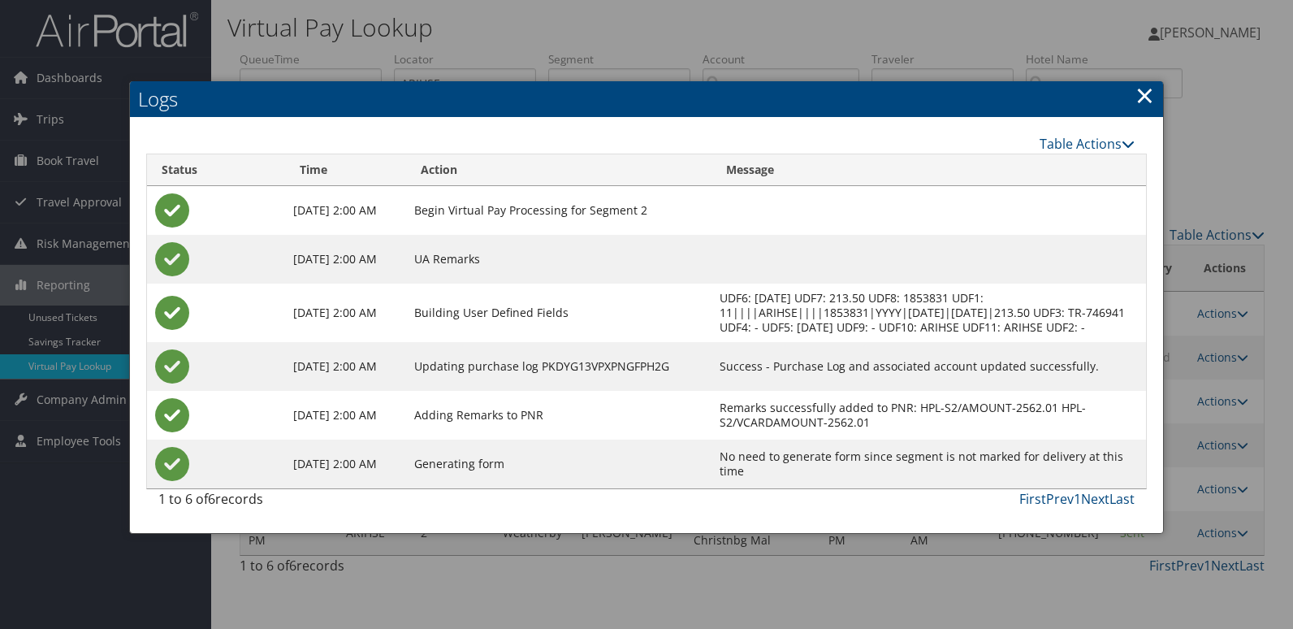
click at [1141, 101] on link "×" at bounding box center [1145, 95] width 19 height 32
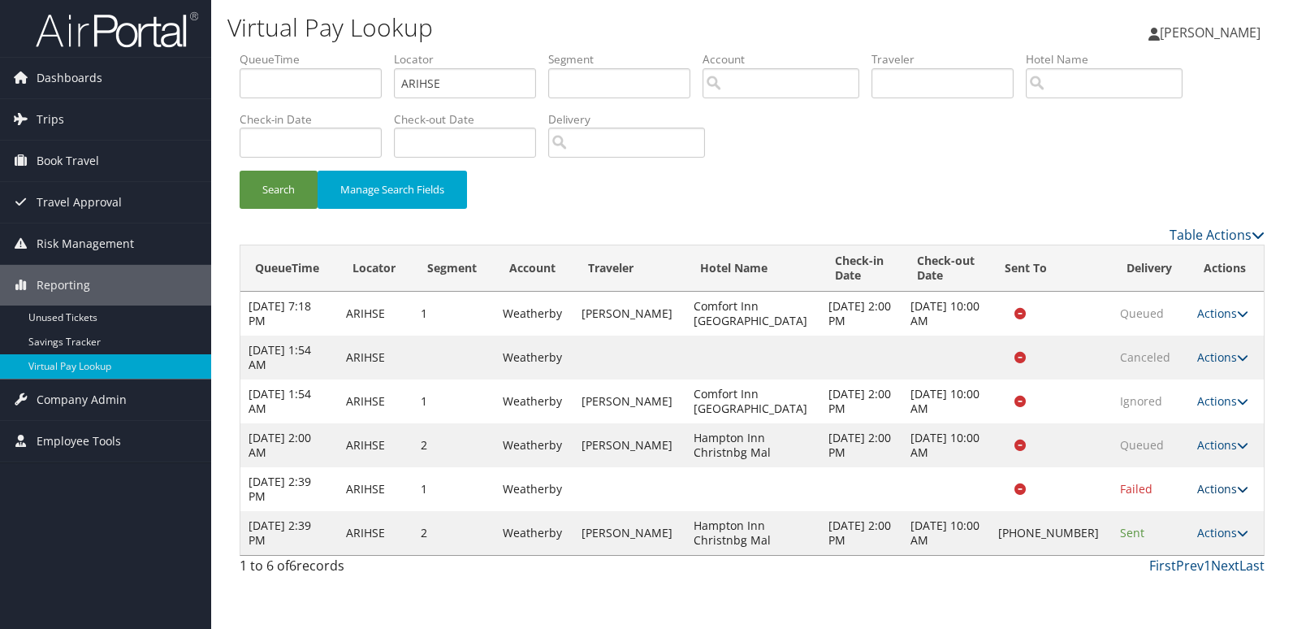
click at [1224, 496] on link "Actions" at bounding box center [1223, 488] width 51 height 15
click at [1202, 544] on link "Logs" at bounding box center [1185, 540] width 102 height 28
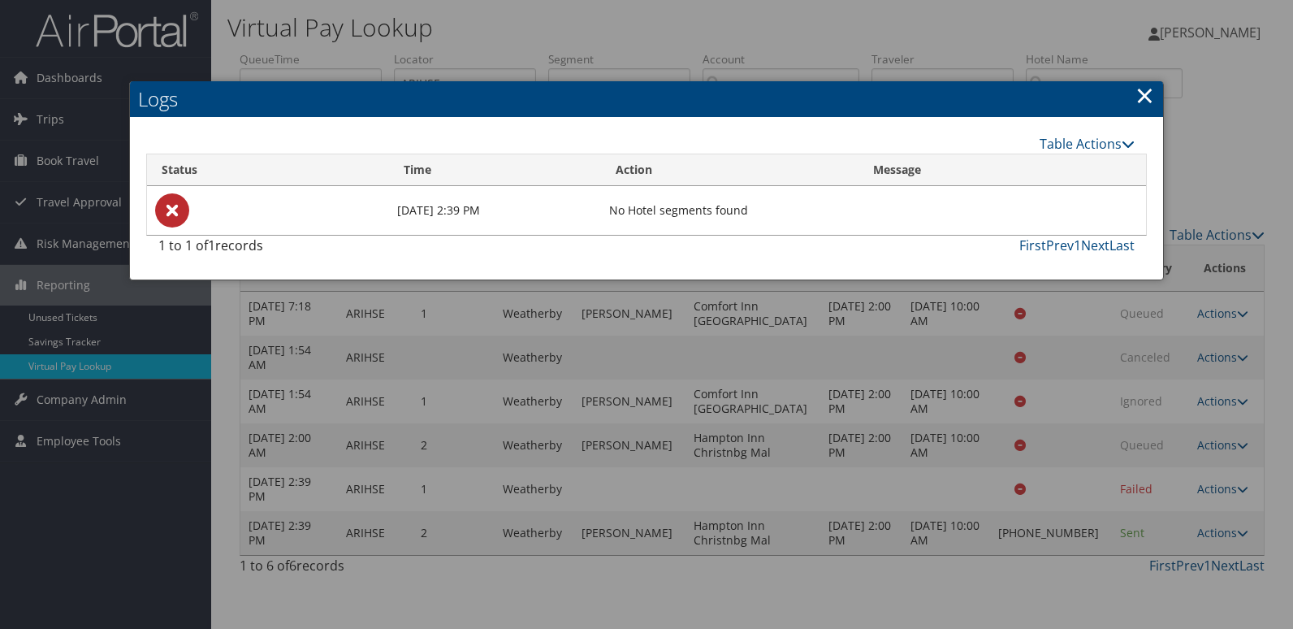
click at [1147, 96] on link "×" at bounding box center [1145, 95] width 19 height 32
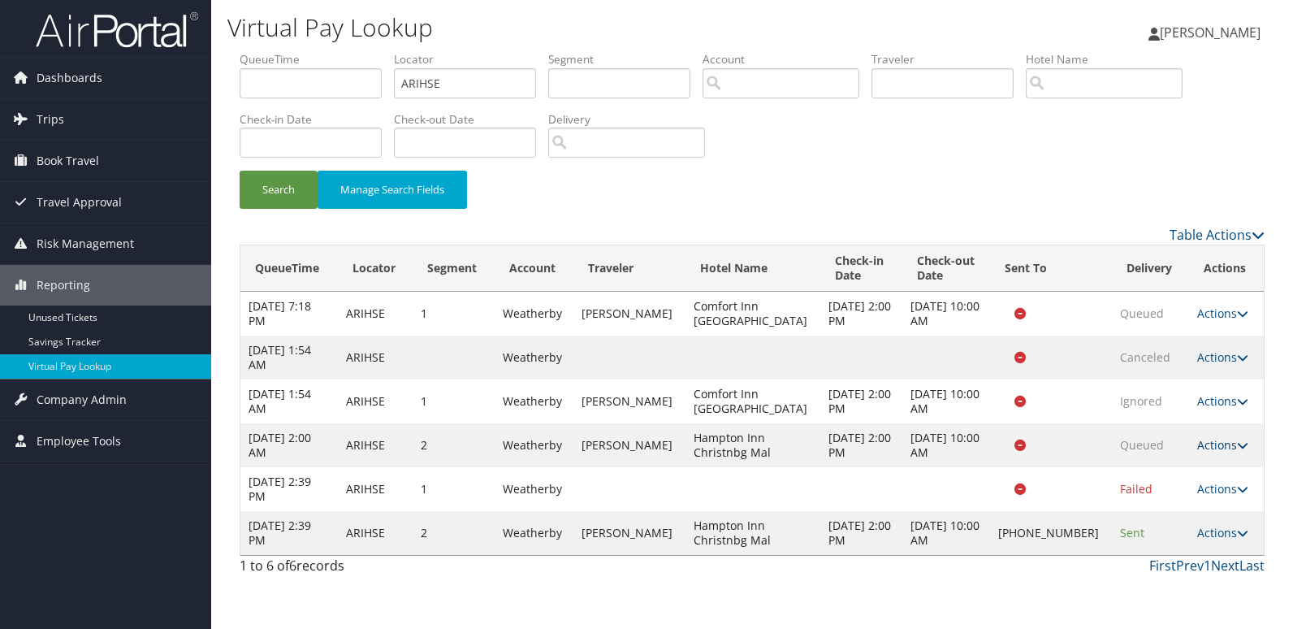
click at [1215, 447] on link "Actions" at bounding box center [1223, 444] width 51 height 15
click at [1203, 491] on link "Logs" at bounding box center [1185, 497] width 102 height 28
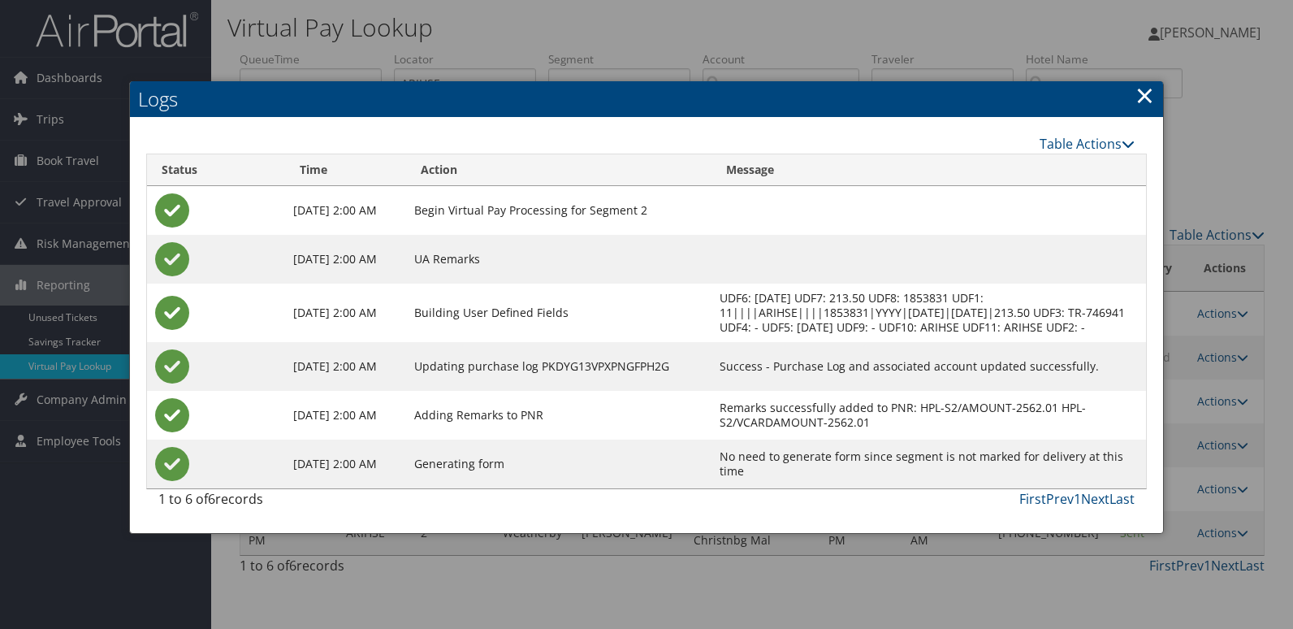
click at [1137, 105] on link "×" at bounding box center [1145, 95] width 19 height 32
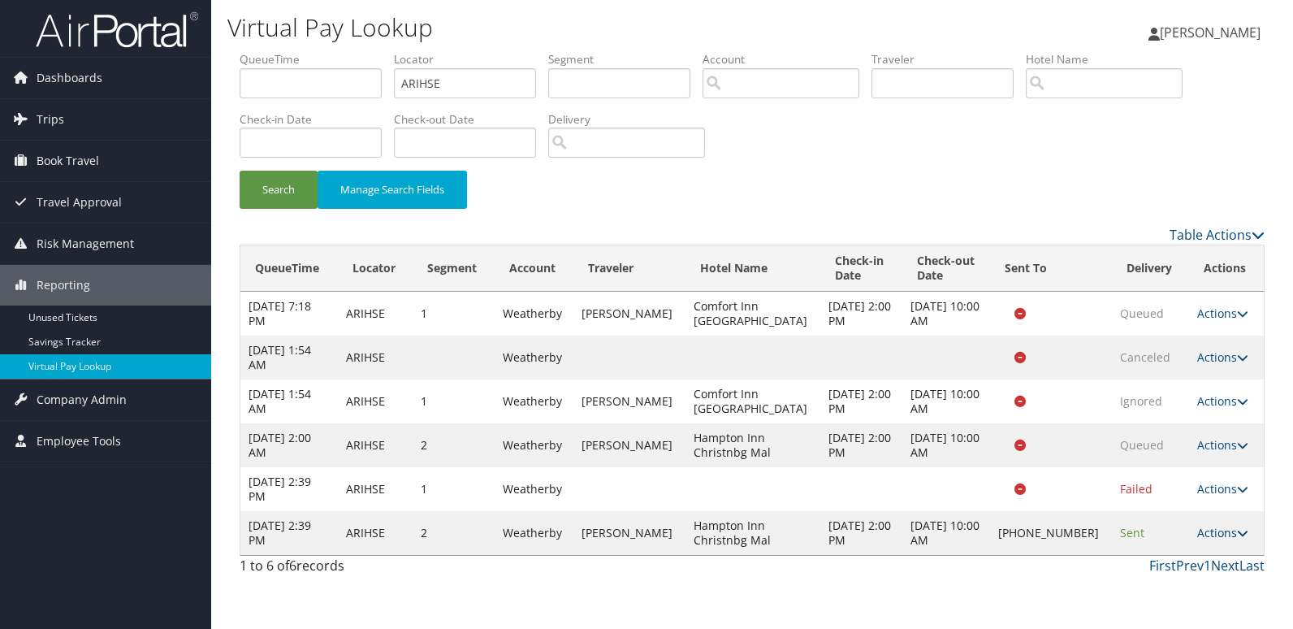
click at [1215, 539] on link "Actions" at bounding box center [1223, 532] width 51 height 15
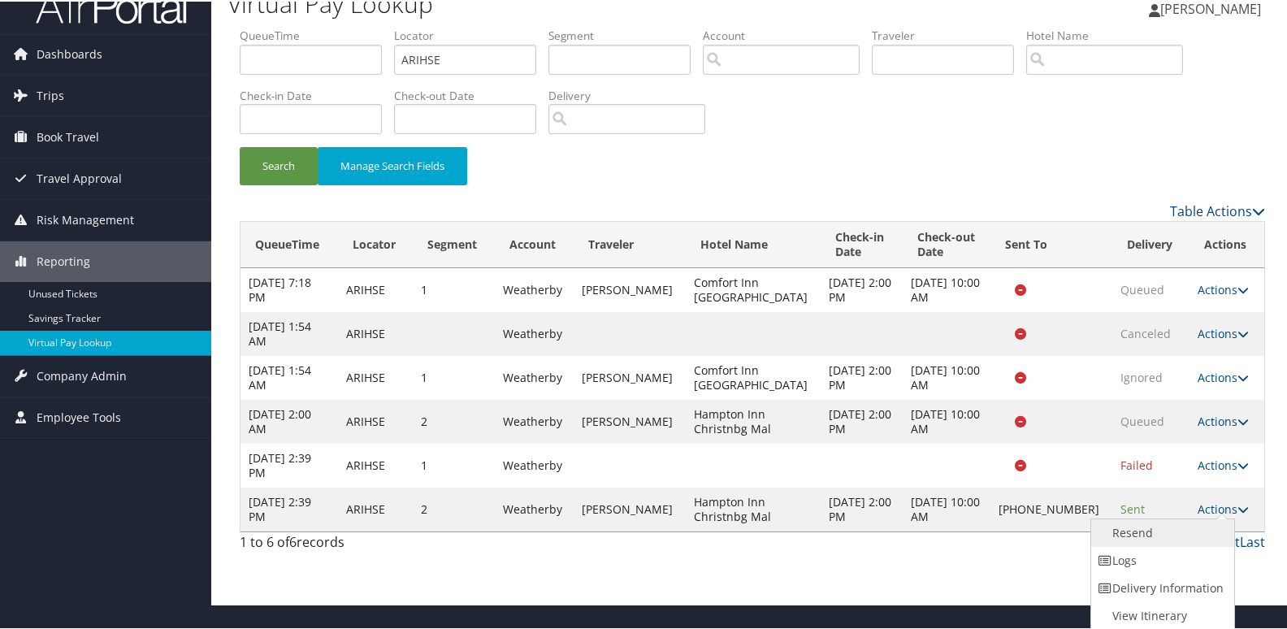
click at [1162, 518] on link "Resend" at bounding box center [1160, 532] width 139 height 28
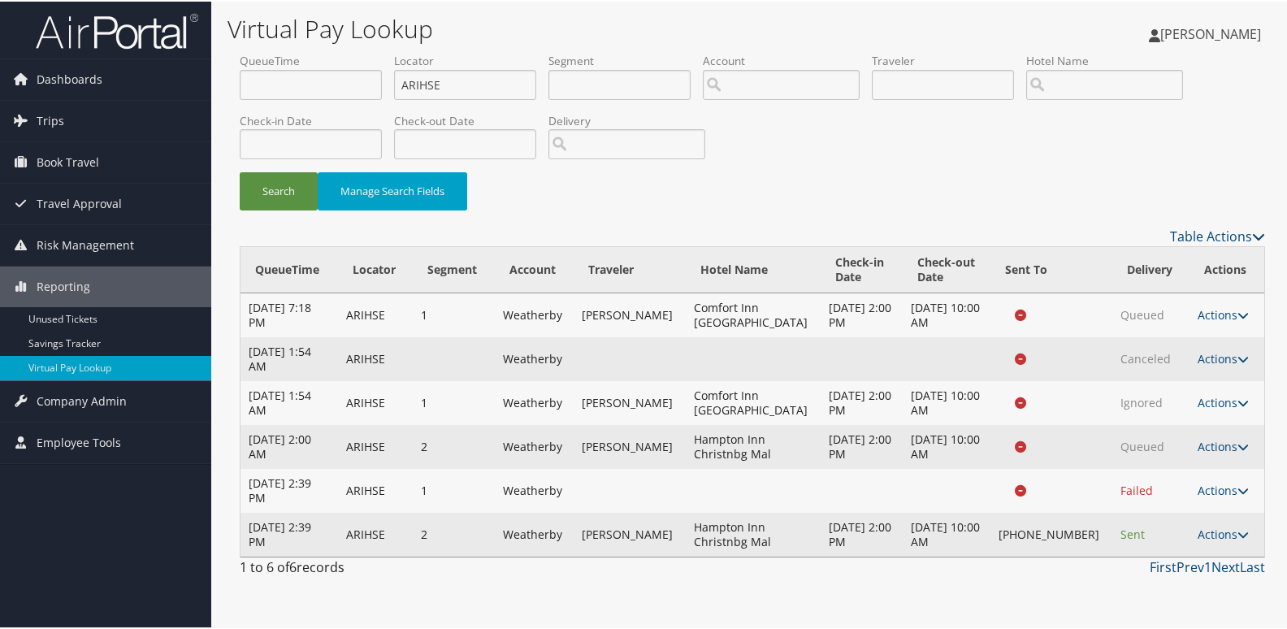
scroll to position [0, 0]
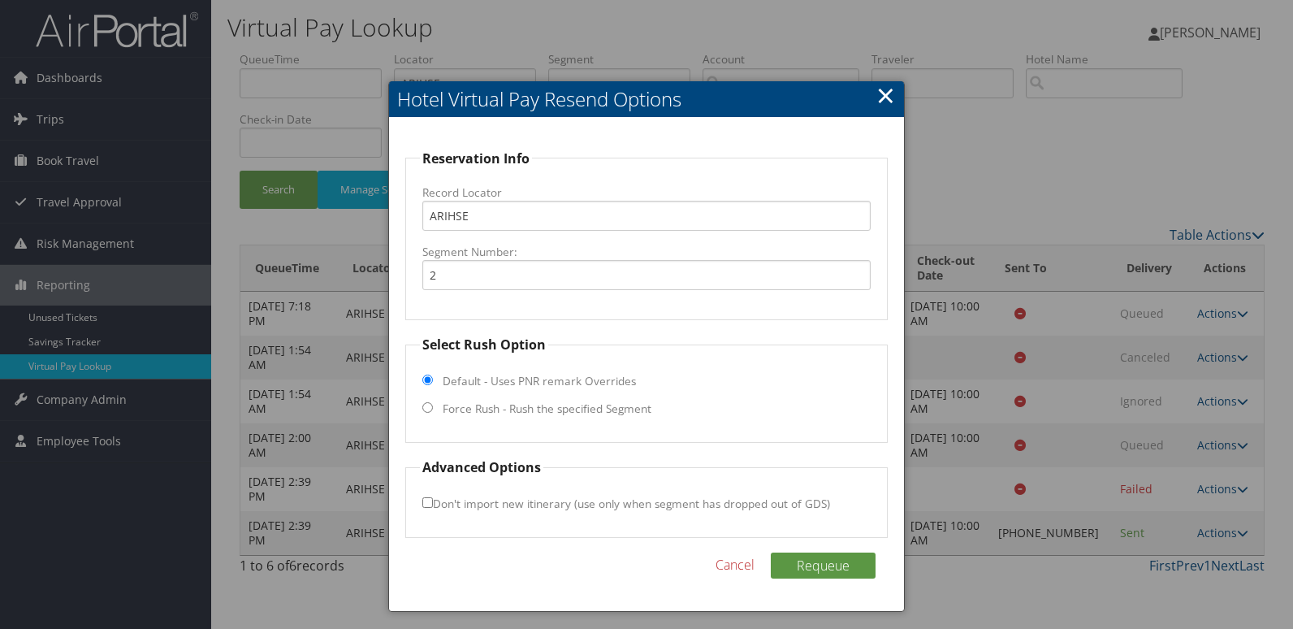
click at [525, 406] on label "Force Rush - Rush the specified Segment" at bounding box center [547, 409] width 209 height 16
click at [433, 406] on input "Force Rush - Rush the specified Segment" at bounding box center [427, 407] width 11 height 11
radio input "true"
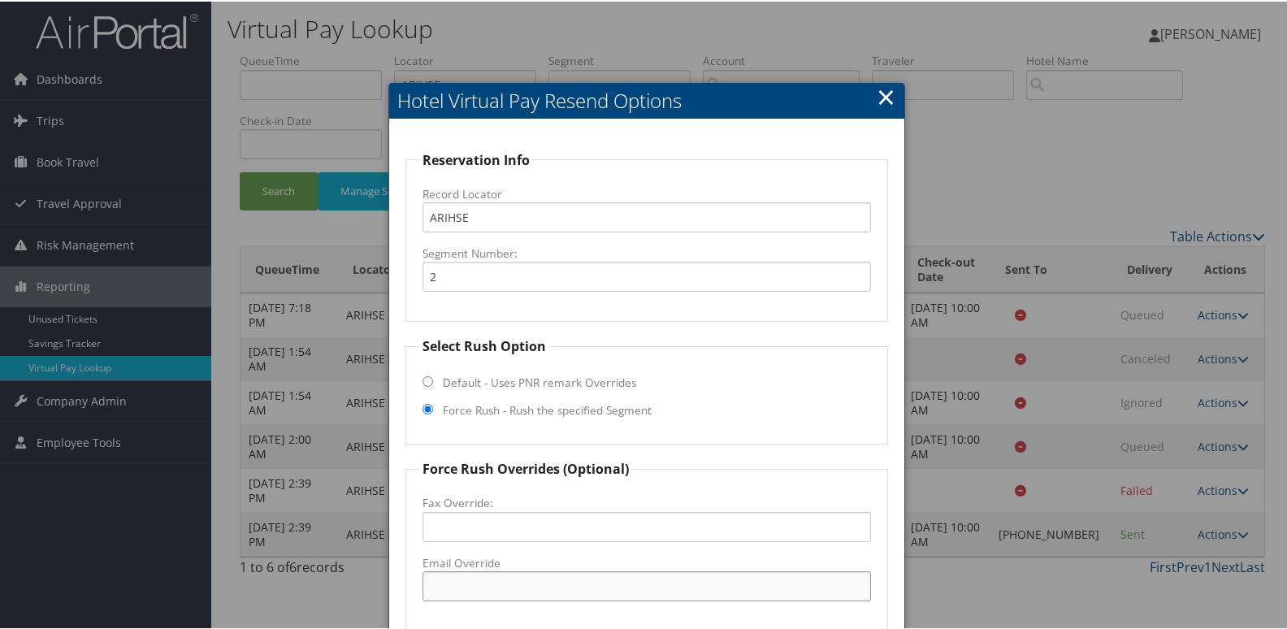
click at [475, 578] on input "Email Override" at bounding box center [646, 585] width 449 height 30
type input "[EMAIL_ADDRESS][DOMAIN_NAME]"
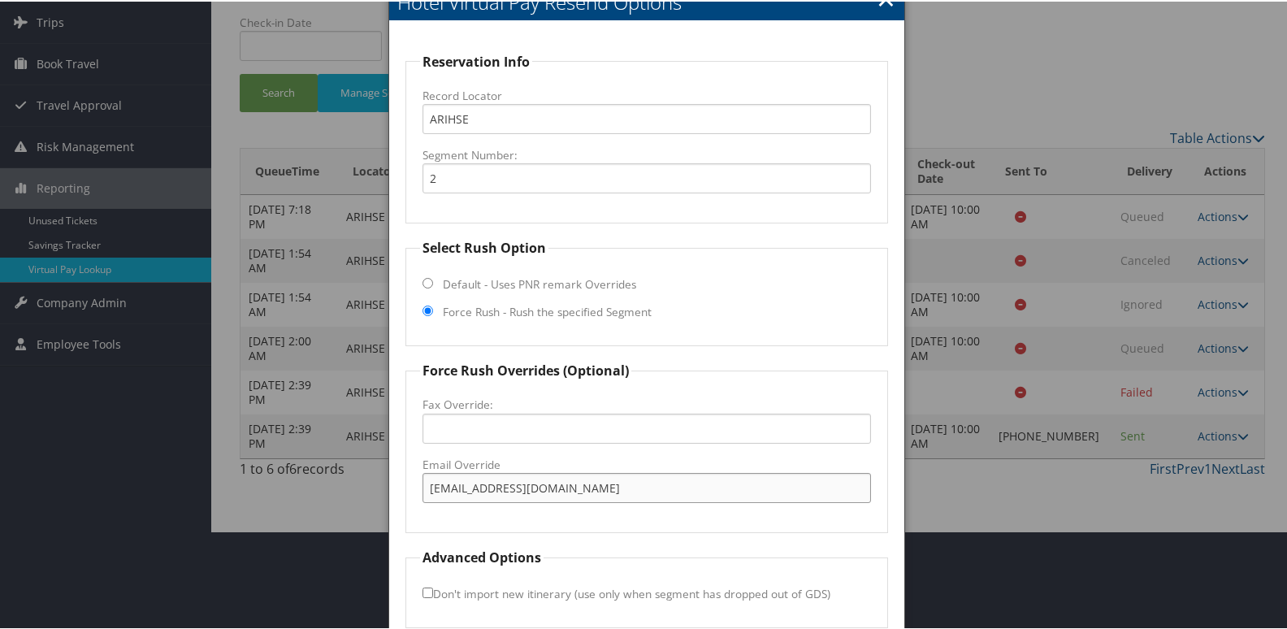
scroll to position [170, 0]
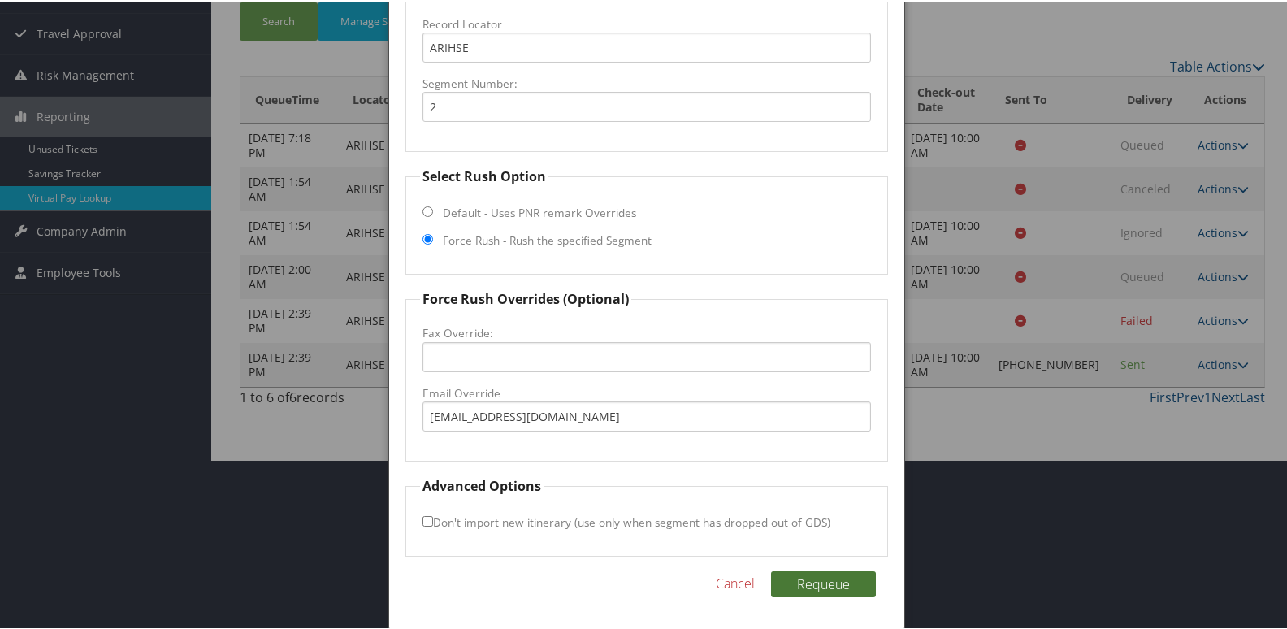
click at [812, 591] on button "Requeue" at bounding box center [823, 583] width 105 height 26
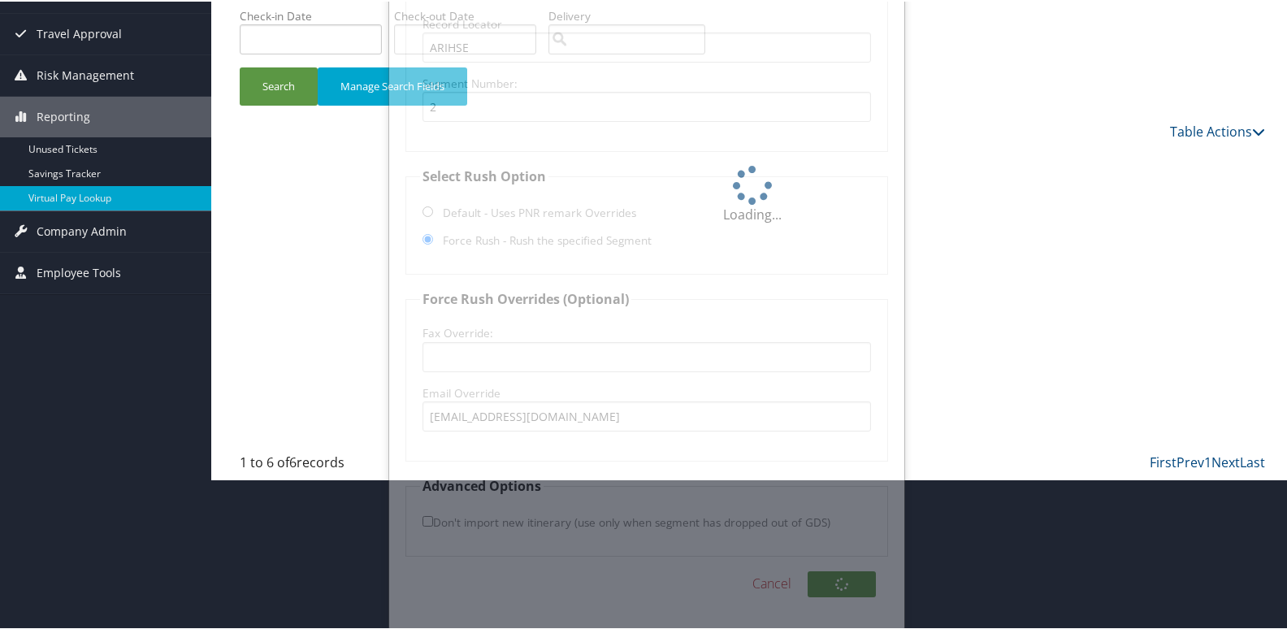
scroll to position [63, 0]
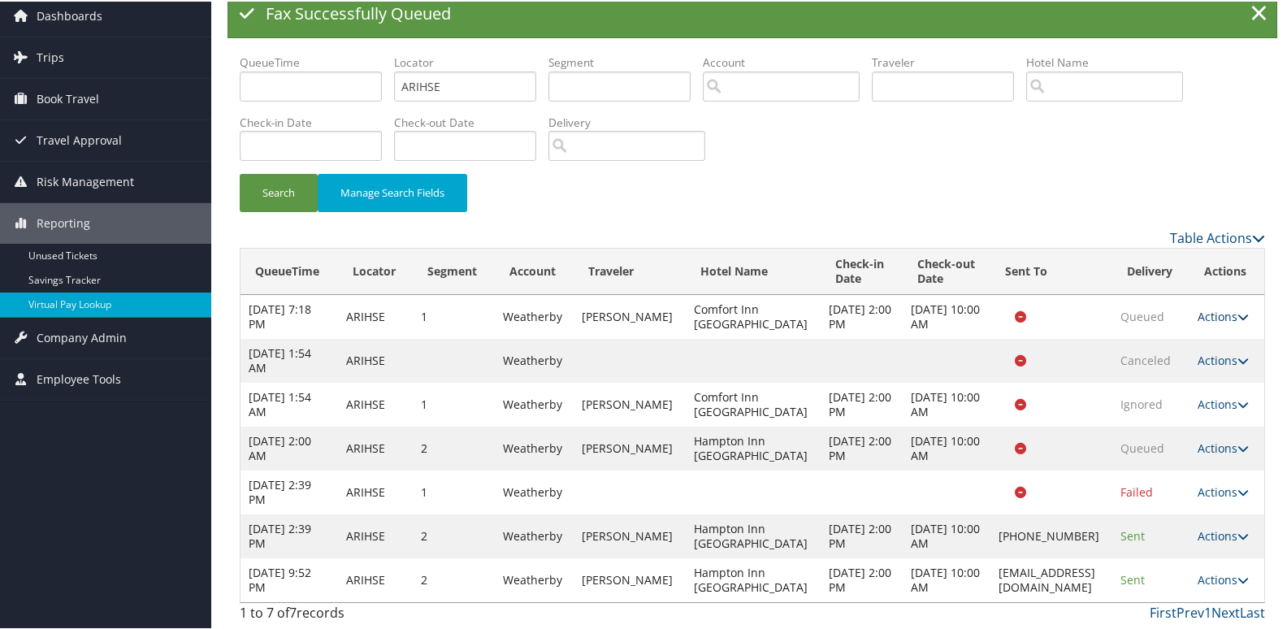
click at [1224, 311] on link "Actions" at bounding box center [1223, 314] width 51 height 15
click at [1232, 349] on link "Resend" at bounding box center [1225, 339] width 69 height 28
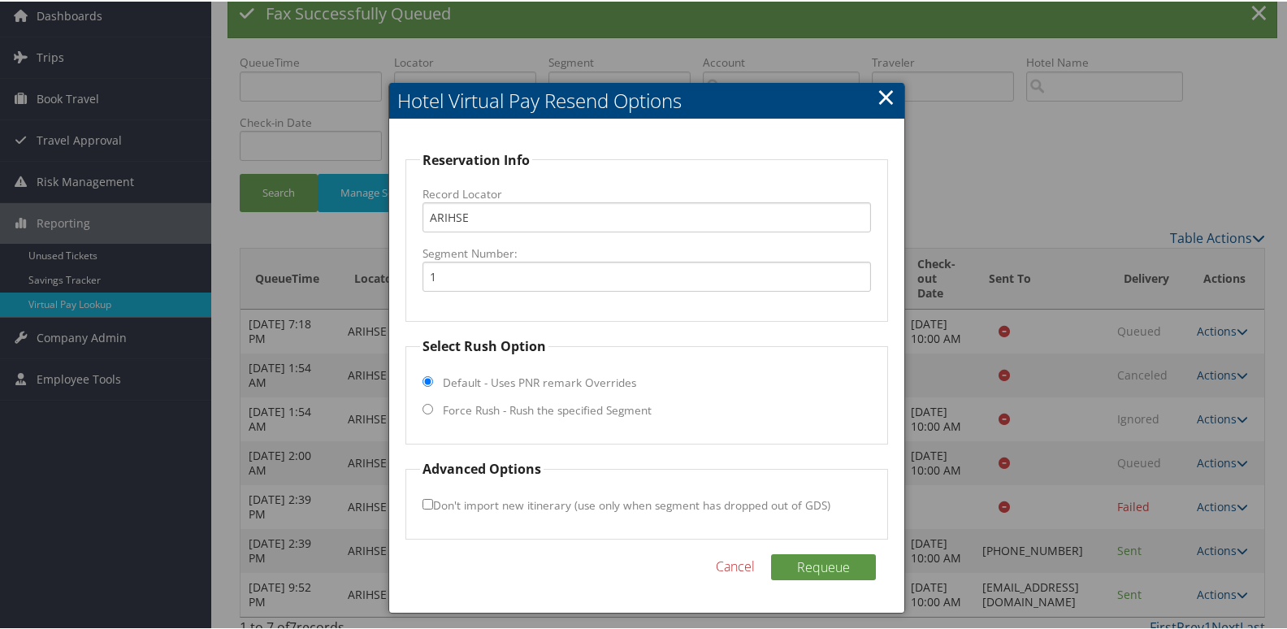
click at [486, 413] on label "Force Rush - Rush the specified Segment" at bounding box center [547, 409] width 209 height 16
click at [433, 413] on input "Force Rush - Rush the specified Segment" at bounding box center [427, 407] width 11 height 11
radio input "true"
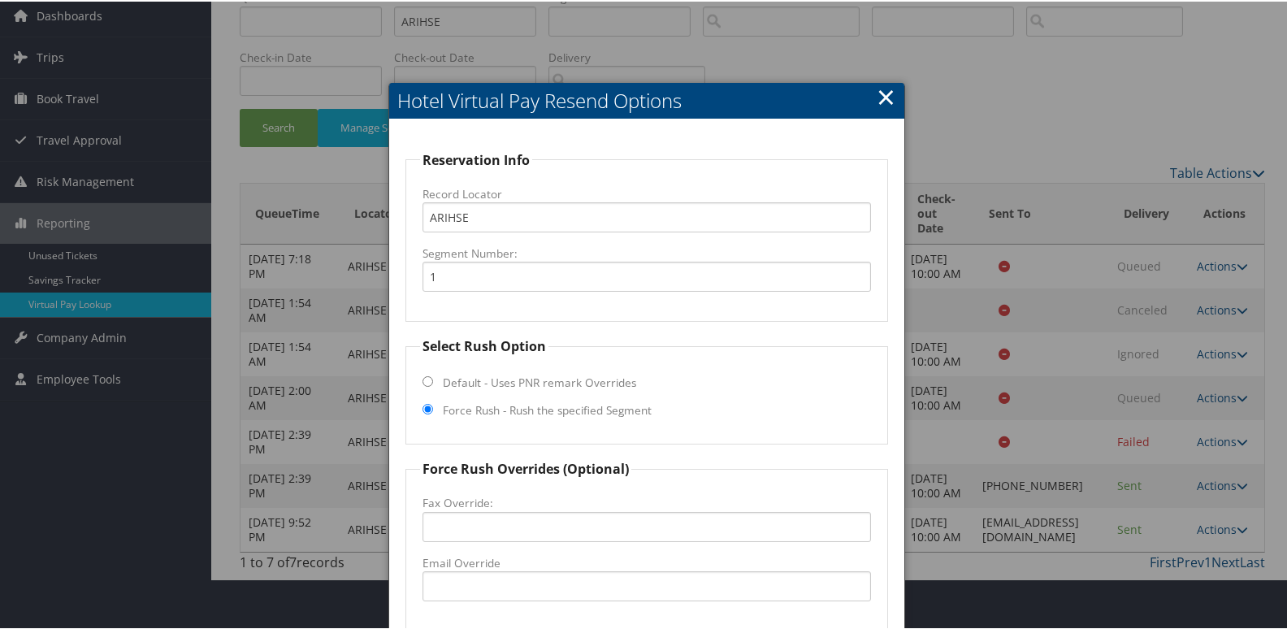
scroll to position [233, 0]
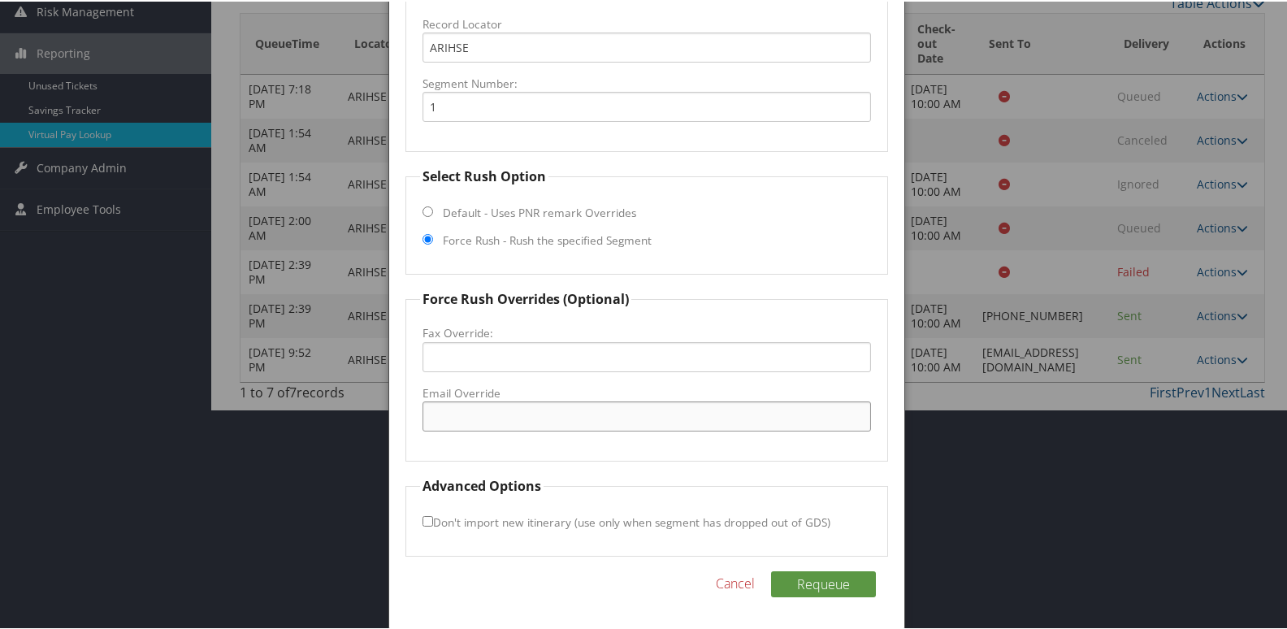
click at [478, 428] on input "Email Override" at bounding box center [646, 415] width 449 height 30
click at [1095, 324] on div at bounding box center [646, 314] width 1293 height 629
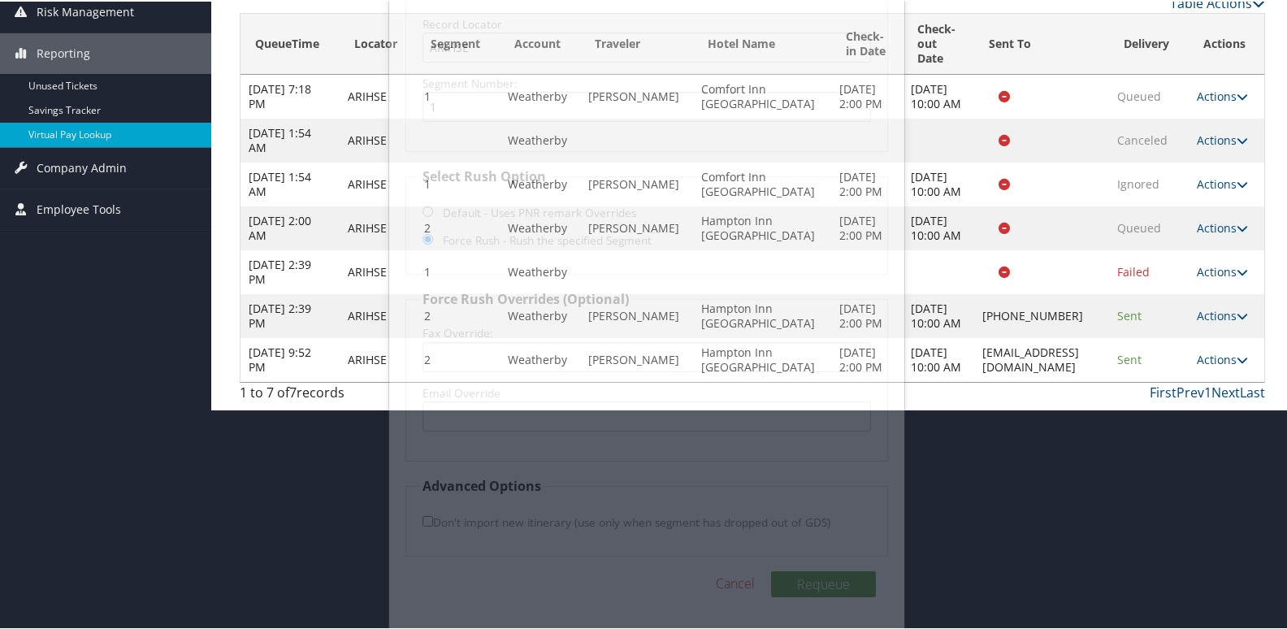
scroll to position [86, 0]
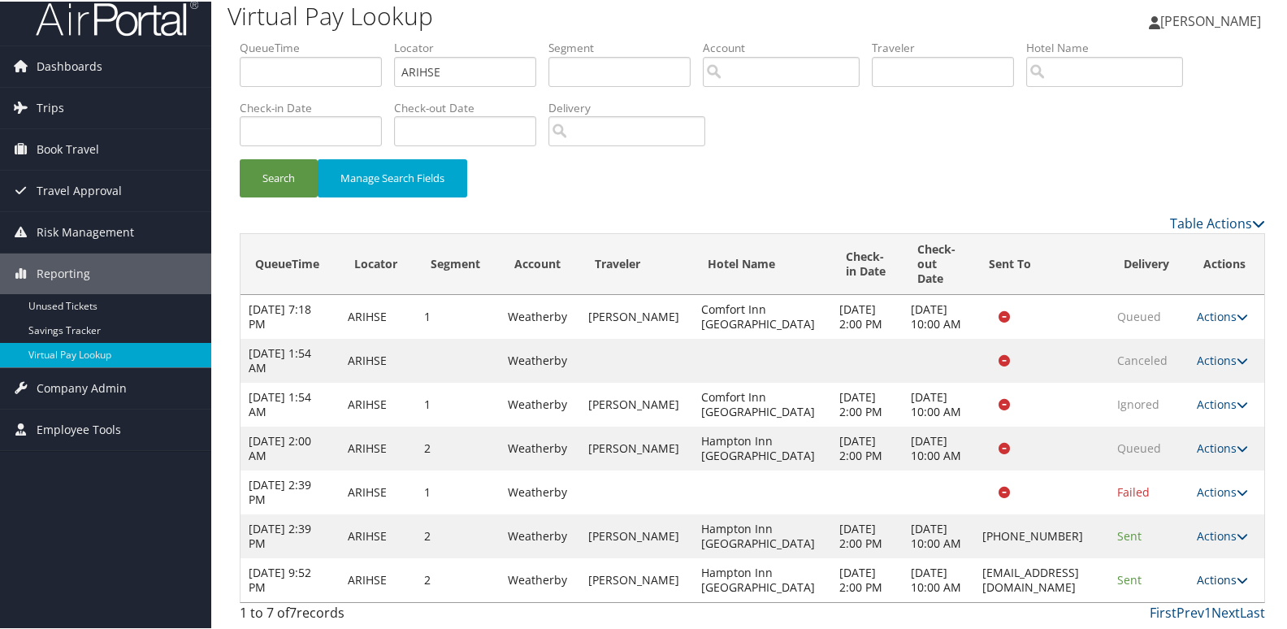
click at [1198, 577] on link "Actions" at bounding box center [1222, 577] width 51 height 15
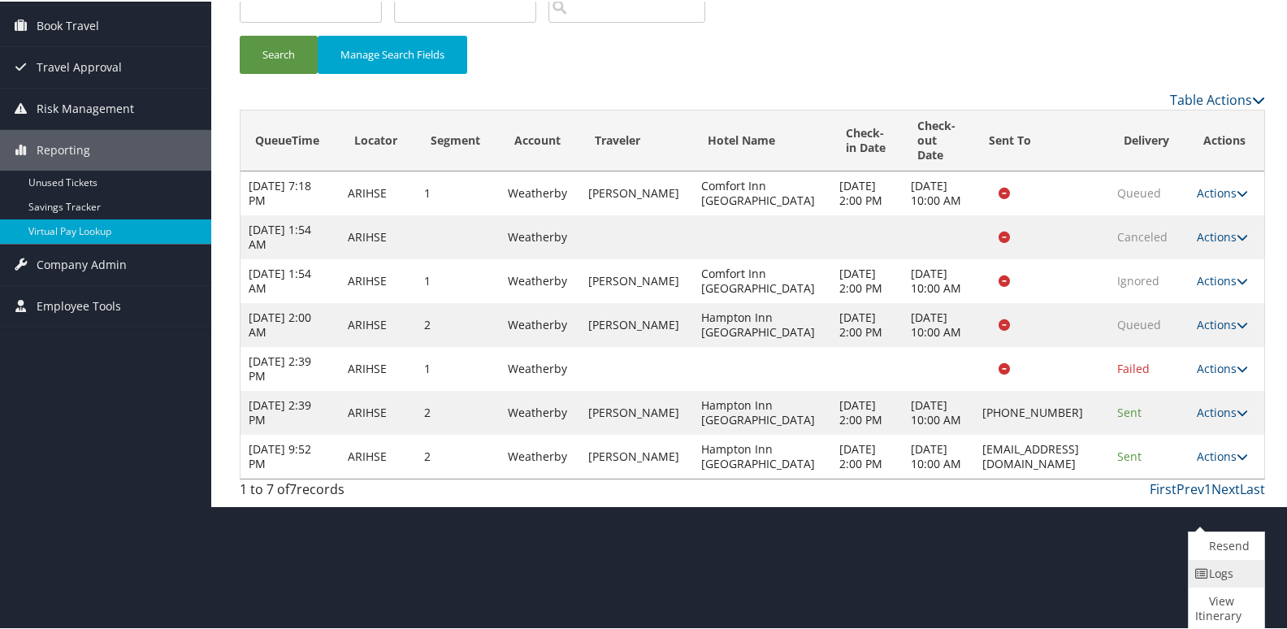
click at [1207, 574] on icon at bounding box center [1202, 571] width 15 height 11
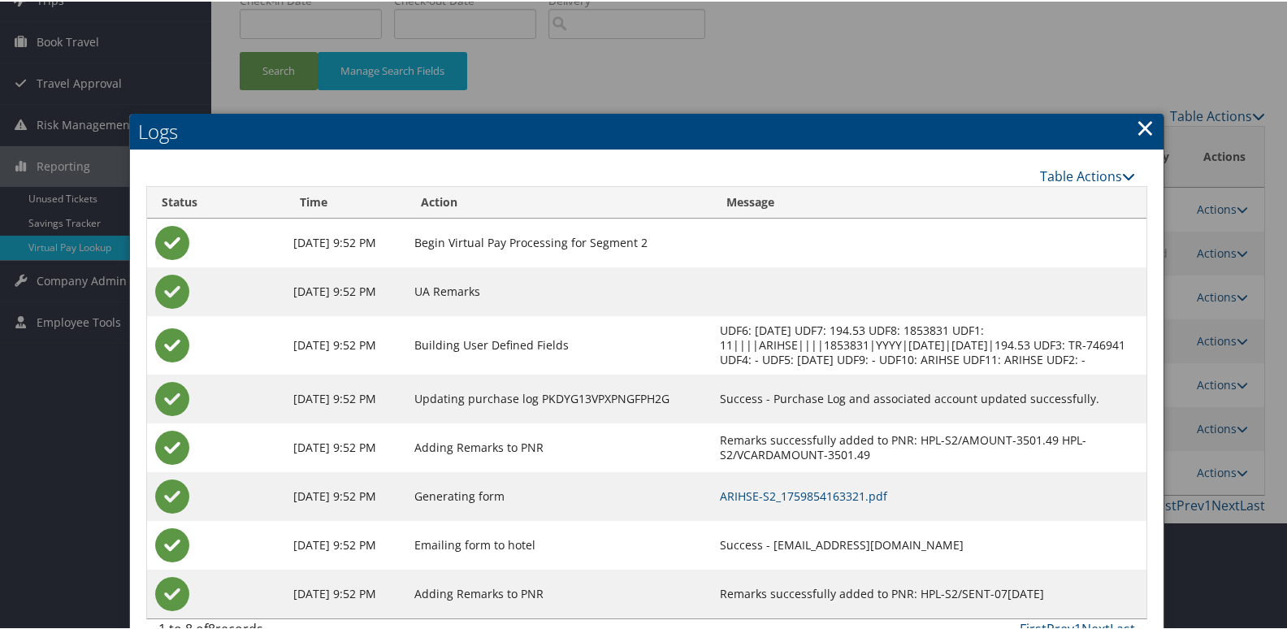
scroll to position [154, 0]
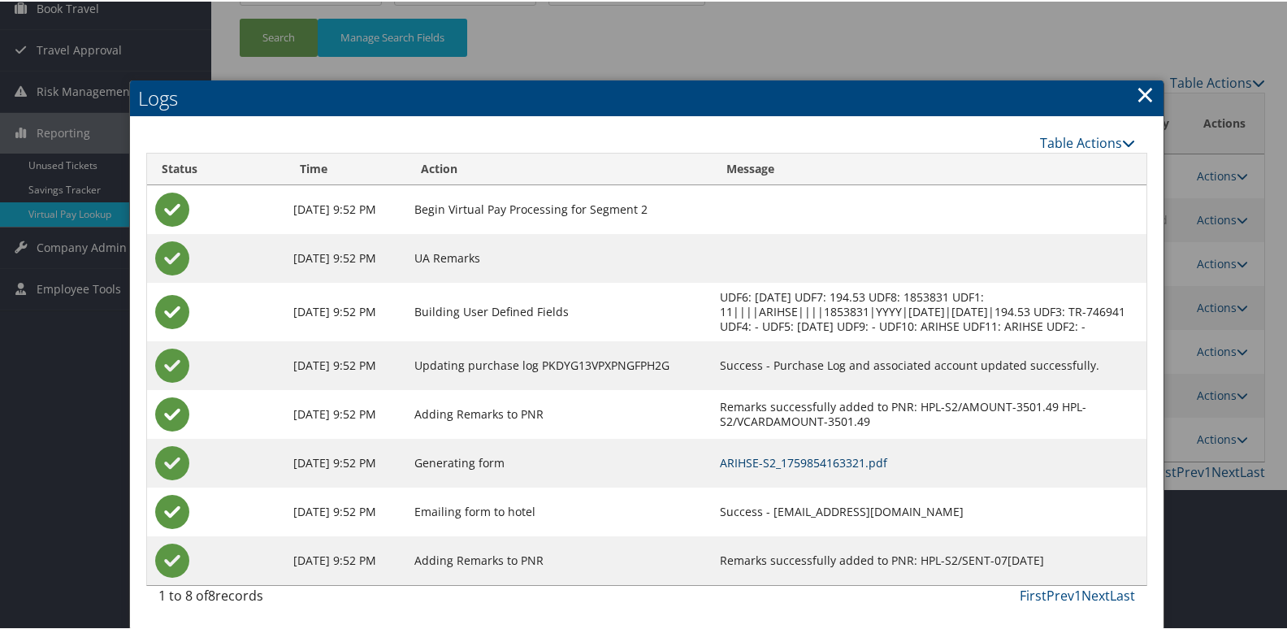
click at [826, 463] on link "ARIHSE-S2_1759854163321.pdf" at bounding box center [803, 460] width 167 height 15
